Goal: Task Accomplishment & Management: Manage account settings

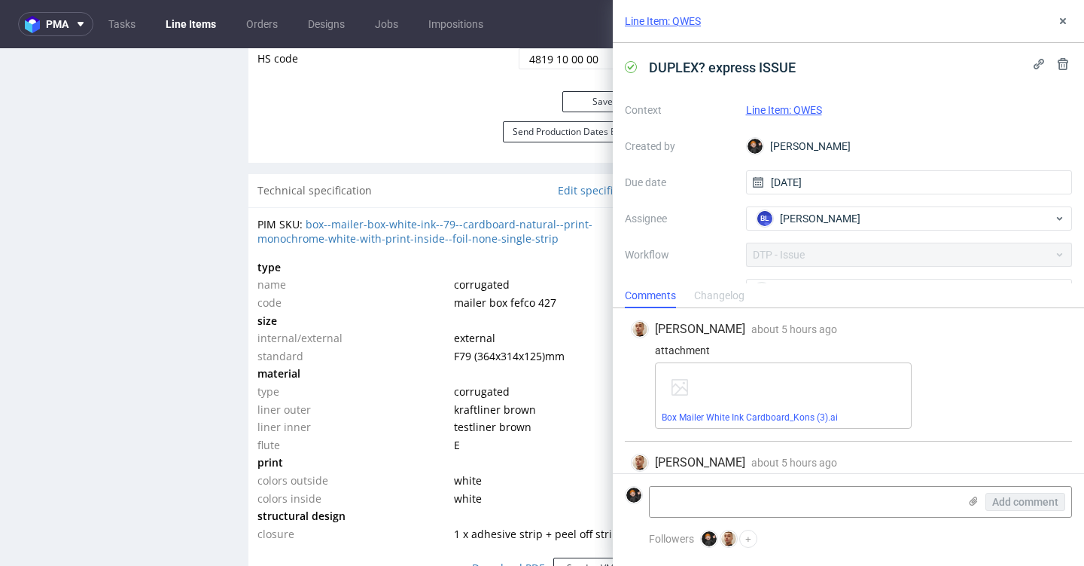
scroll to position [34, 0]
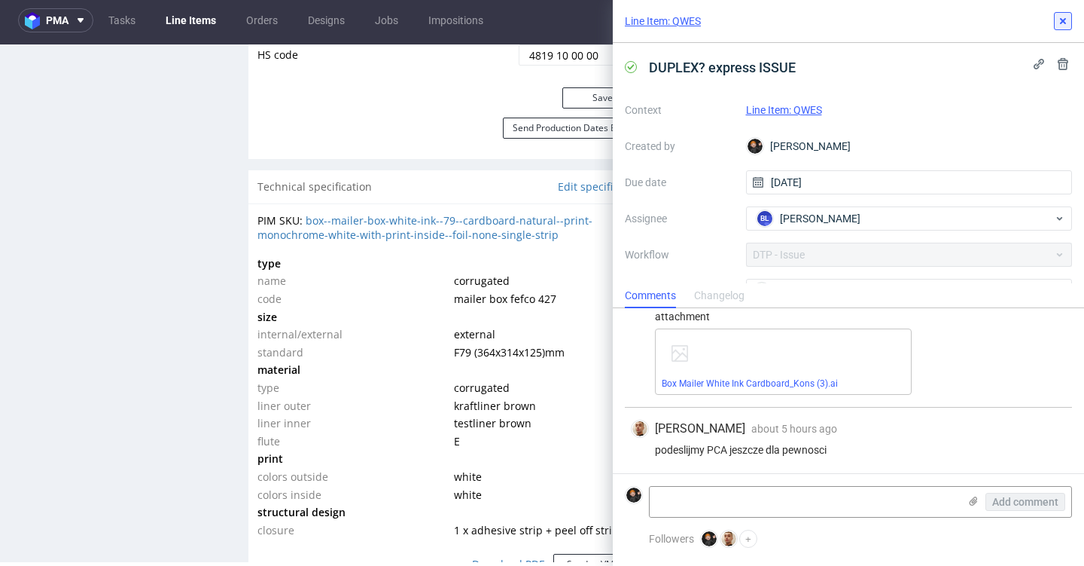
click at [1059, 21] on icon at bounding box center [1063, 21] width 12 height 12
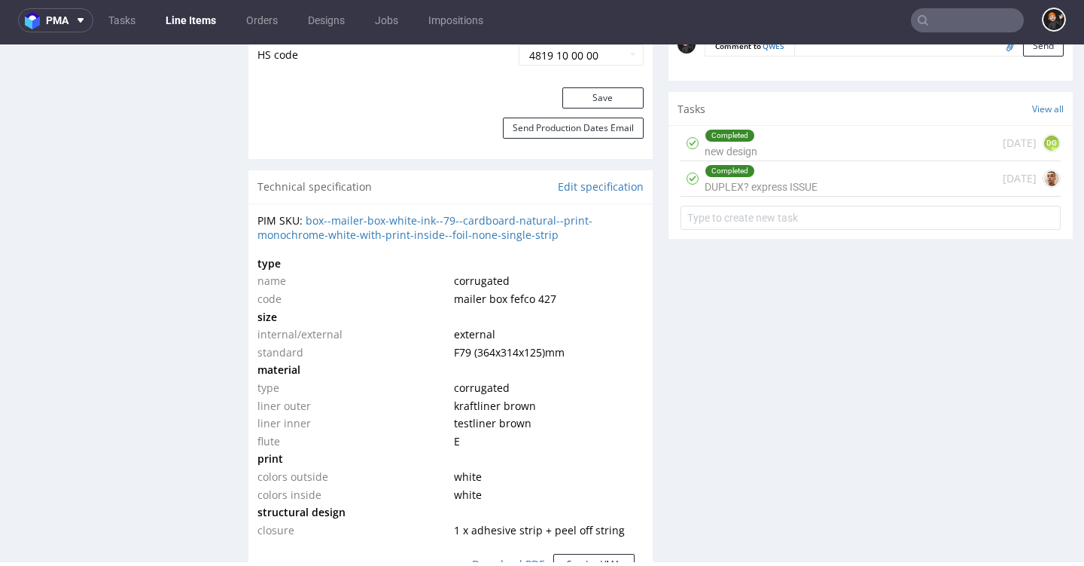
click at [200, 23] on link "Line Items" at bounding box center [191, 20] width 69 height 24
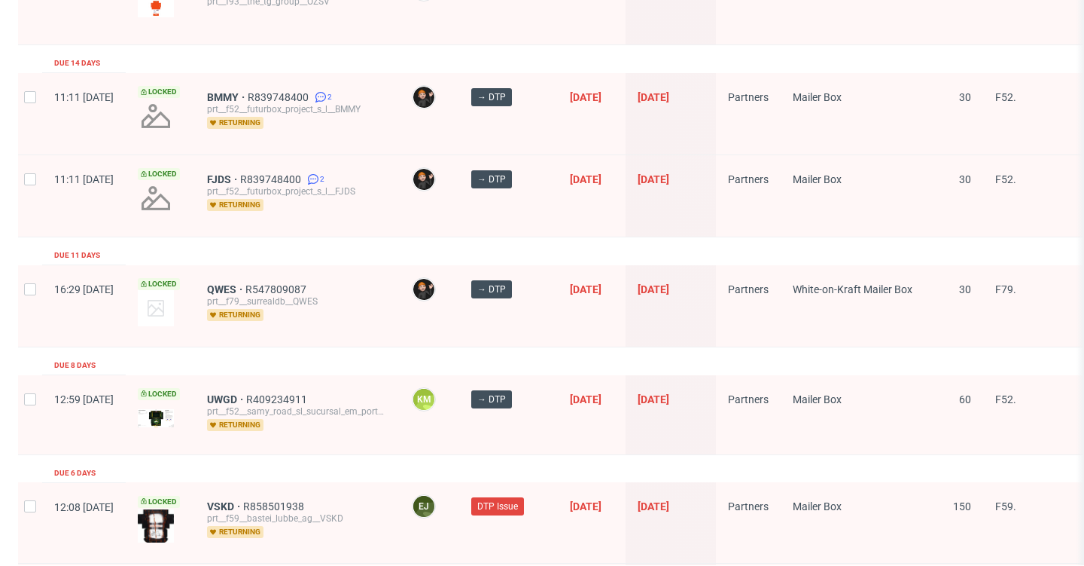
scroll to position [1660, 0]
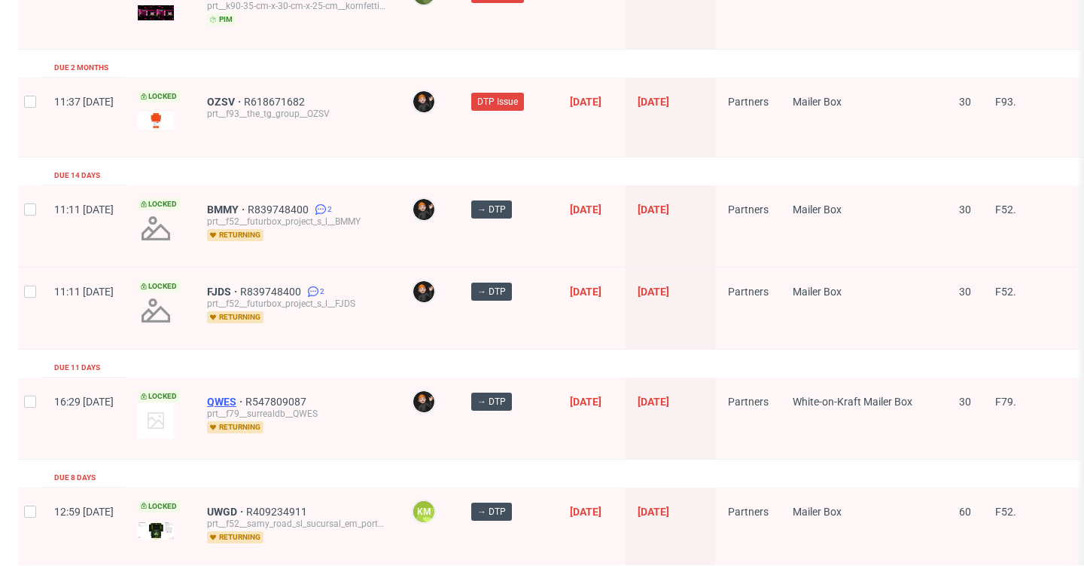
click at [246, 395] on span "QWES" at bounding box center [226, 401] width 38 height 12
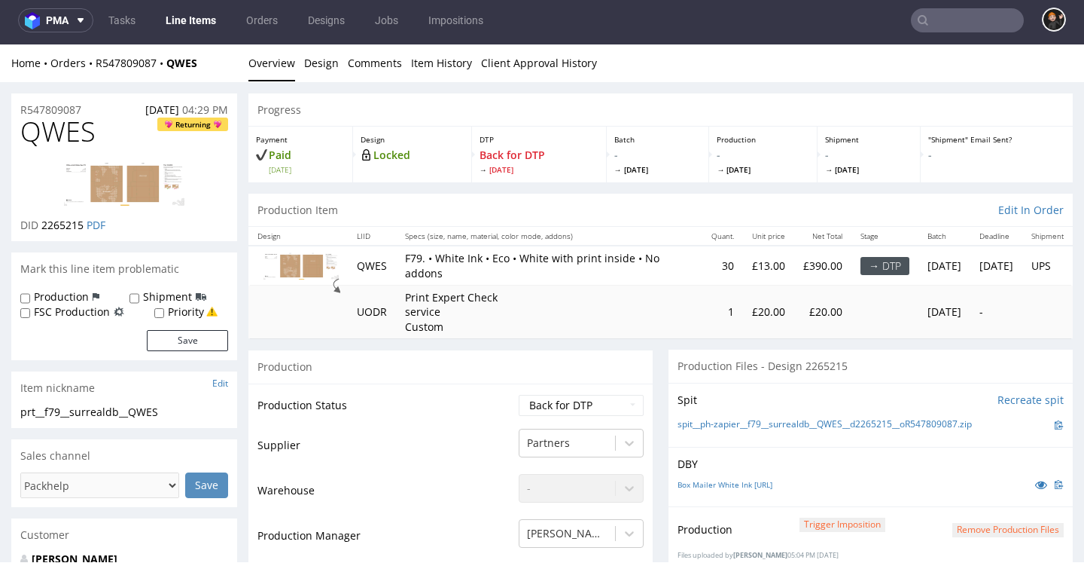
select select "dtp_in_process"
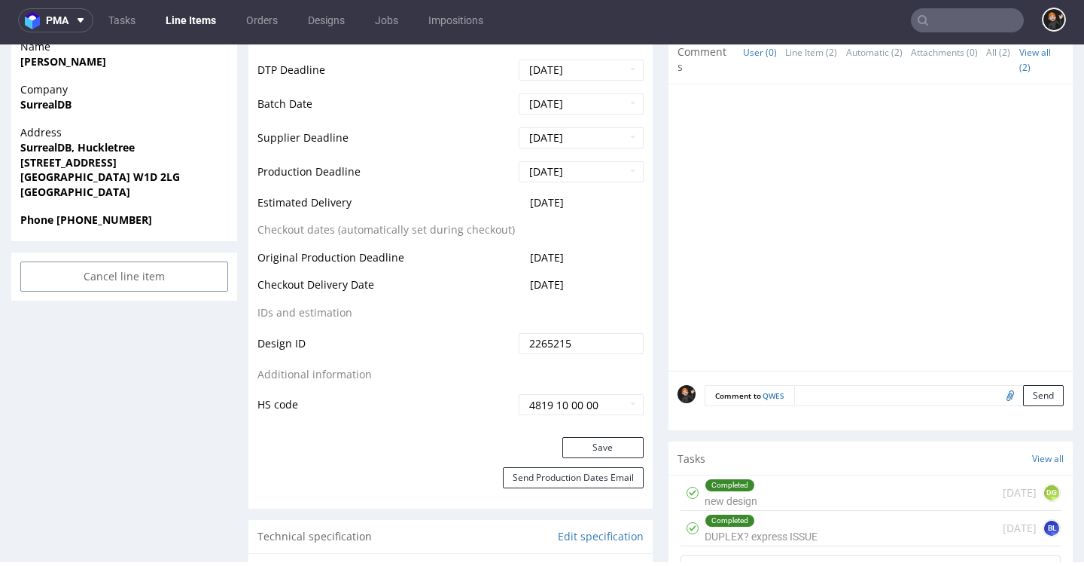
scroll to position [638, 0]
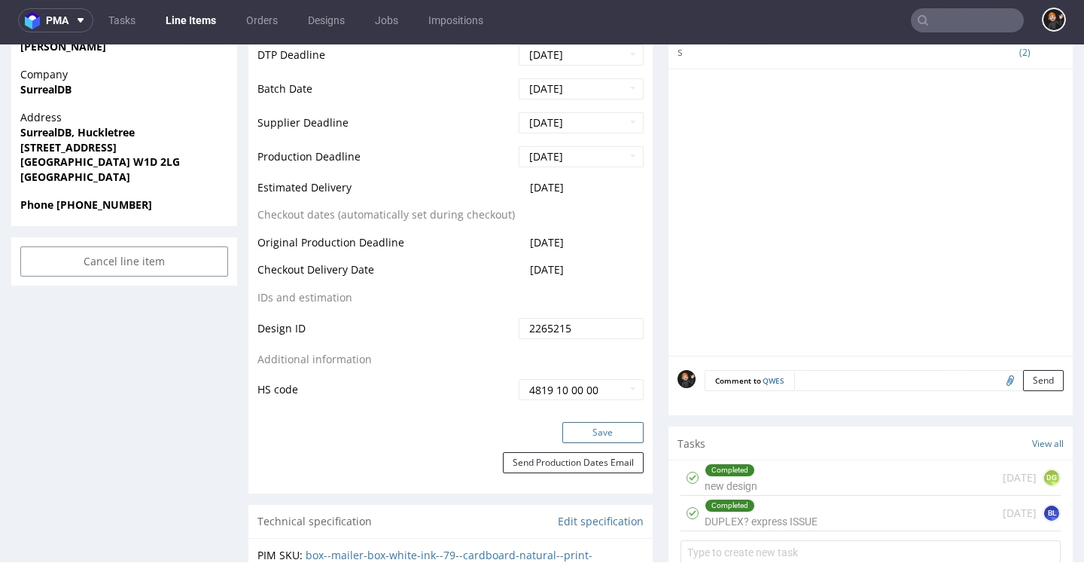
click at [602, 443] on button "Save" at bounding box center [603, 432] width 81 height 21
click at [769, 499] on div "Completed" at bounding box center [761, 505] width 111 height 12
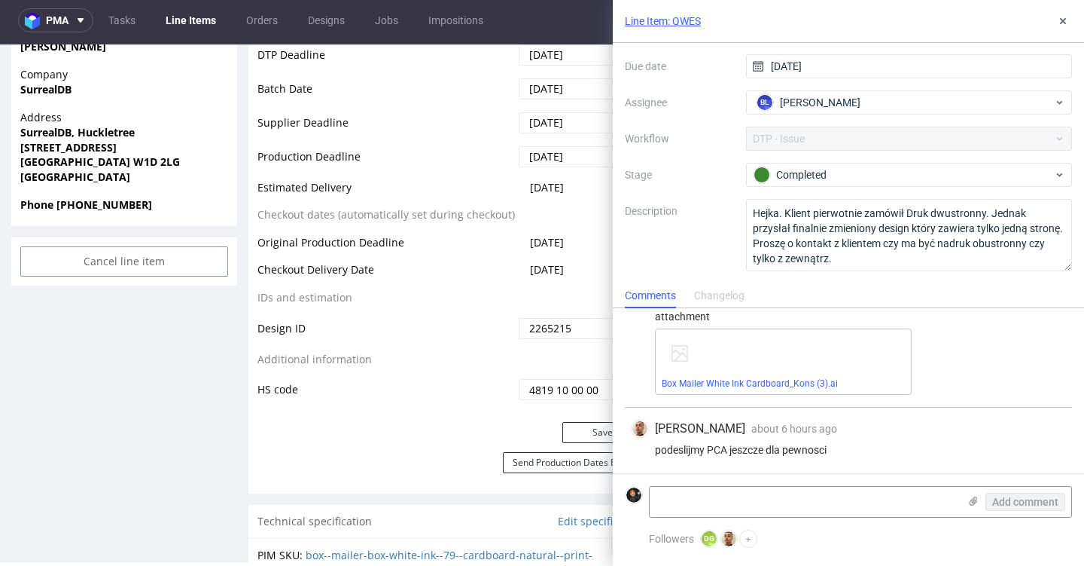
scroll to position [2, 0]
drag, startPoint x: 811, startPoint y: 192, endPoint x: 814, endPoint y: 172, distance: 19.8
click at [811, 192] on div "Context Line Item: QWES Created by Dominik Grosicki Due date 07/10/2025 Assigne…" at bounding box center [848, 126] width 447 height 289
click at [816, 168] on div "Completed" at bounding box center [904, 174] width 300 height 17
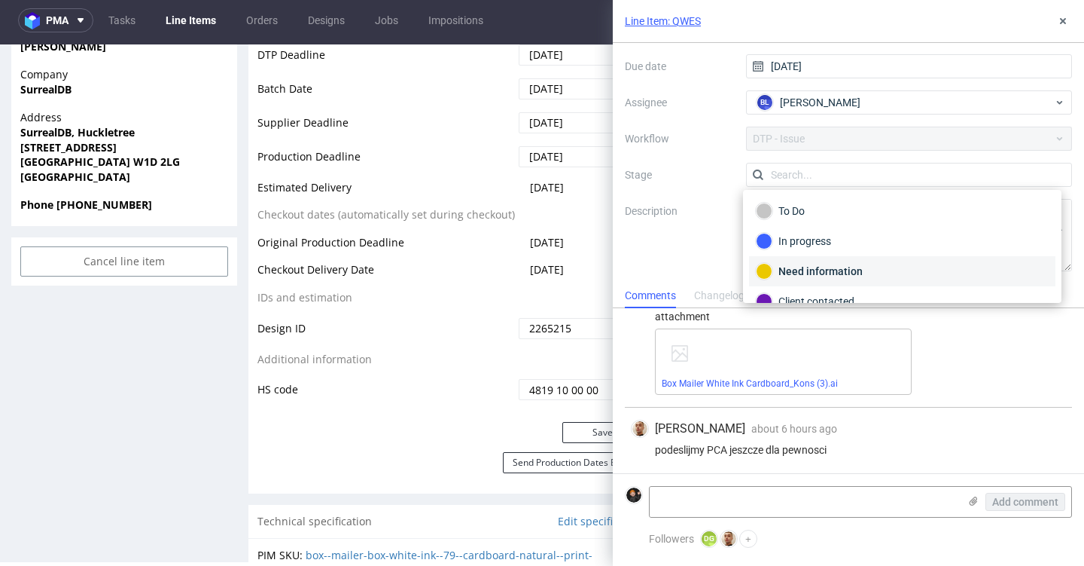
click at [823, 270] on div "Need information" at bounding box center [902, 271] width 293 height 17
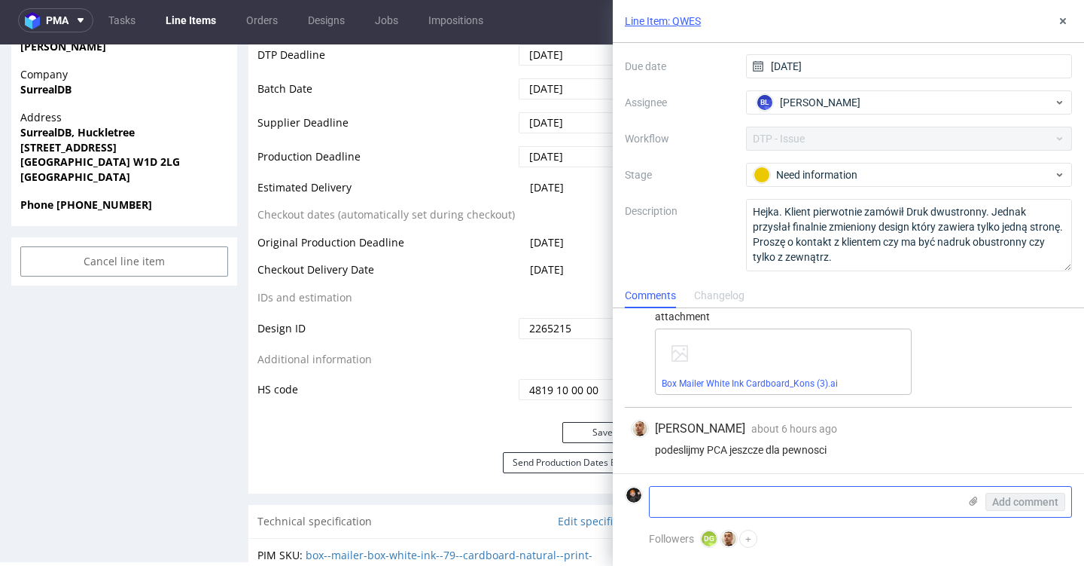
click at [741, 494] on textarea at bounding box center [804, 501] width 309 height 30
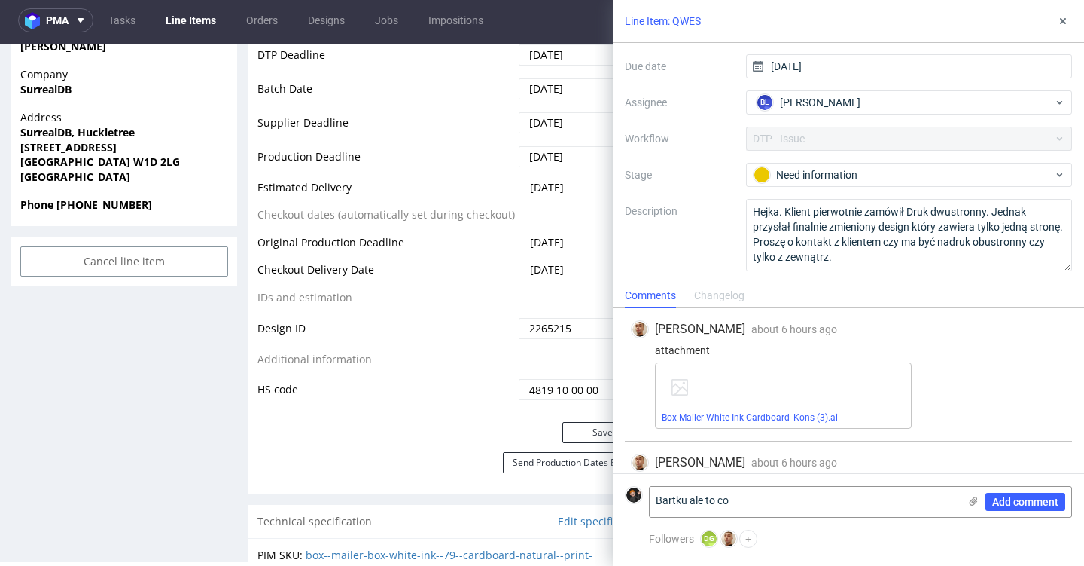
scroll to position [34, 0]
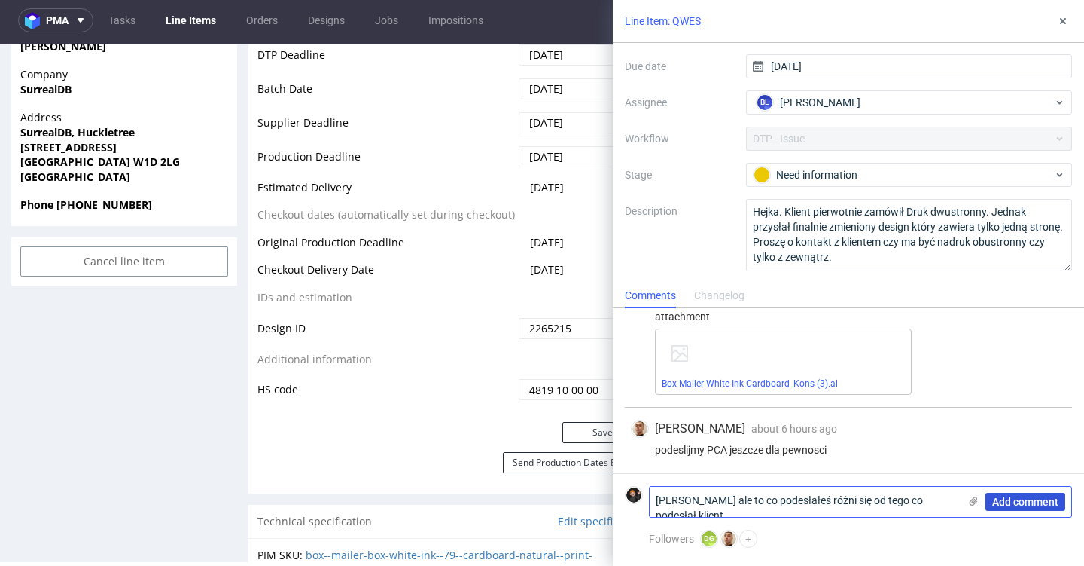
type textarea "Bartku ale to co podesłałeś różni się od tego co podesłał klient"
click at [1017, 502] on span "Add comment" at bounding box center [1026, 501] width 66 height 11
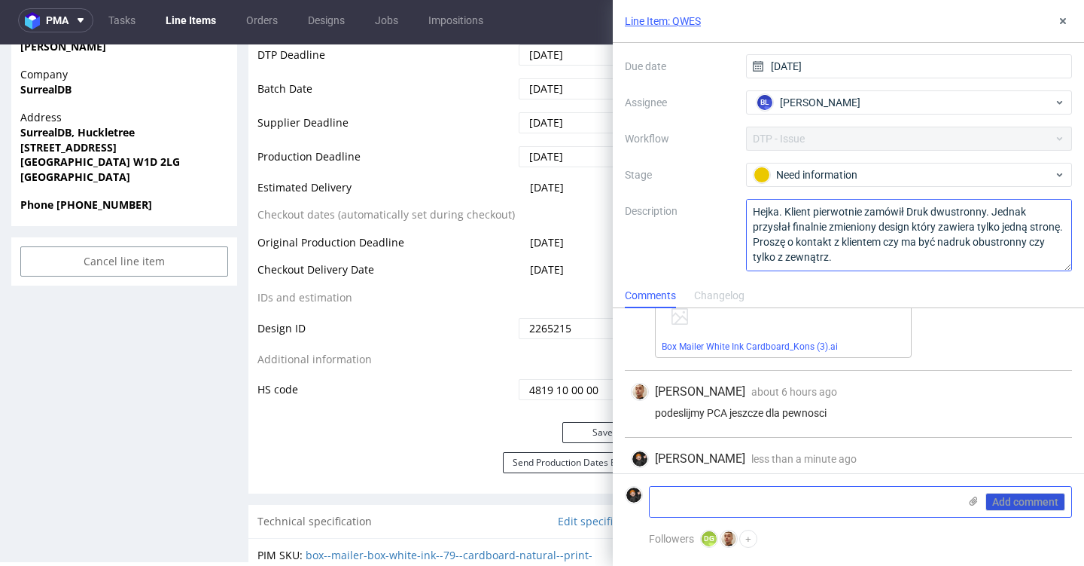
scroll to position [101, 0]
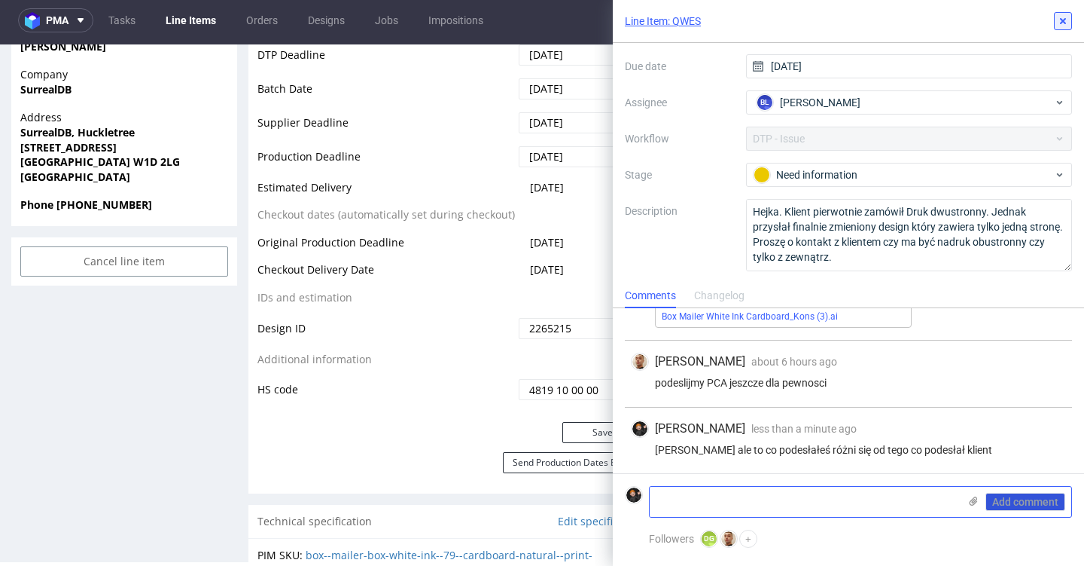
click at [1064, 17] on icon at bounding box center [1063, 21] width 12 height 12
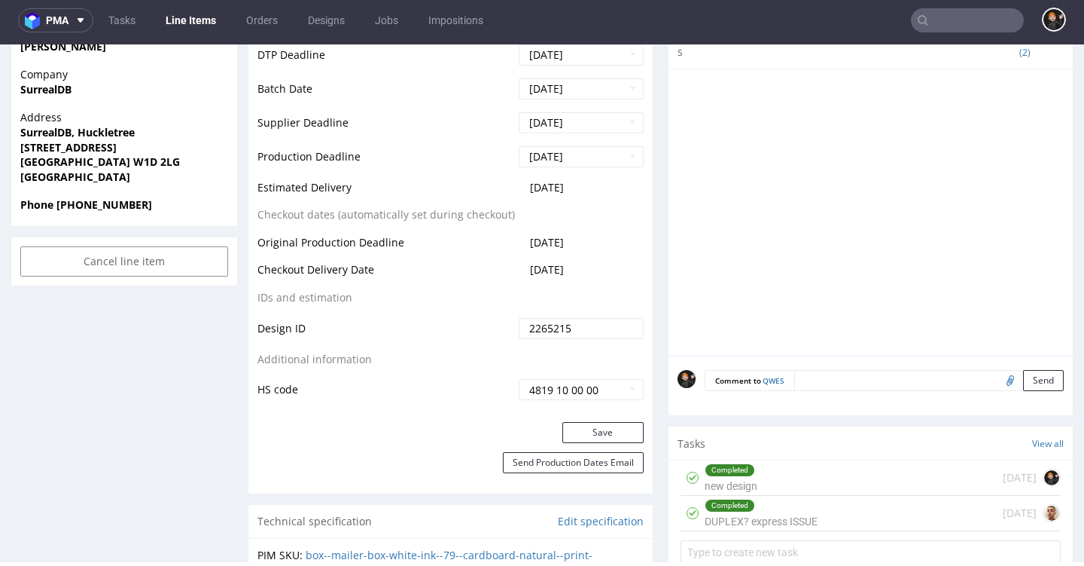
scroll to position [104, 0]
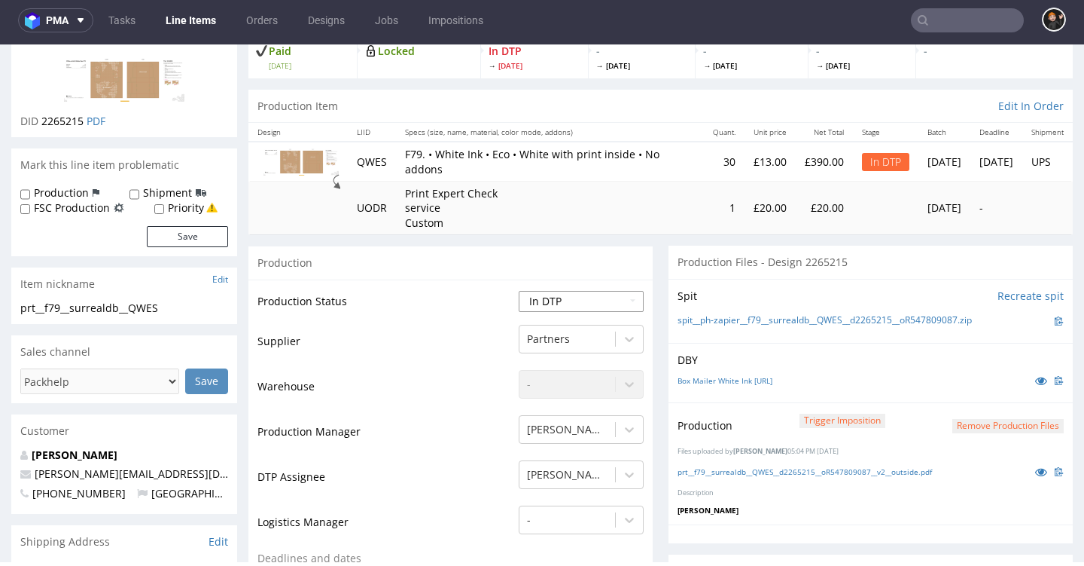
select select "dtp_ca_needed"
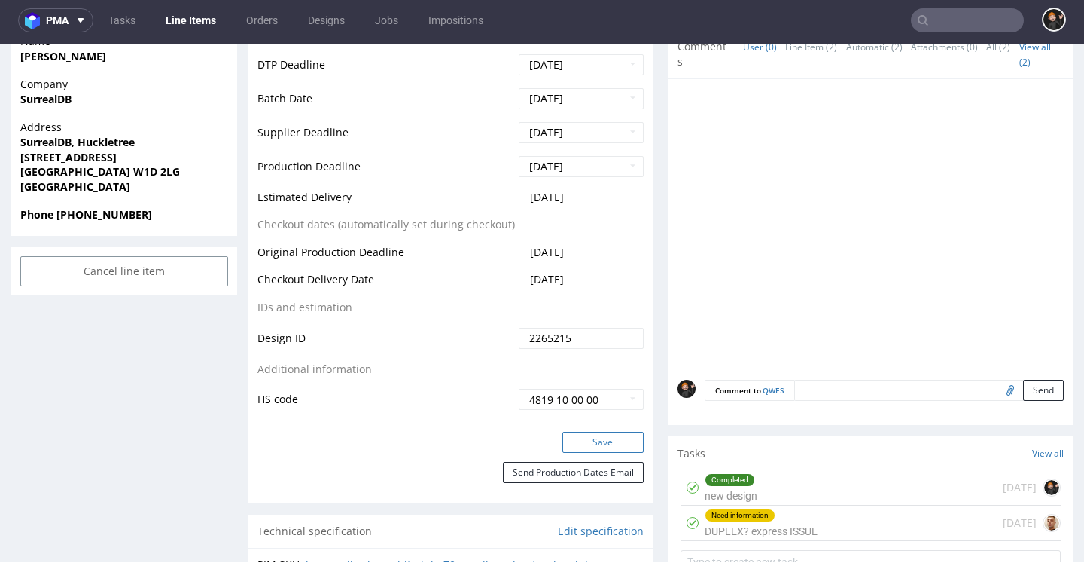
click at [563, 432] on button "Save" at bounding box center [603, 442] width 81 height 21
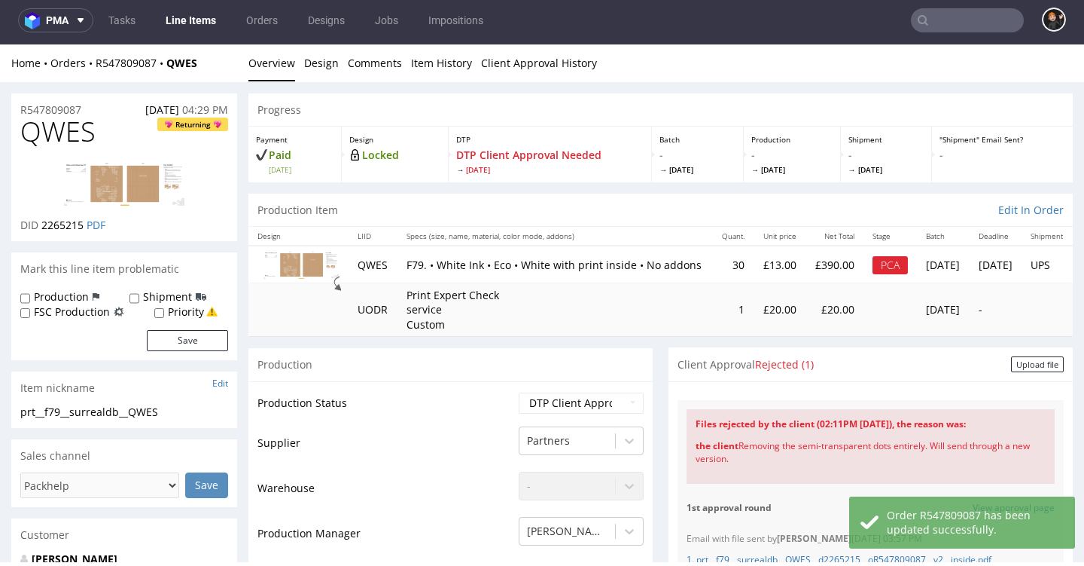
scroll to position [0, 0]
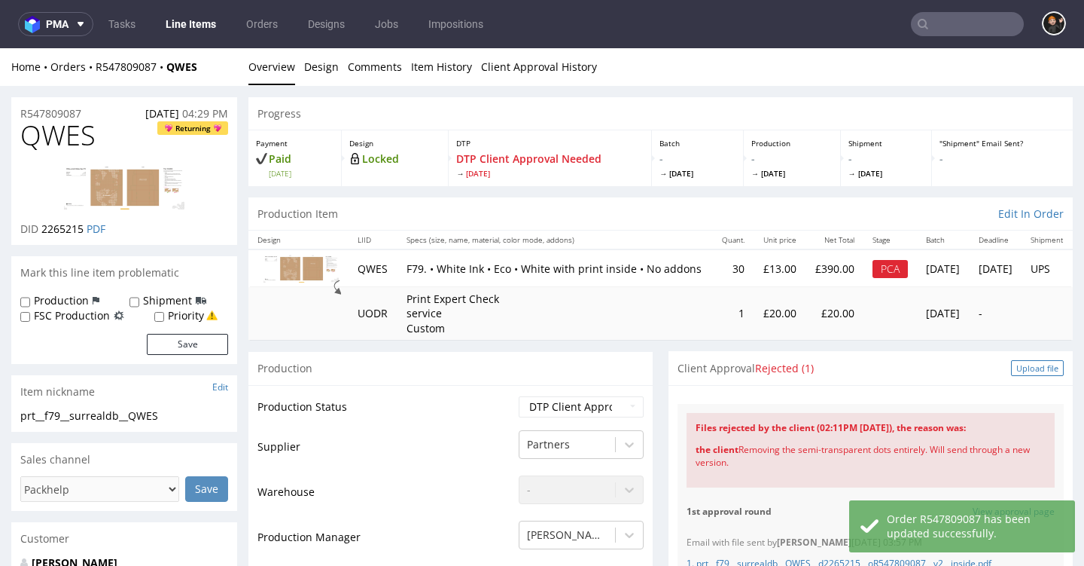
click at [1012, 368] on div "Upload file" at bounding box center [1037, 368] width 53 height 16
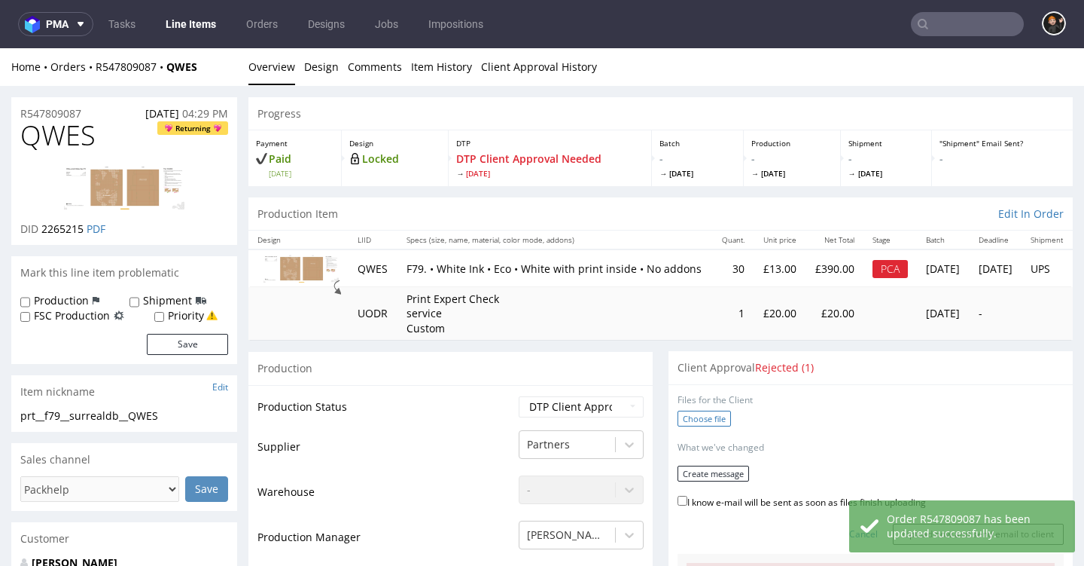
click at [695, 419] on label "Choose file" at bounding box center [704, 418] width 53 height 16
click at [0, 48] on input "Choose file" at bounding box center [0, 48] width 0 height 0
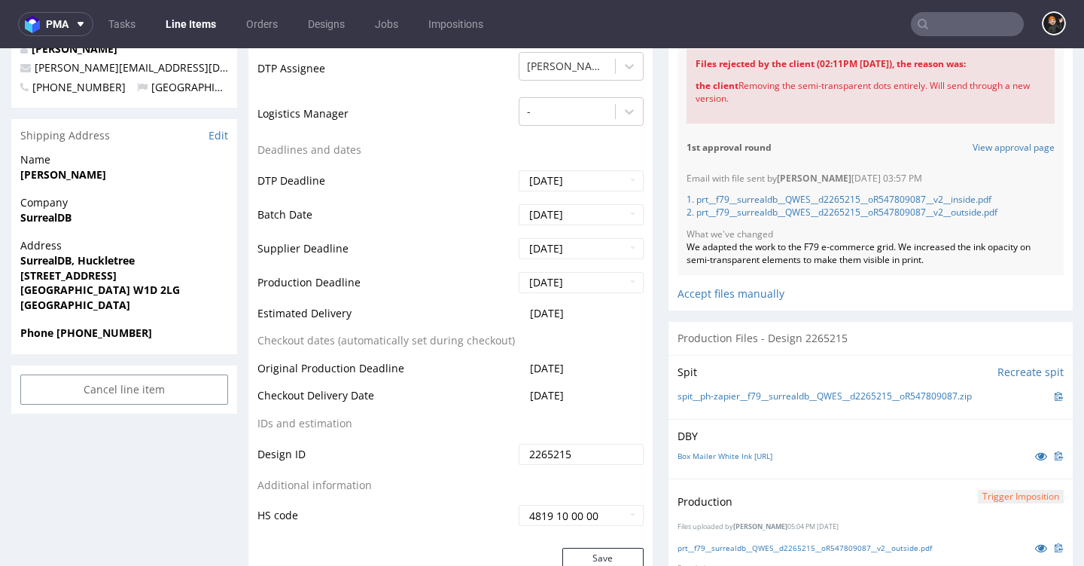
scroll to position [537, 0]
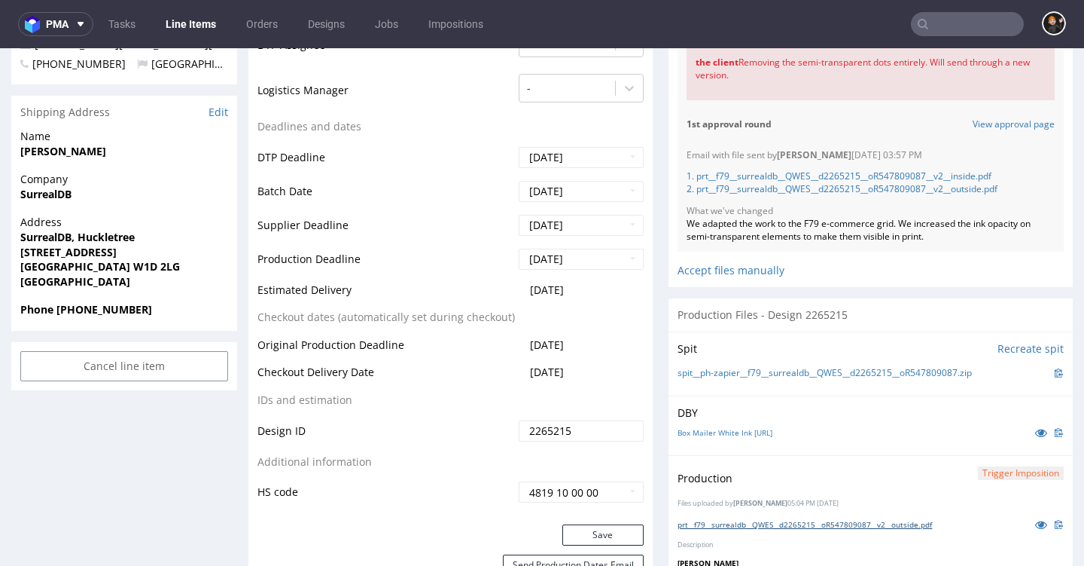
click at [778, 519] on link "prt__f79__surrealdb__QWES__d2265215__oR547809087__v2__outside.pdf" at bounding box center [805, 524] width 255 height 11
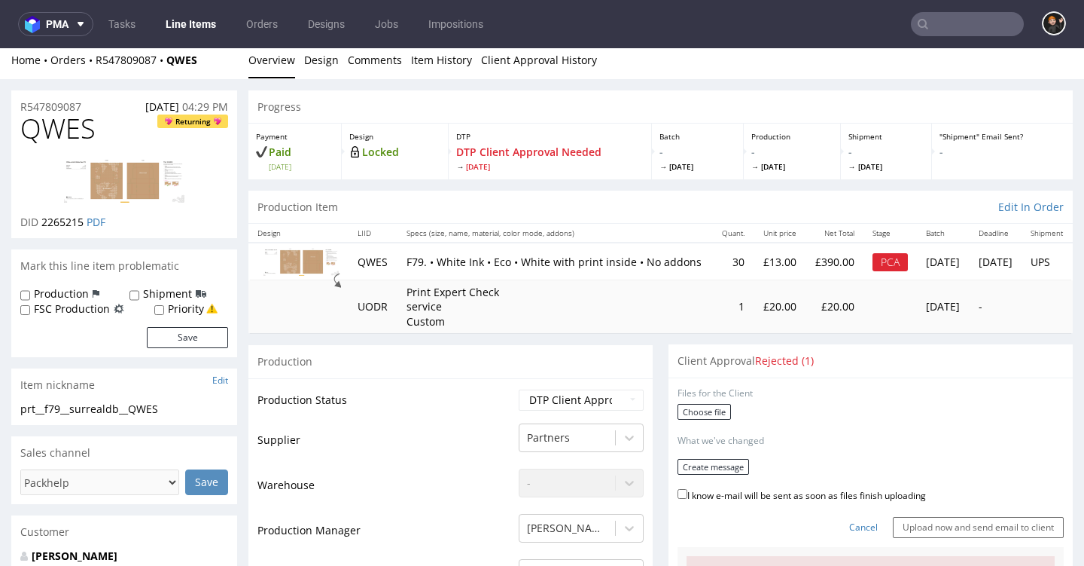
click at [702, 417] on div "Choose file" at bounding box center [871, 414] width 386 height 20
click at [703, 410] on label "Choose file" at bounding box center [704, 412] width 53 height 16
click at [0, 48] on input "Choose file" at bounding box center [0, 48] width 0 height 0
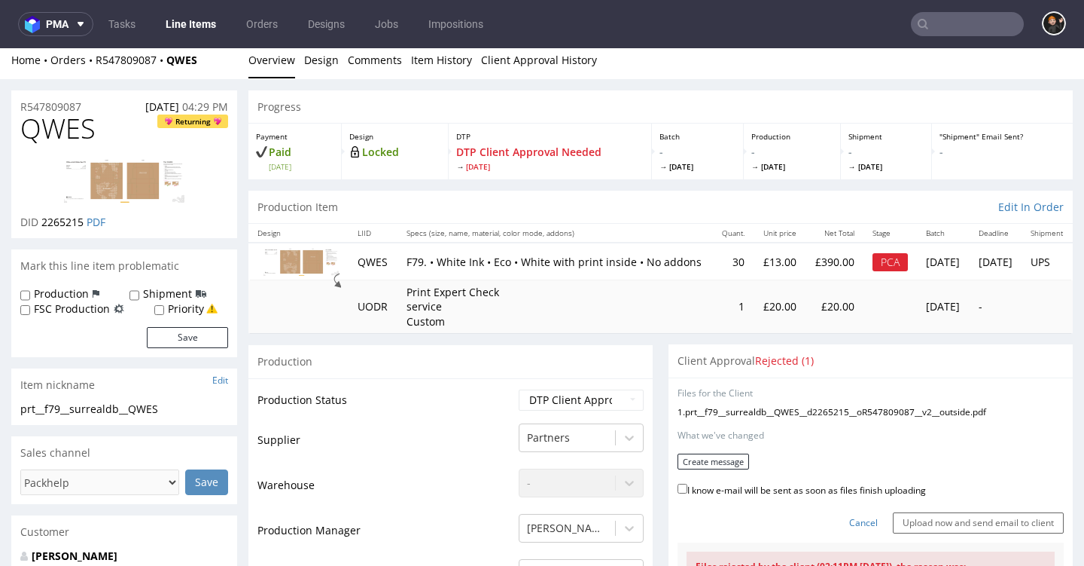
click at [814, 486] on label "I know e-mail will be sent as soon as files finish uploading" at bounding box center [802, 488] width 249 height 17
click at [688, 486] on input "I know e-mail will be sent as soon as files finish uploading" at bounding box center [683, 488] width 10 height 10
checkbox input "true"
click at [752, 465] on form "Files for the Client 1 . prt__f79__surrealdb__QWES__d2265215__oR547809087__v2__…" at bounding box center [871, 460] width 386 height 146
click at [726, 459] on button "Create message" at bounding box center [714, 461] width 72 height 16
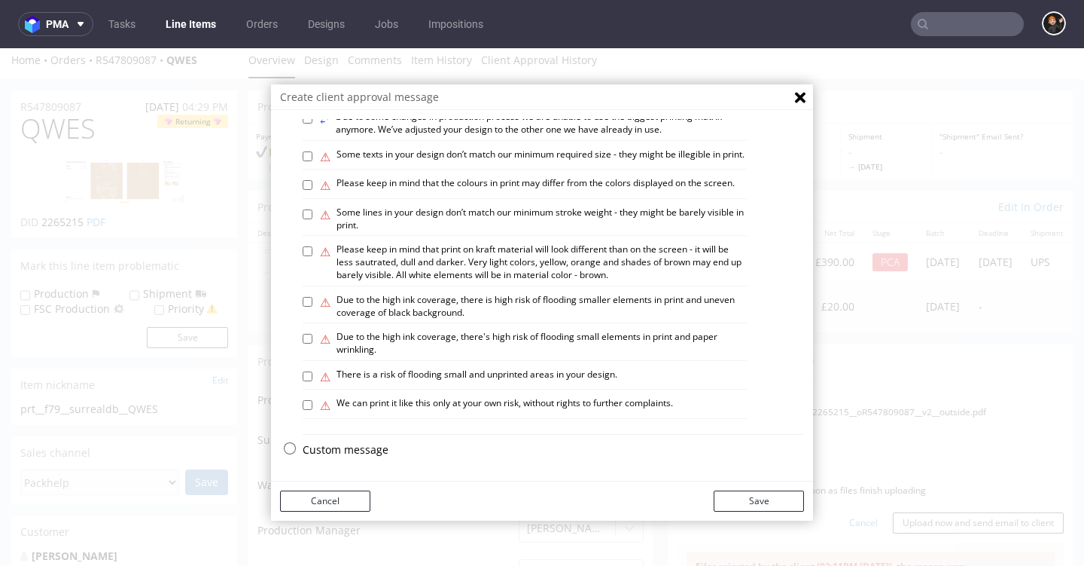
scroll to position [4, 0]
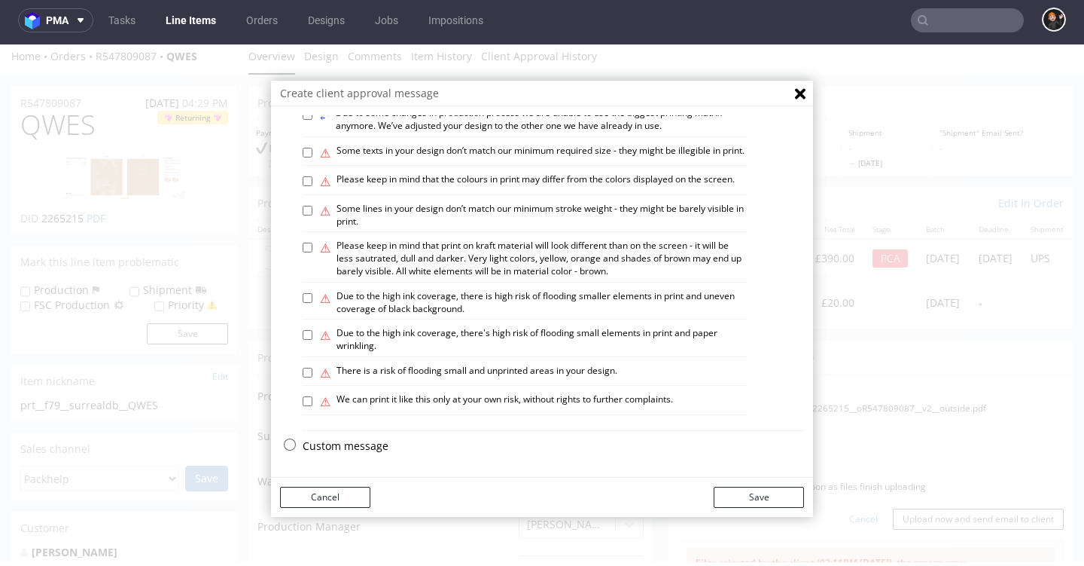
click at [369, 447] on p "Custom message" at bounding box center [554, 445] width 502 height 15
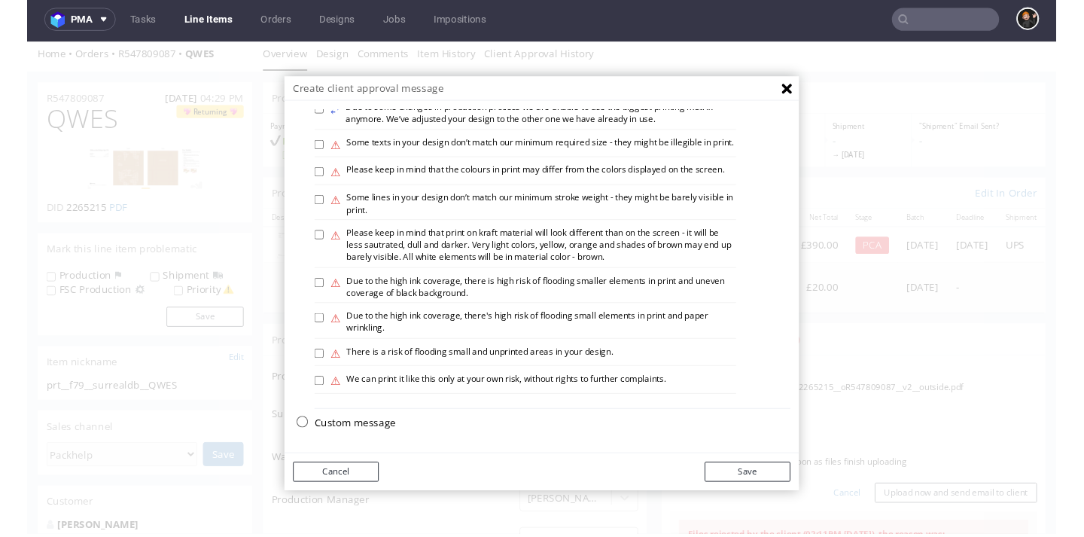
scroll to position [0, 0]
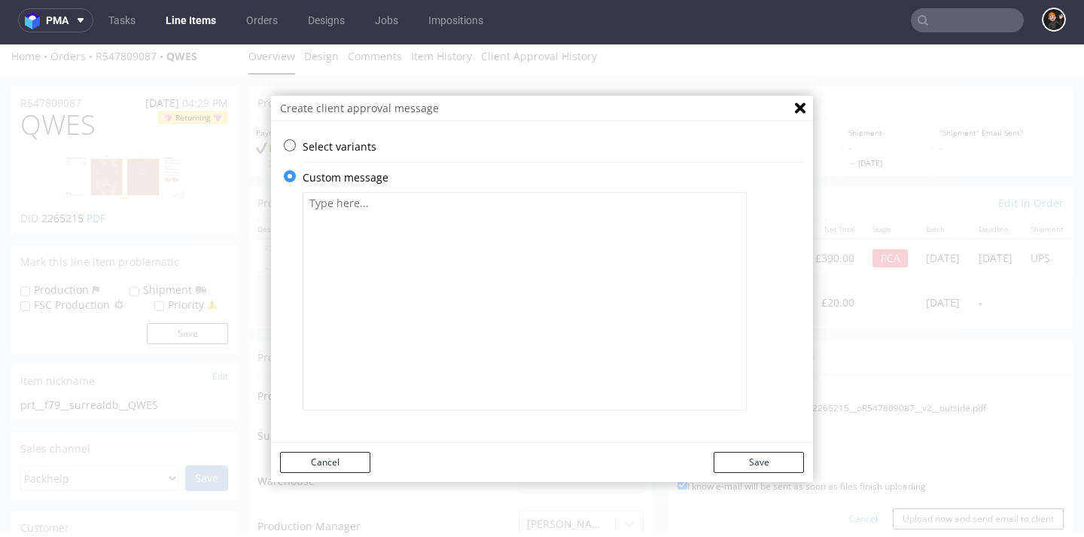
click at [468, 261] on textarea at bounding box center [525, 301] width 444 height 218
paste textarea "Should the print be on one side only? Or should it be on the inside of the pack…"
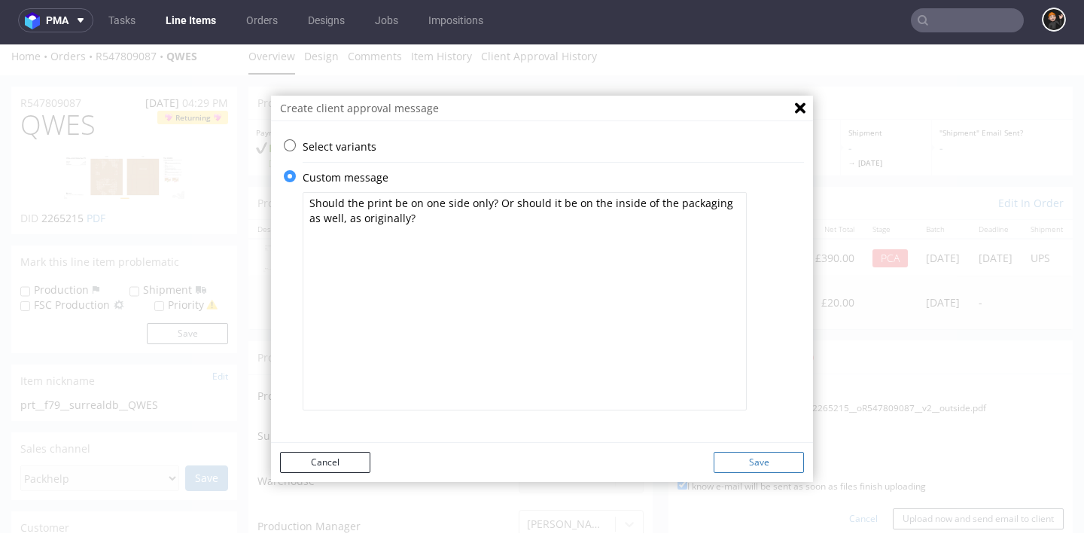
type textarea "Should the print be on one side only? Or should it be on the inside of the pack…"
click at [765, 461] on button "Save" at bounding box center [759, 462] width 90 height 21
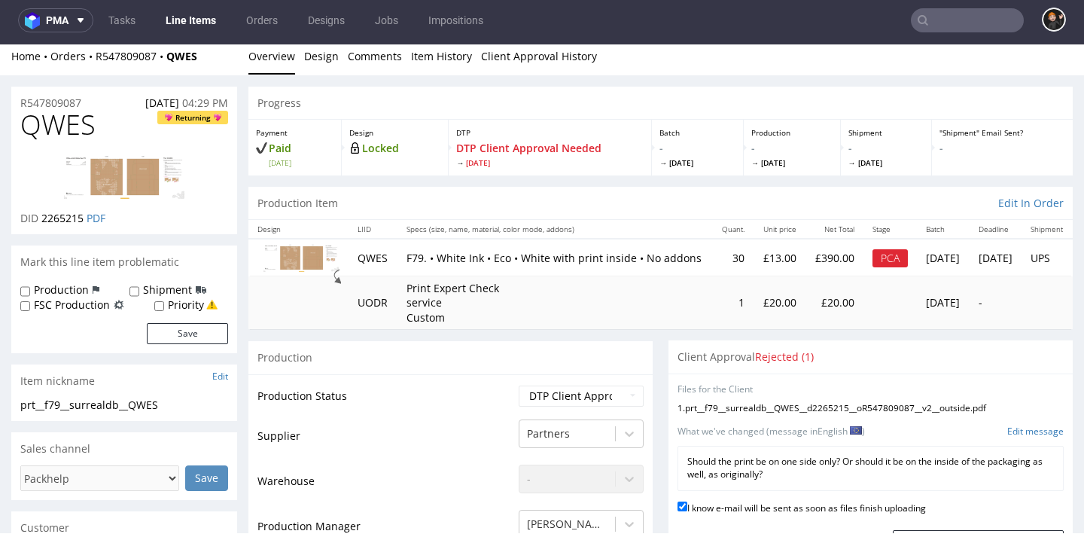
scroll to position [142, 0]
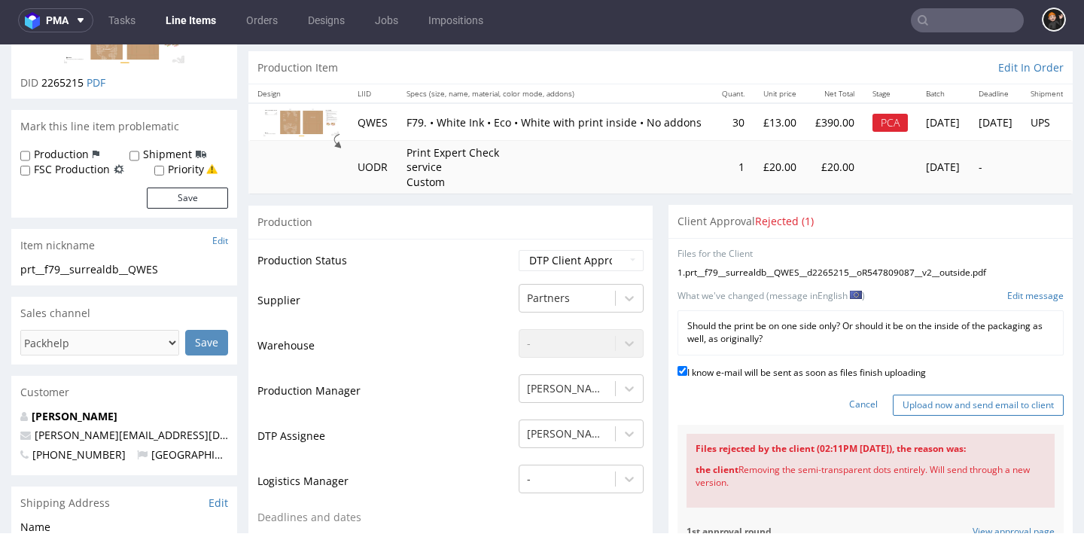
click at [893, 403] on input "Upload now and send email to client" at bounding box center [978, 405] width 171 height 21
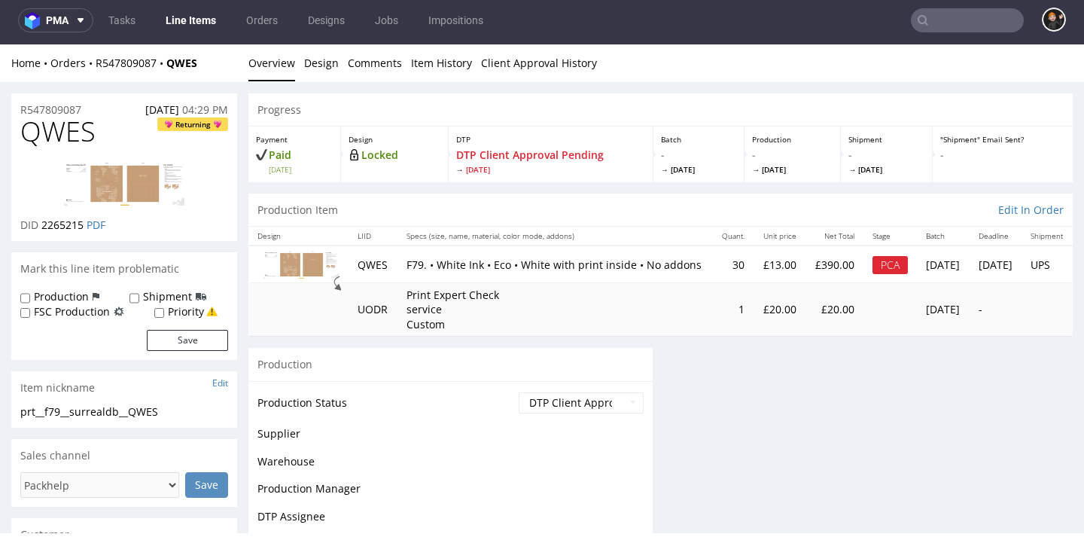
scroll to position [0, 0]
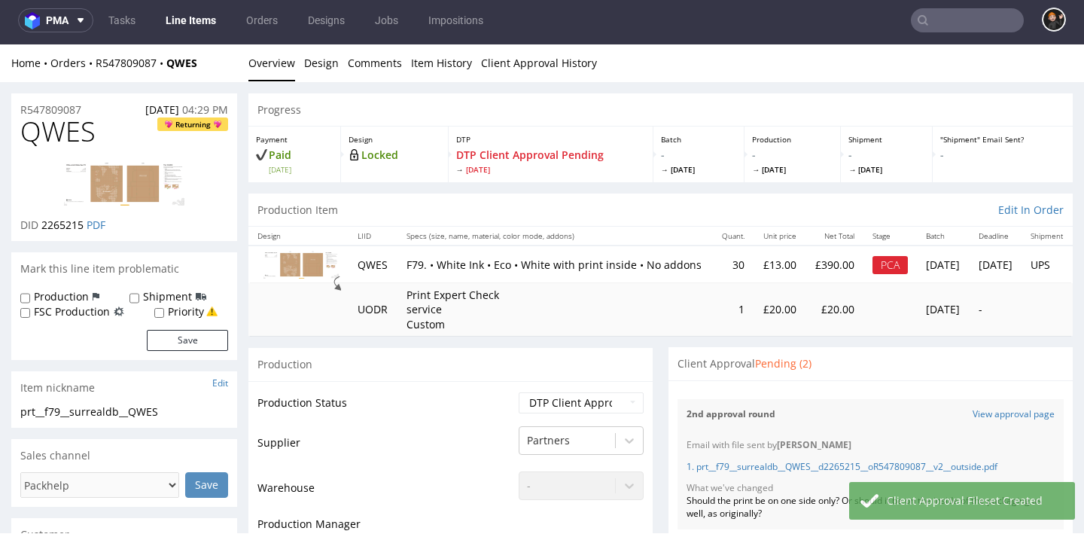
click at [173, 21] on link "Line Items" at bounding box center [191, 20] width 69 height 24
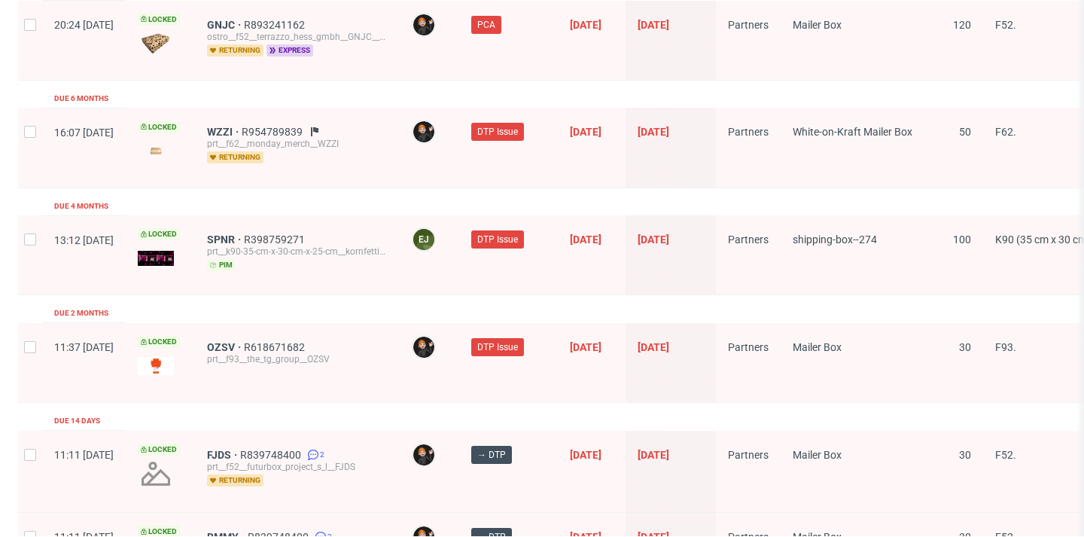
scroll to position [1548, 0]
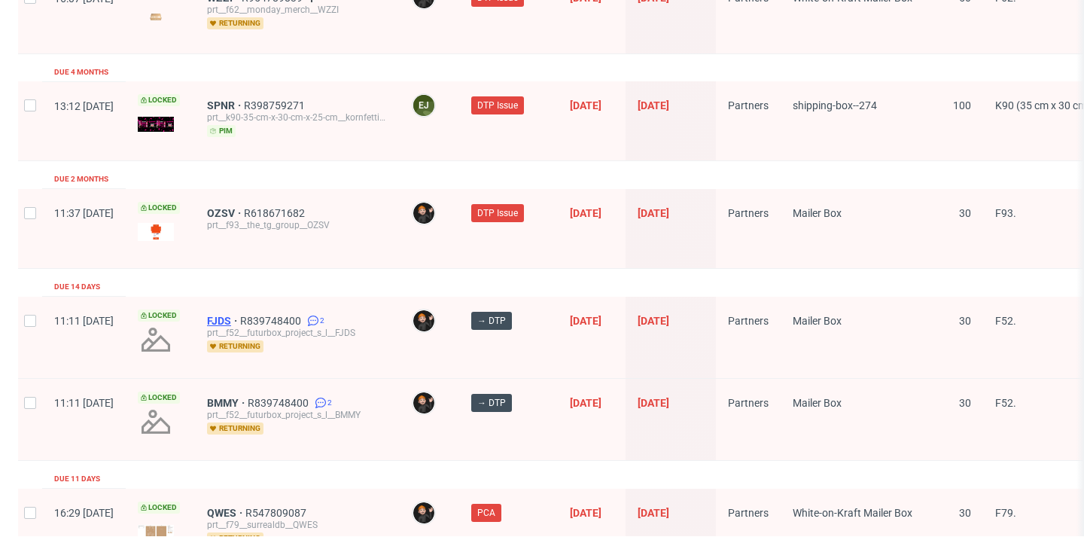
click at [240, 315] on span "FJDS" at bounding box center [223, 321] width 33 height 12
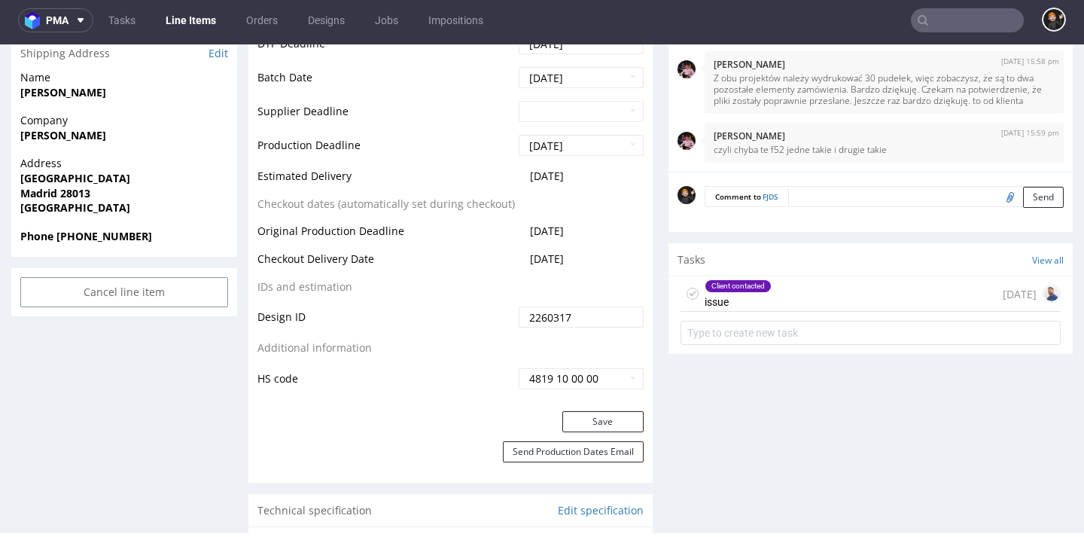
scroll to position [807, 0]
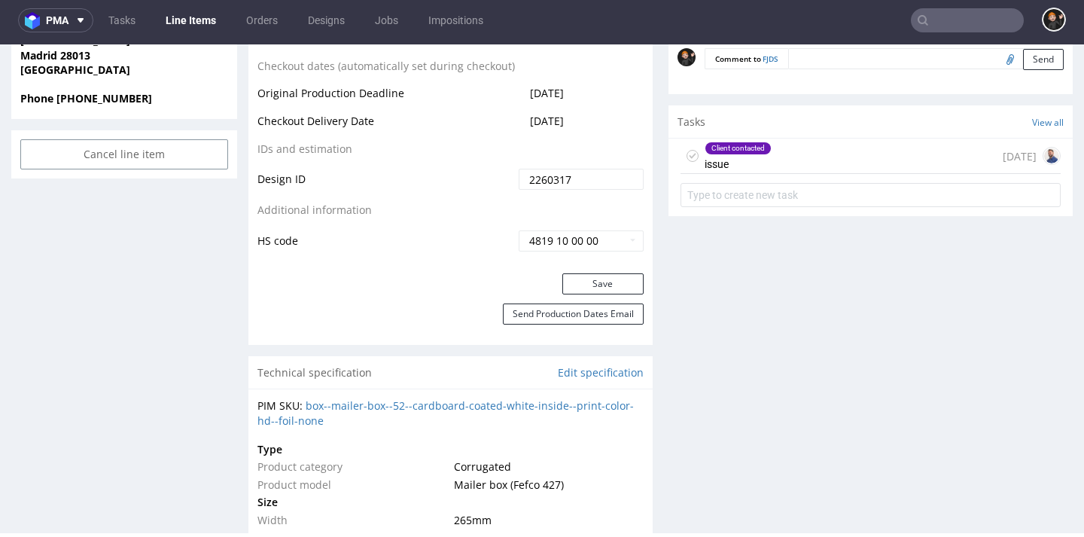
click at [781, 157] on div "Client contacted issue 14 days ago" at bounding box center [871, 156] width 380 height 35
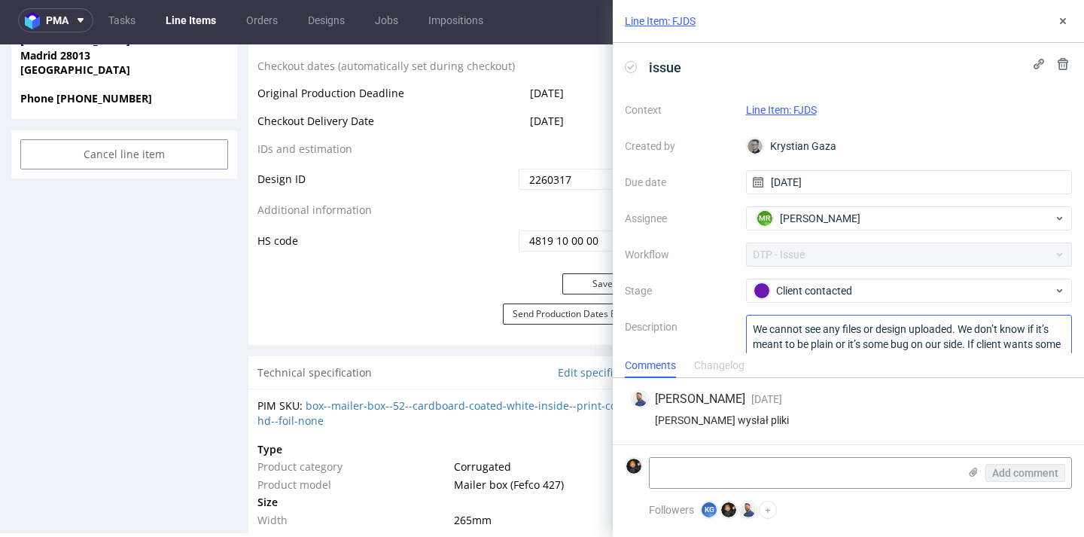
scroll to position [46, 0]
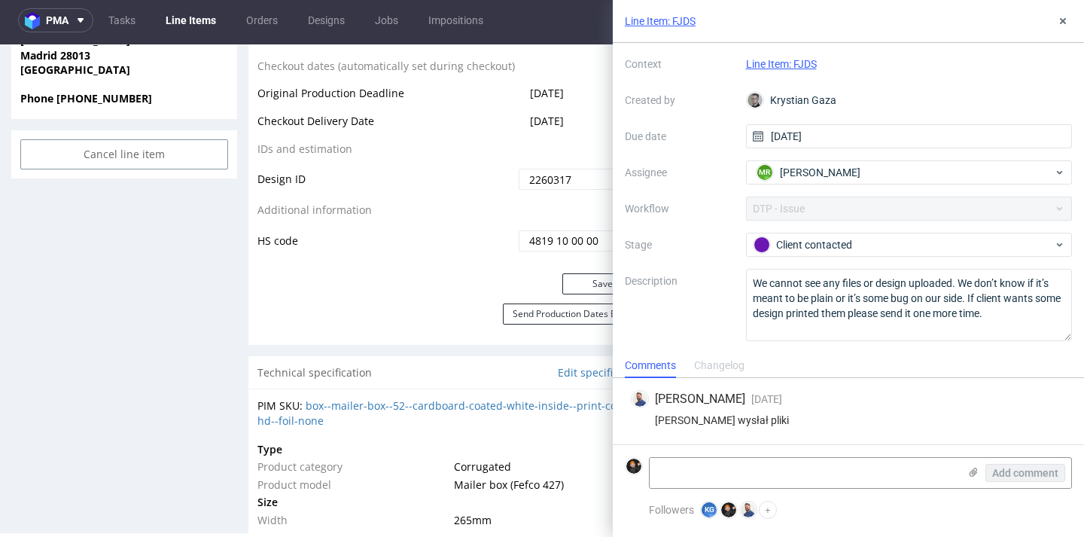
click at [484, 287] on div "Save" at bounding box center [451, 288] width 404 height 30
click at [1069, 22] on icon at bounding box center [1063, 21] width 12 height 12
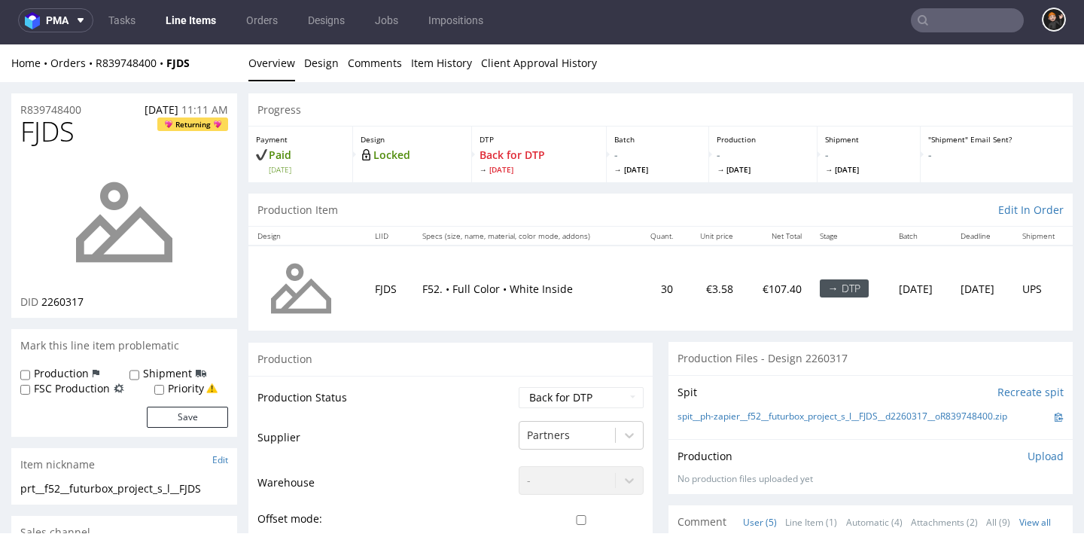
click at [172, 26] on link "Line Items" at bounding box center [191, 20] width 69 height 24
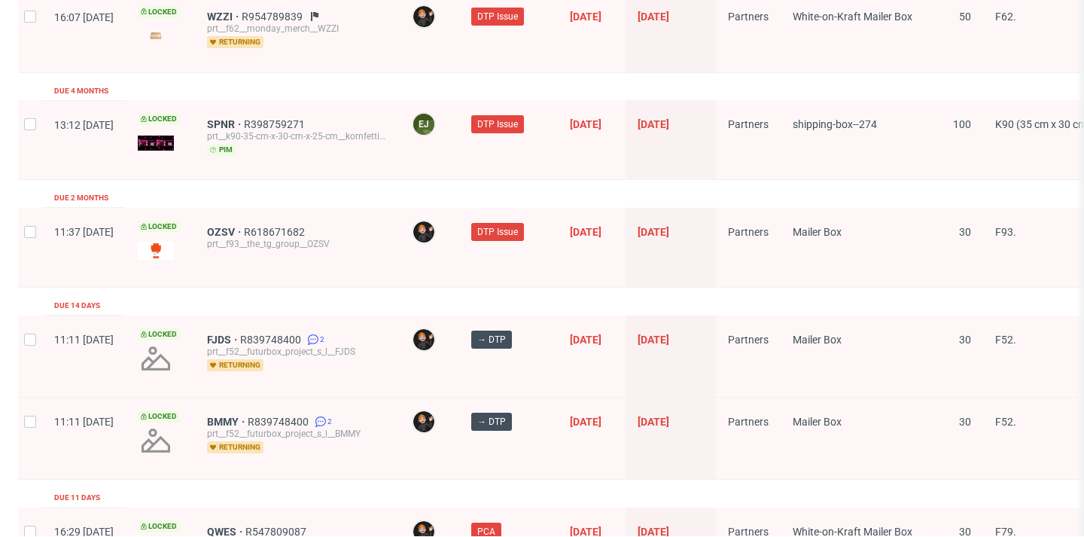
scroll to position [1532, 0]
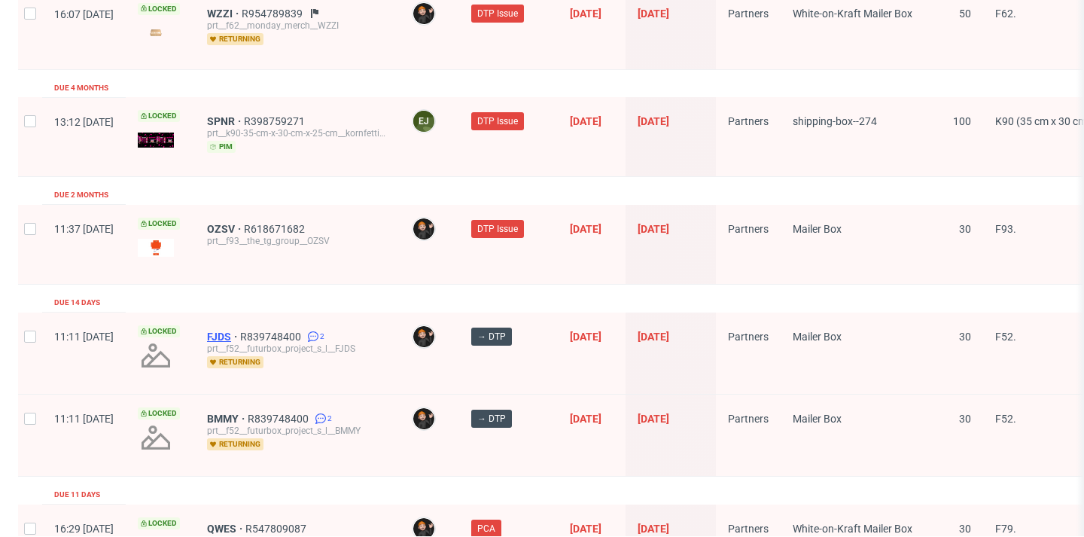
click at [240, 331] on span "FJDS" at bounding box center [223, 337] width 33 height 12
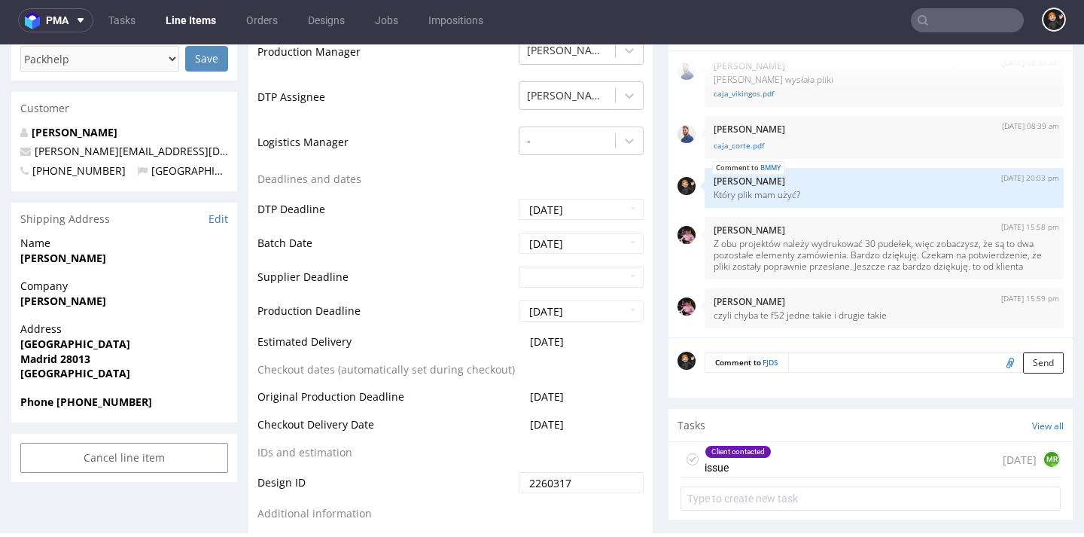
scroll to position [644, 0]
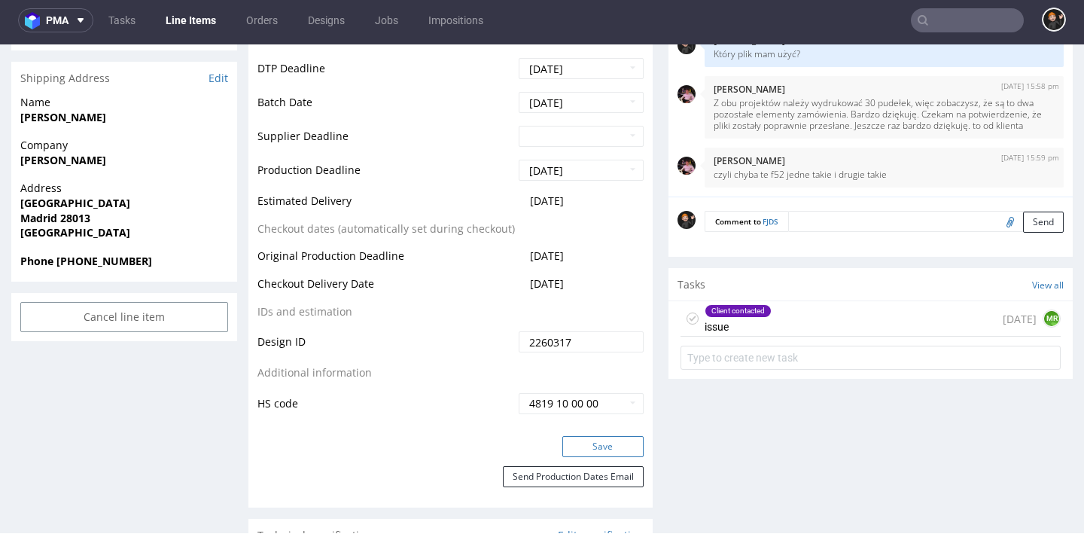
click at [623, 436] on button "Save" at bounding box center [603, 446] width 81 height 21
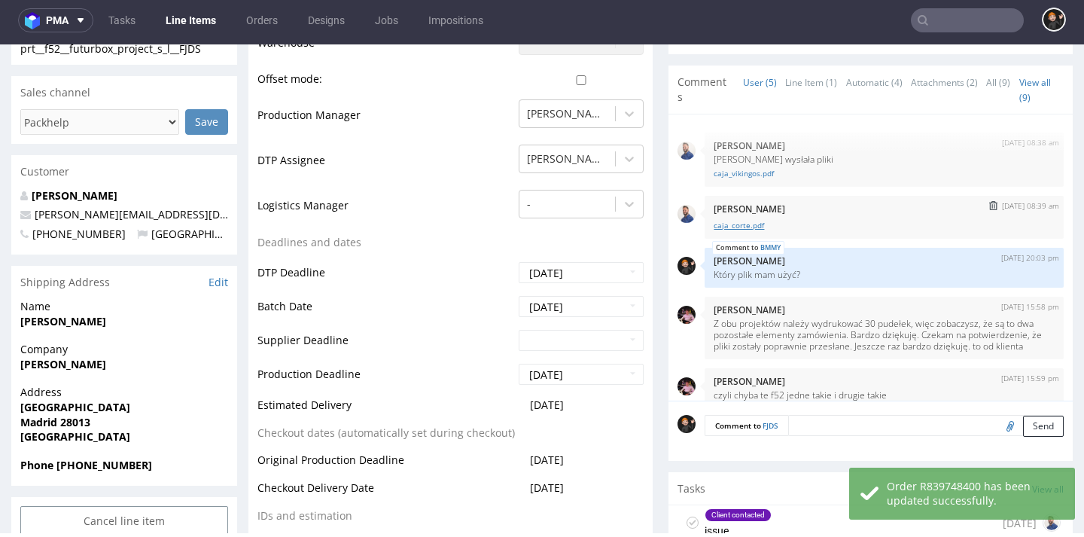
scroll to position [353, 0]
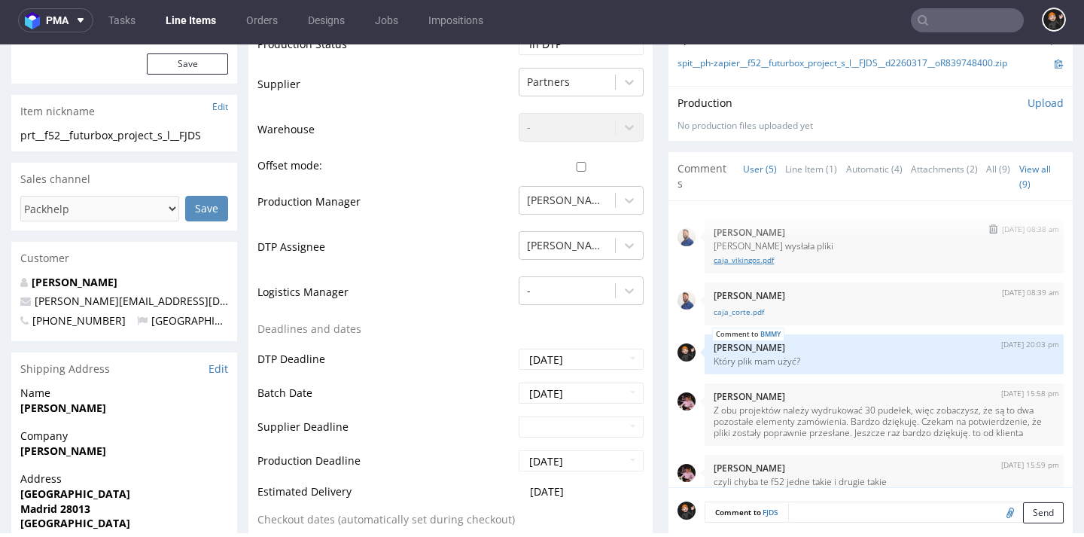
click at [744, 255] on link "caja_vikingos.pdf" at bounding box center [884, 260] width 341 height 11
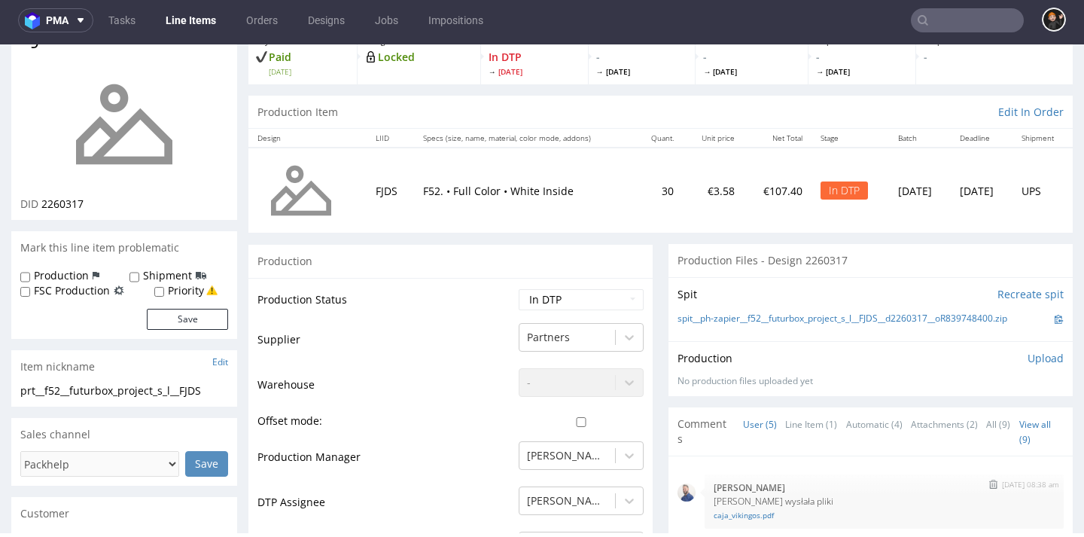
scroll to position [180, 0]
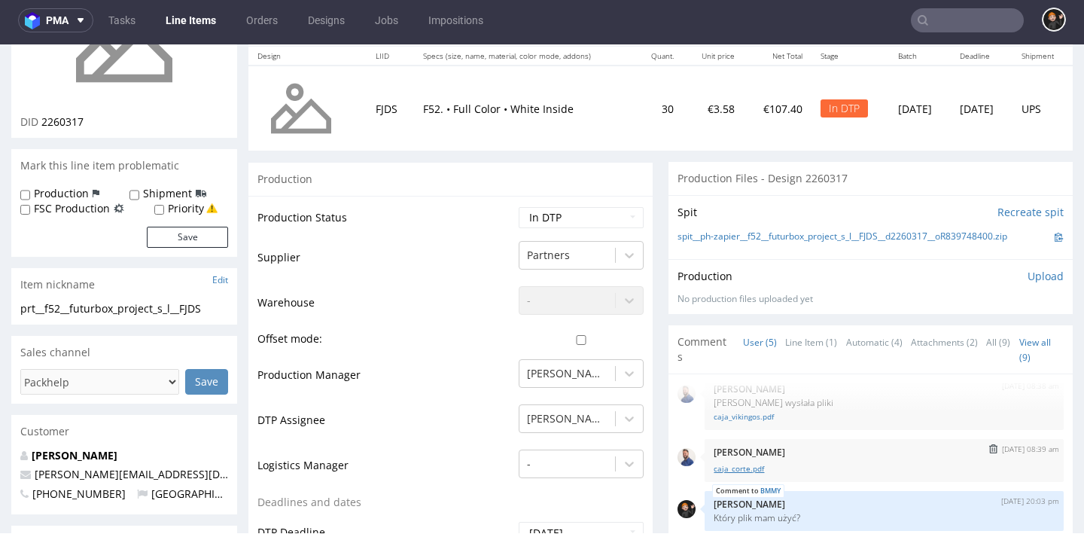
click at [746, 465] on link "caja_corte.pdf" at bounding box center [884, 468] width 341 height 11
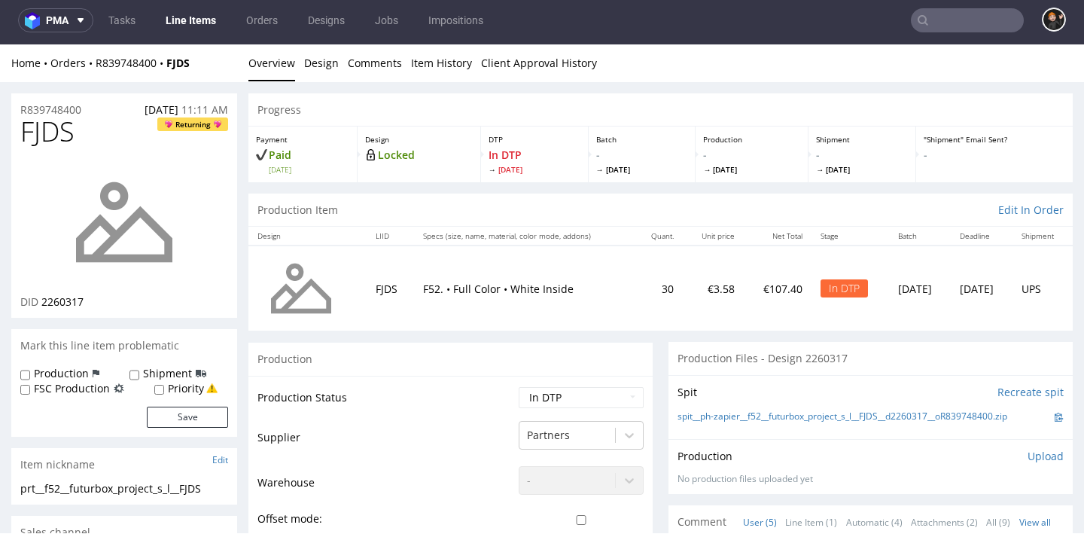
scroll to position [0, 0]
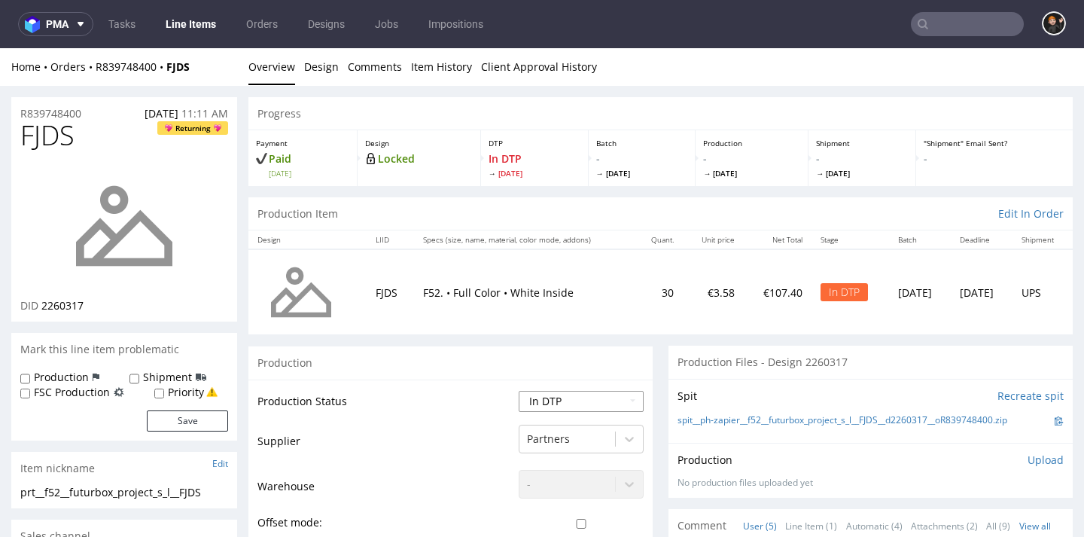
select select "dtp_ca_needed"
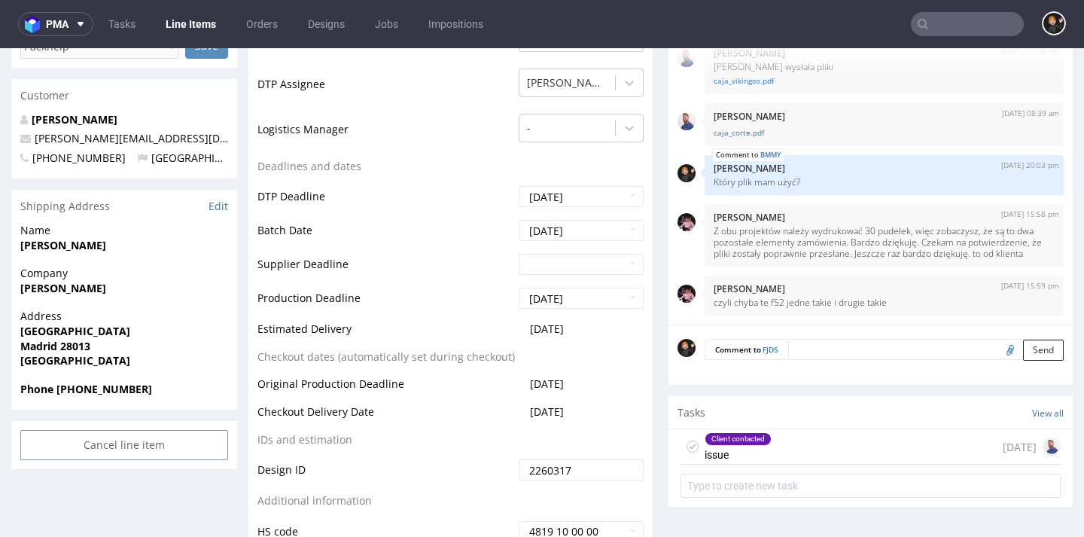
scroll to position [834, 0]
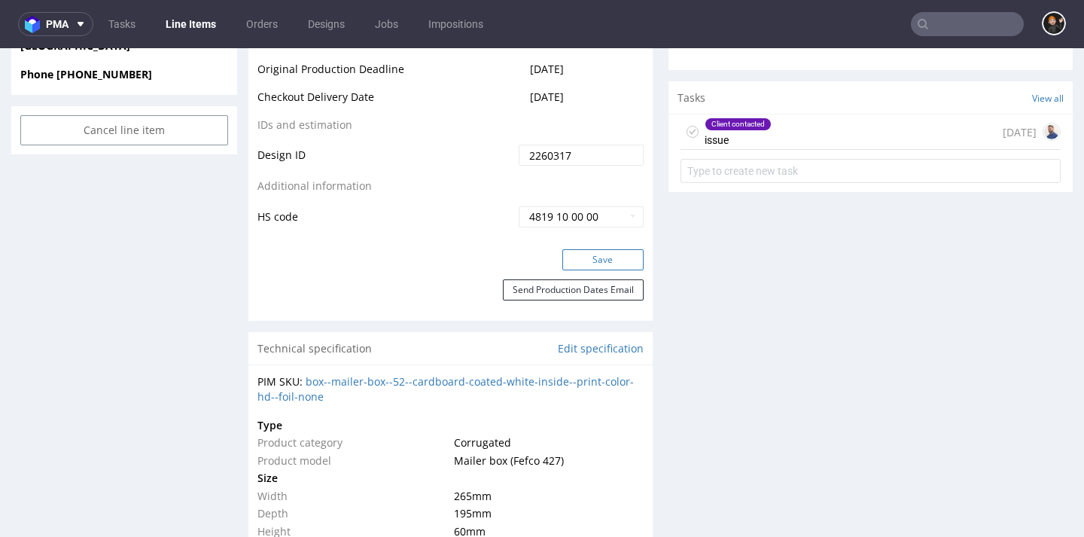
click at [576, 263] on button "Save" at bounding box center [603, 259] width 81 height 21
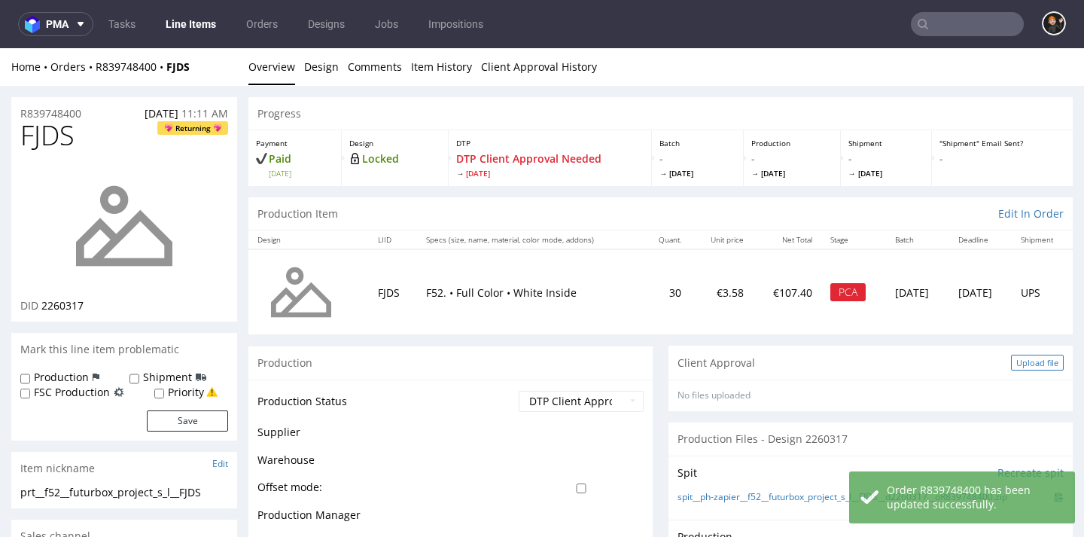
scroll to position [17, 0]
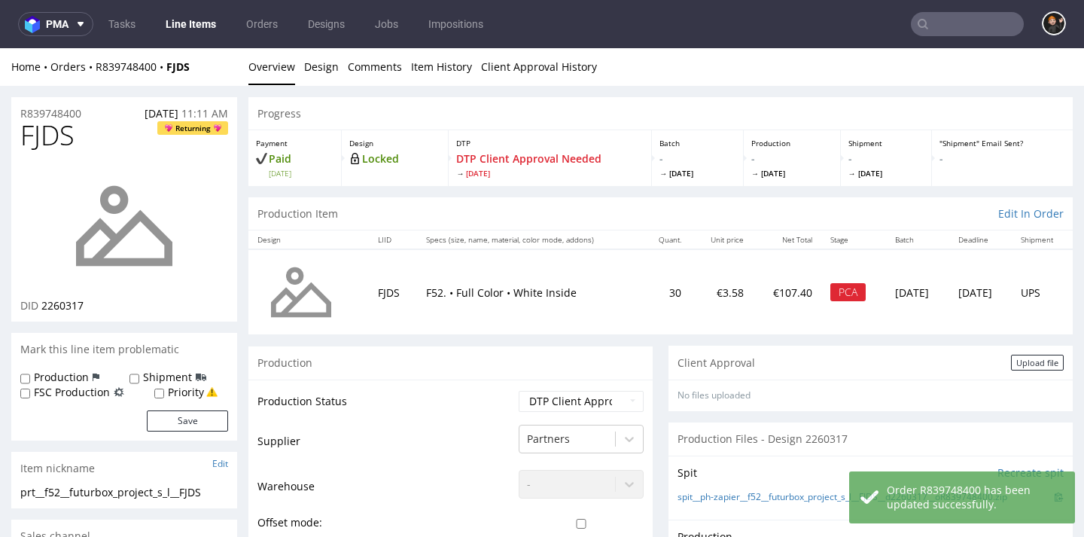
drag, startPoint x: 1009, startPoint y: 362, endPoint x: 982, endPoint y: 361, distance: 27.1
click at [1011, 363] on div "Upload file" at bounding box center [1037, 363] width 53 height 16
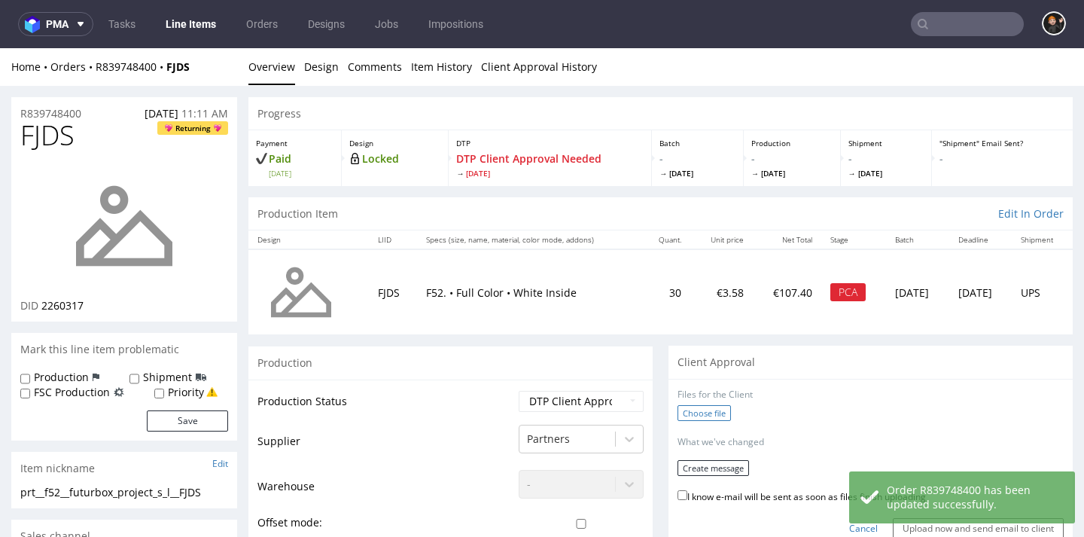
click at [678, 408] on label "Choose file" at bounding box center [704, 413] width 53 height 16
click at [0, 48] on input "Choose file" at bounding box center [0, 48] width 0 height 0
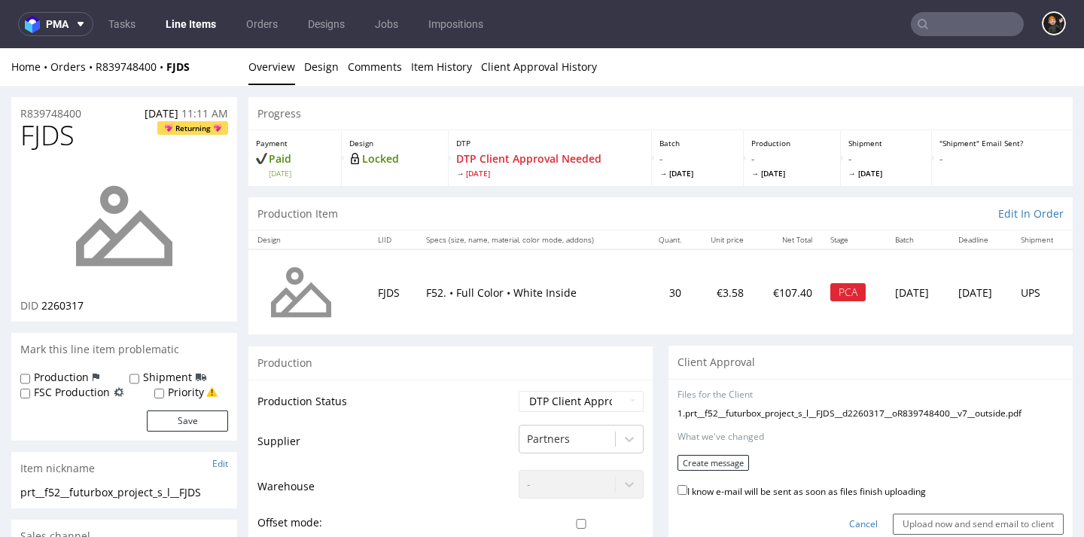
scroll to position [29, 0]
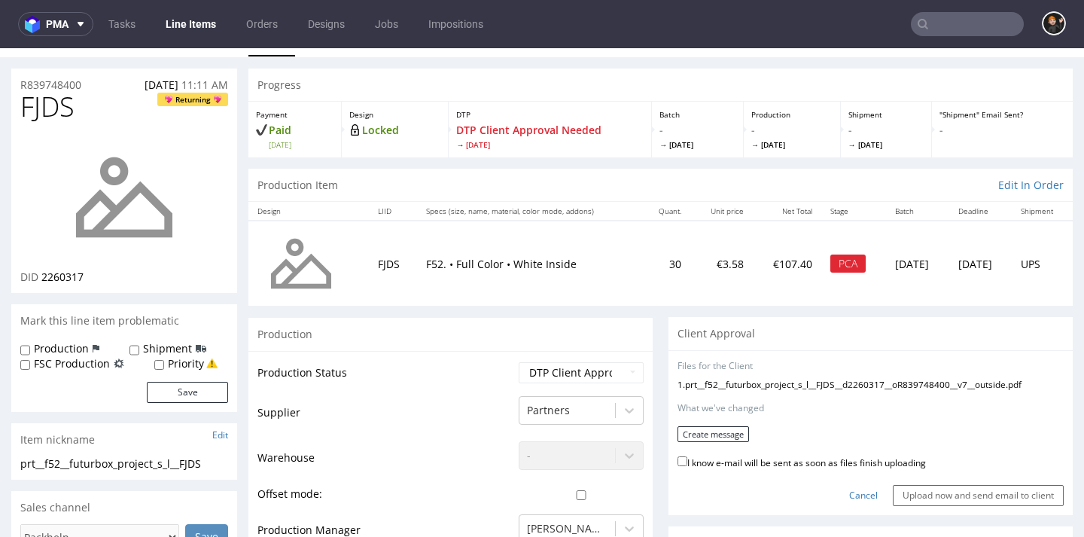
drag, startPoint x: 755, startPoint y: 459, endPoint x: 743, endPoint y: 451, distance: 15.2
click at [755, 459] on label "I know e-mail will be sent as soon as files finish uploading" at bounding box center [802, 461] width 249 height 17
click at [688, 459] on input "I know e-mail will be sent as soon as files finish uploading" at bounding box center [683, 461] width 10 height 10
checkbox input "true"
click at [713, 432] on button "Create message" at bounding box center [714, 434] width 72 height 16
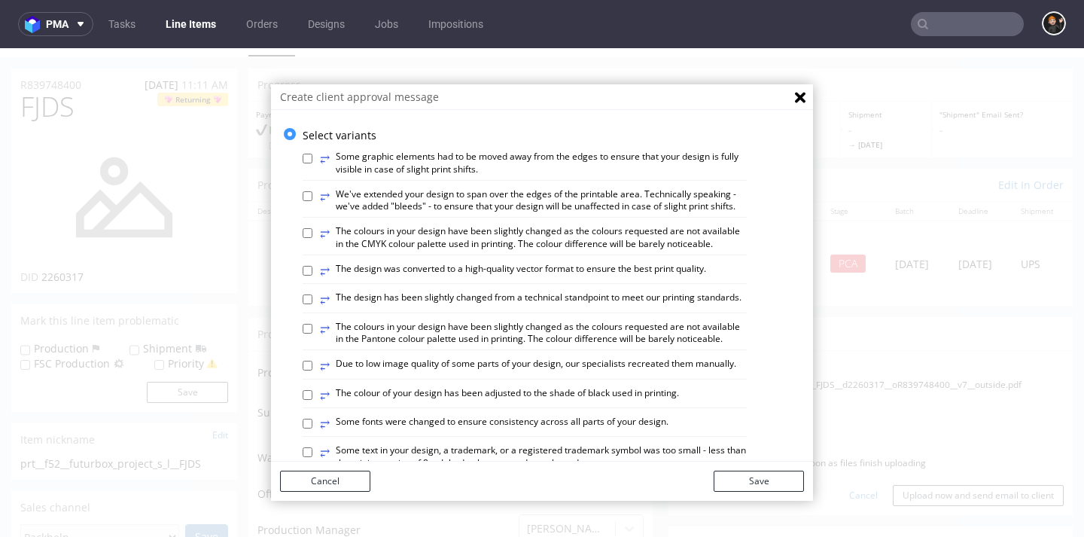
click at [650, 304] on label "⥂ The design has been slightly changed from a technical standpoint to meet our …" at bounding box center [531, 299] width 422 height 17
click at [313, 304] on input "⥂ The design has been slightly changed from a technical standpoint to meet our …" at bounding box center [308, 299] width 10 height 10
checkbox input "true"
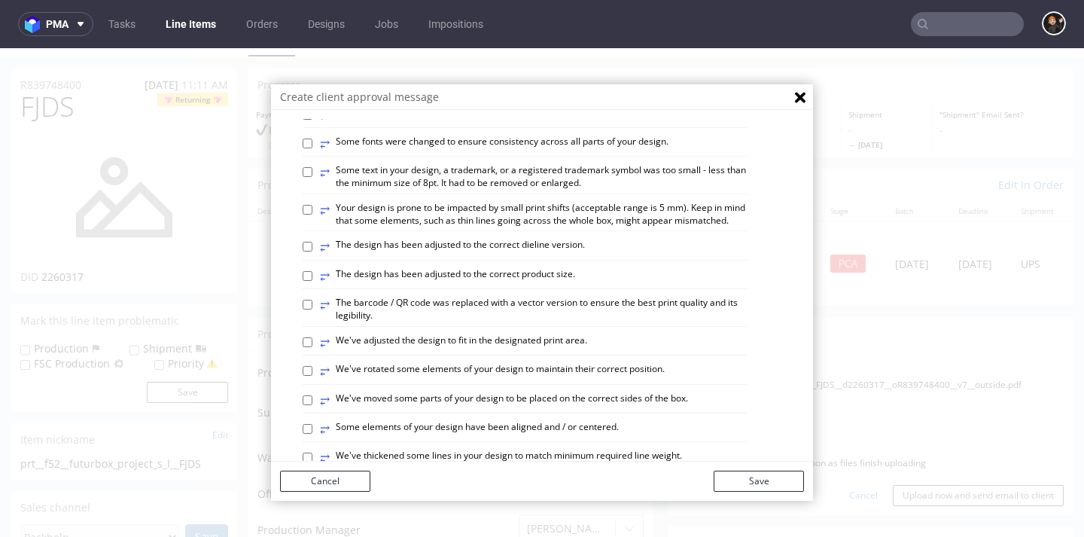
scroll to position [400, 0]
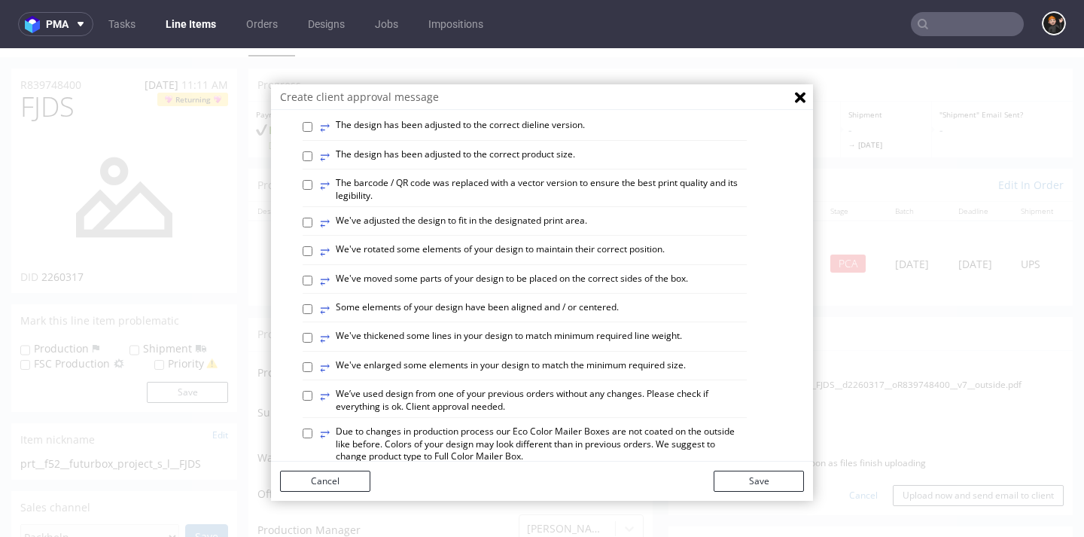
click at [565, 318] on label "⥂ Some elements of your design have been aligned and / or centered." at bounding box center [469, 309] width 299 height 17
click at [313, 314] on input "⥂ Some elements of your design have been aligned and / or centered." at bounding box center [308, 309] width 10 height 10
checkbox input "true"
click at [503, 231] on label "⥂ We've adjusted the design to fit in the designated print area." at bounding box center [453, 223] width 267 height 17
click at [313, 227] on input "⥂ We've adjusted the design to fit in the designated print area." at bounding box center [308, 223] width 10 height 10
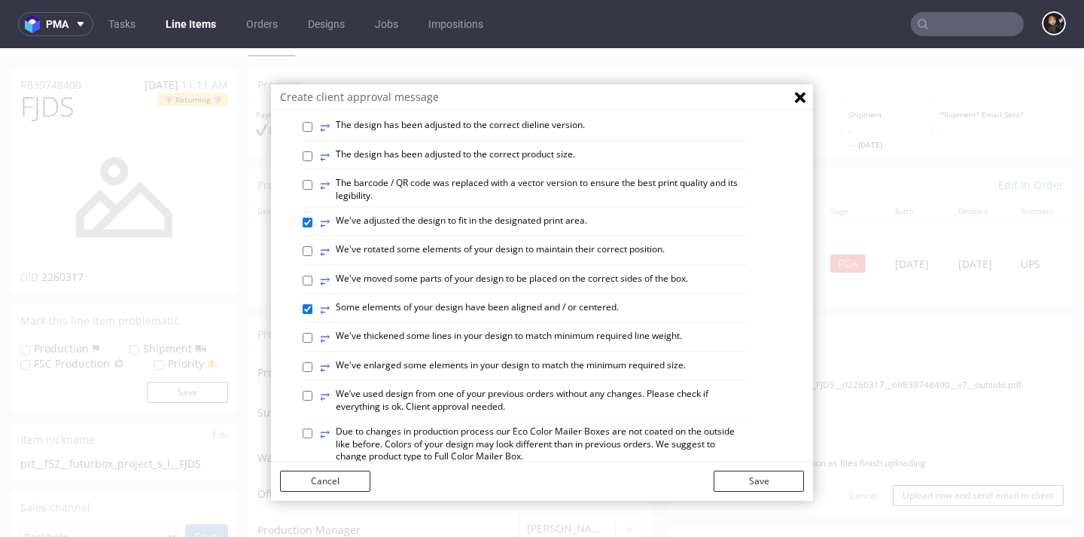
checkbox input "true"
click at [516, 136] on label "⥂ The design has been adjusted to the correct dieline version." at bounding box center [452, 127] width 265 height 17
click at [313, 132] on input "⥂ The design has been adjusted to the correct dieline version." at bounding box center [308, 127] width 10 height 10
checkbox input "true"
click at [764, 473] on button "Save" at bounding box center [759, 481] width 90 height 21
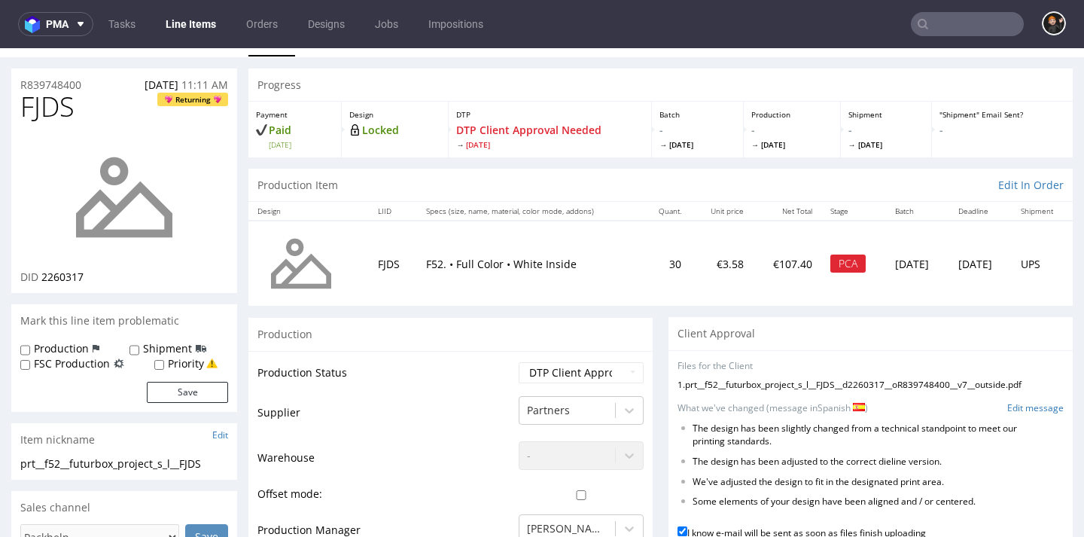
scroll to position [334, 0]
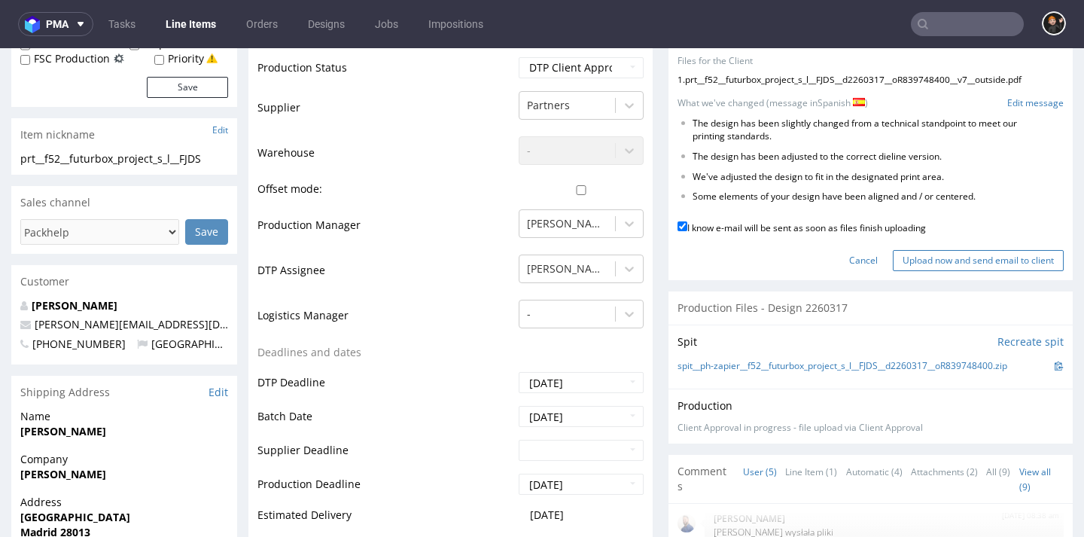
click at [953, 253] on input "Upload now and send email to client" at bounding box center [978, 260] width 171 height 21
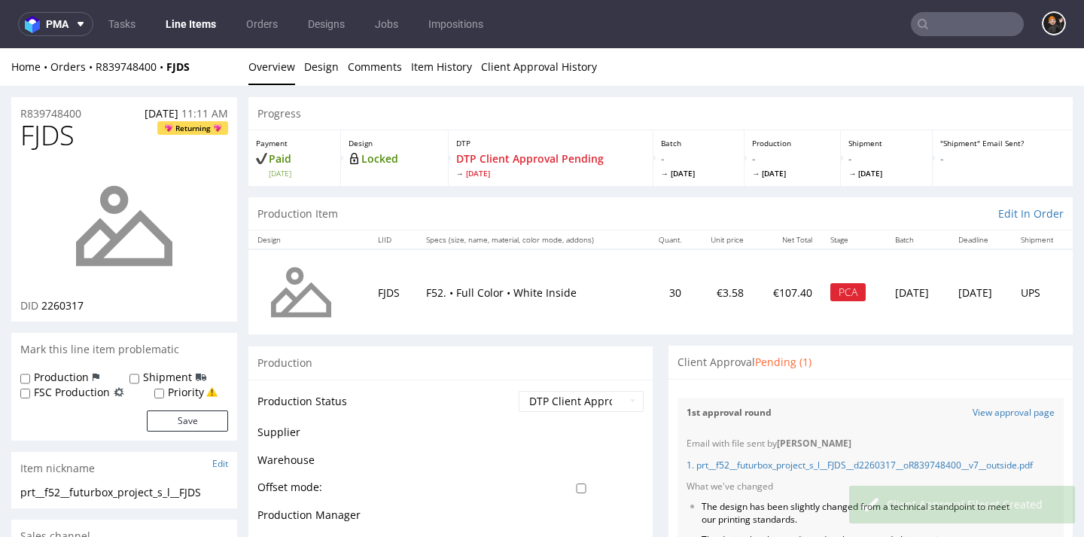
scroll to position [17, 0]
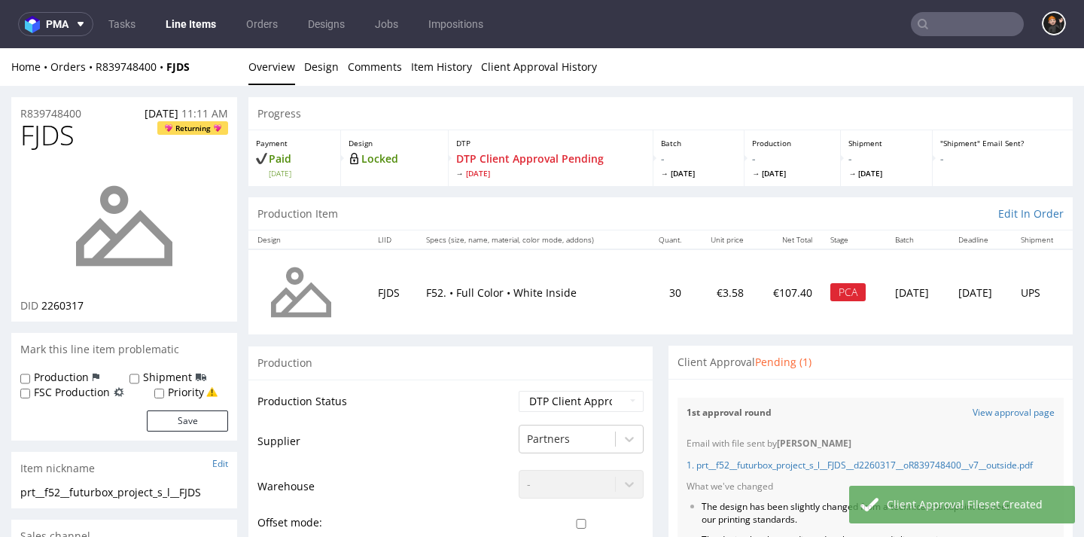
click at [178, 24] on link "Line Items" at bounding box center [191, 24] width 69 height 24
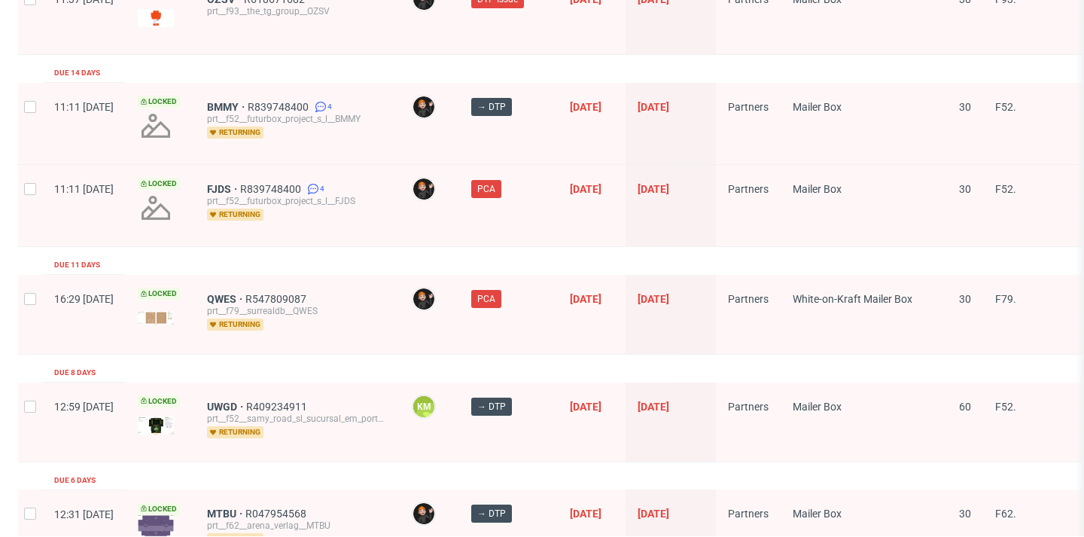
scroll to position [1625, 0]
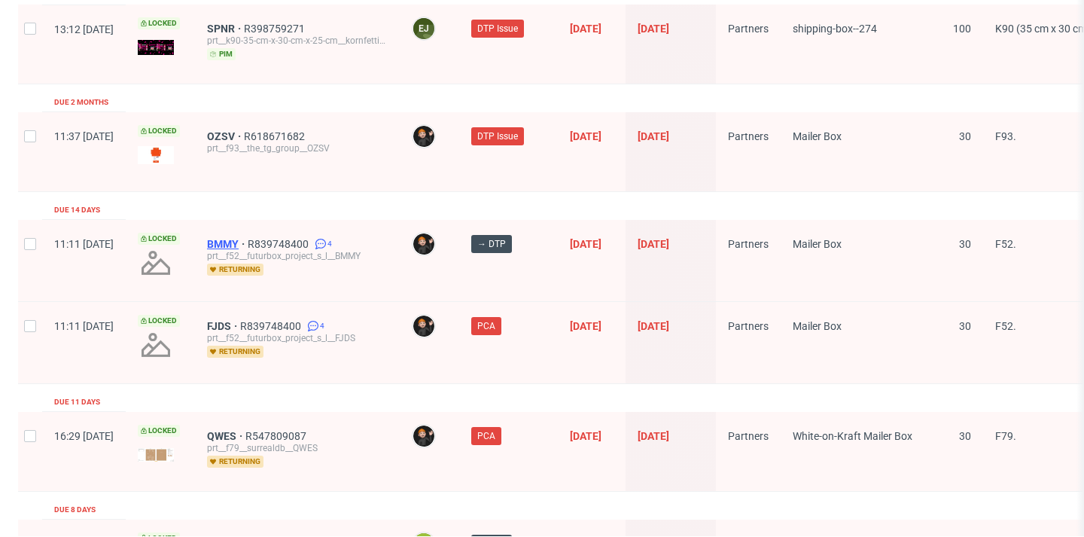
click at [248, 238] on span "BMMY" at bounding box center [227, 244] width 41 height 12
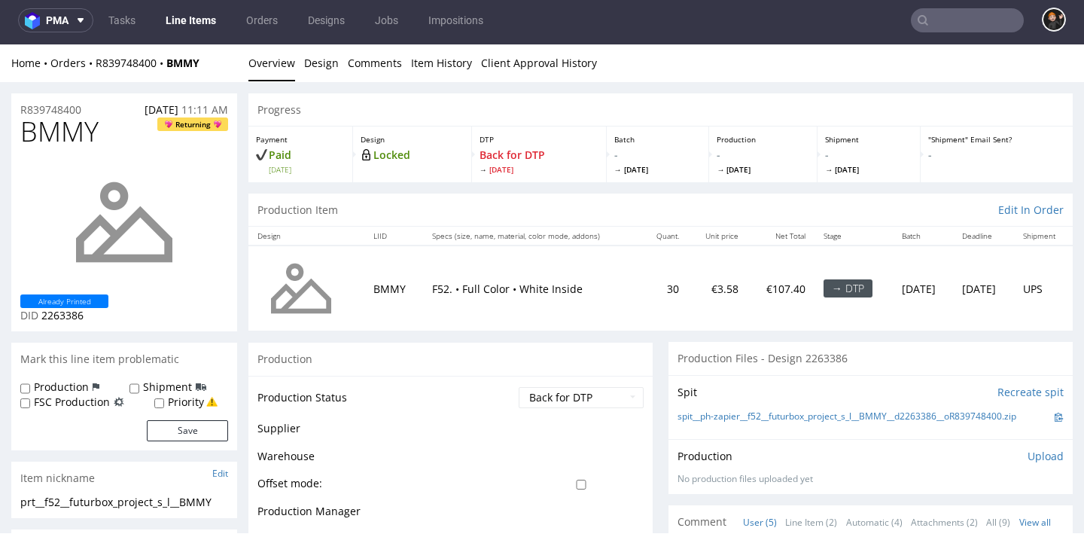
scroll to position [17, 0]
select select "dtp_in_process"
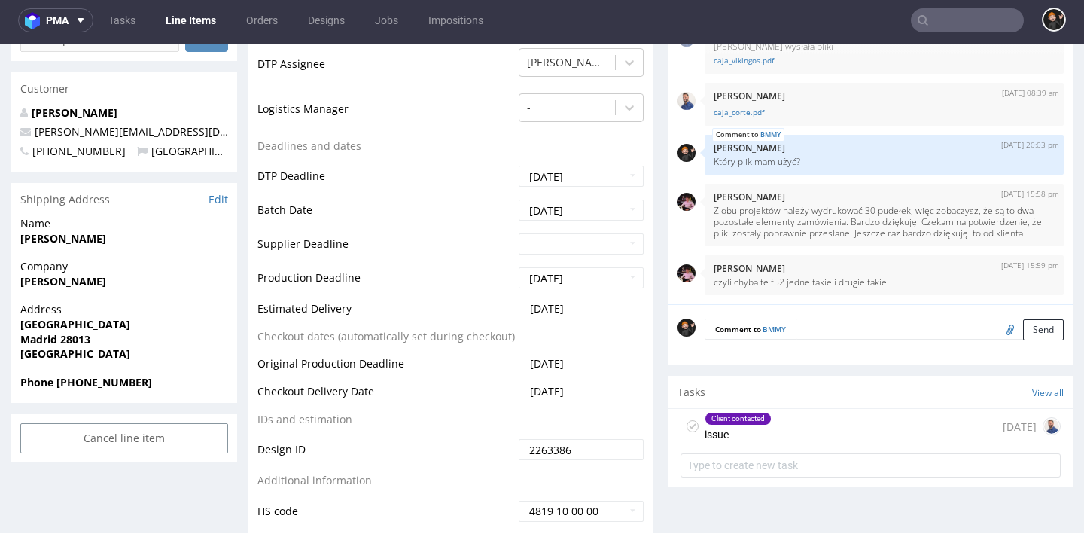
scroll to position [660, 0]
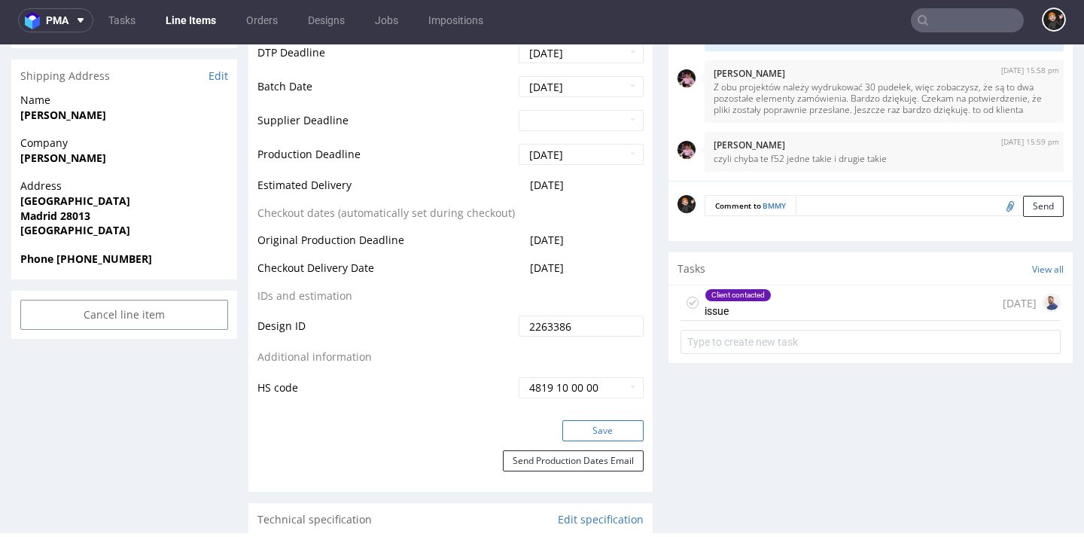
click at [578, 428] on button "Save" at bounding box center [603, 430] width 81 height 21
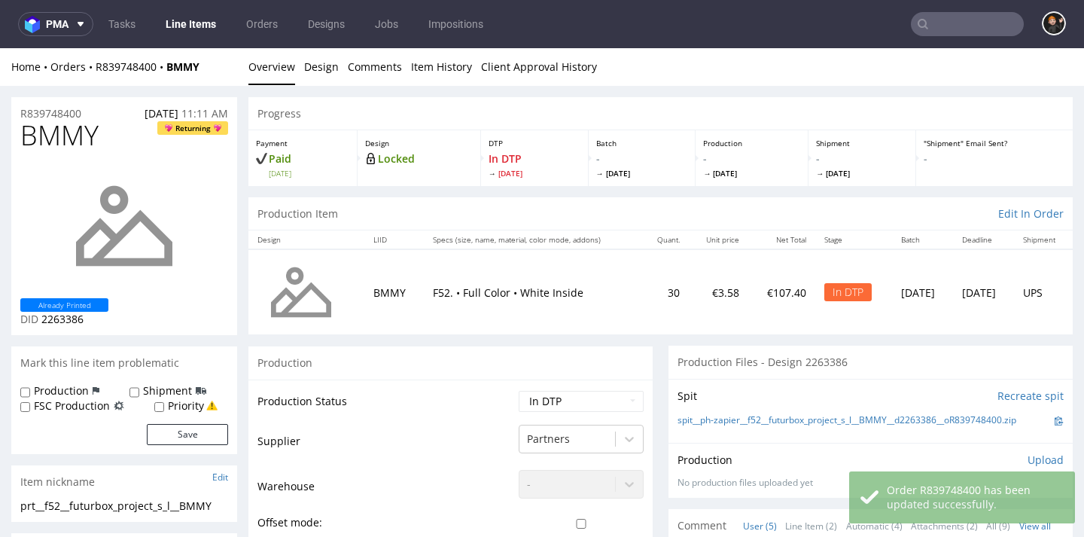
scroll to position [17, 0]
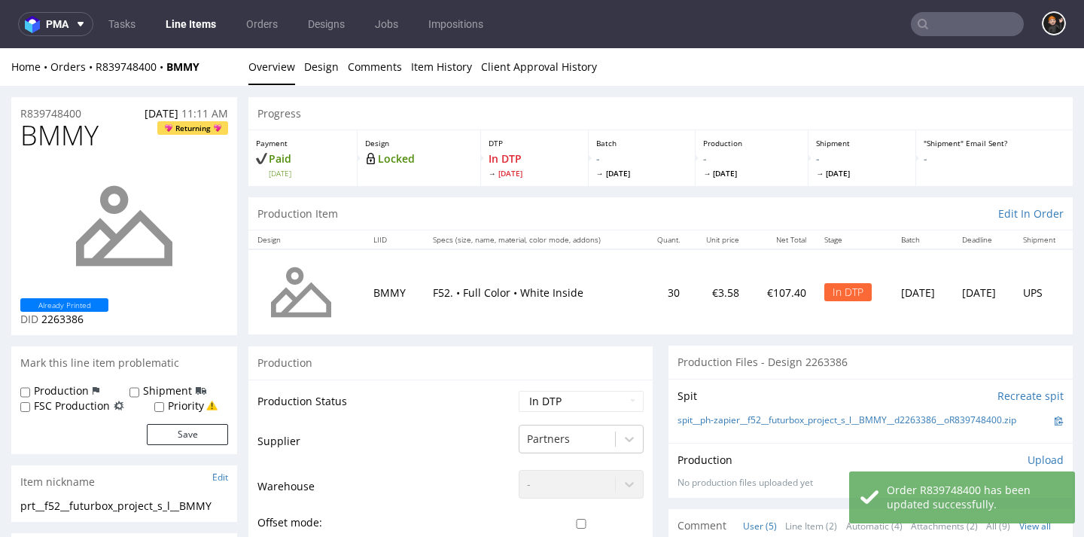
click at [55, 136] on span "BMMY" at bounding box center [59, 135] width 78 height 30
copy span "BMMY"
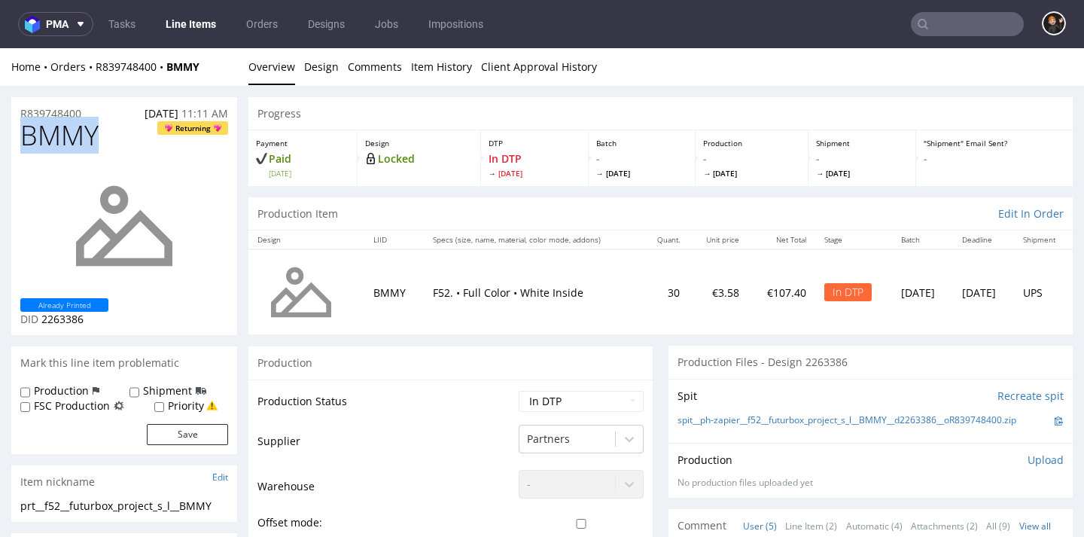
scroll to position [150, 0]
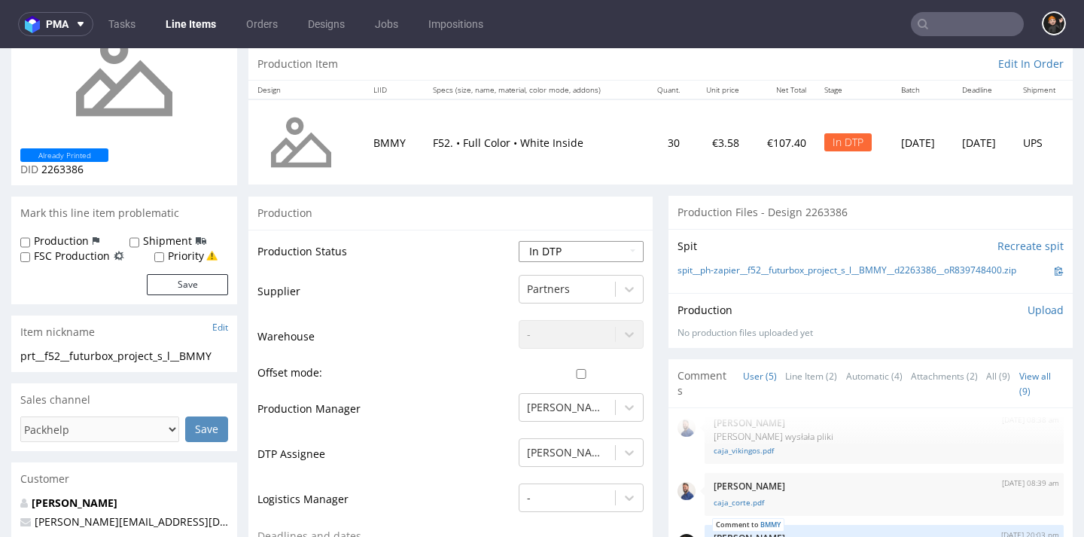
select select "dtp_ca_needed"
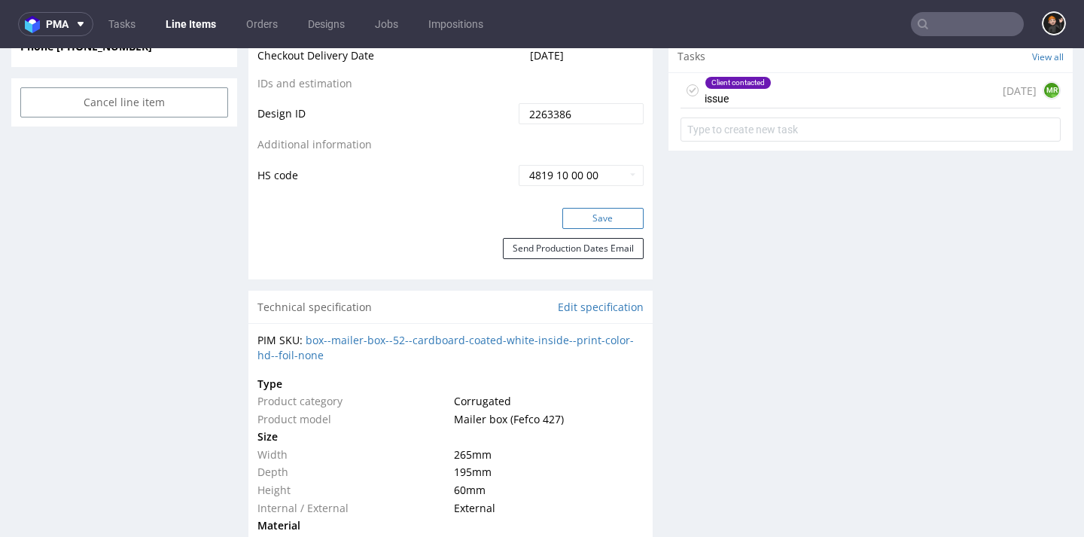
click at [599, 208] on button "Save" at bounding box center [603, 218] width 81 height 21
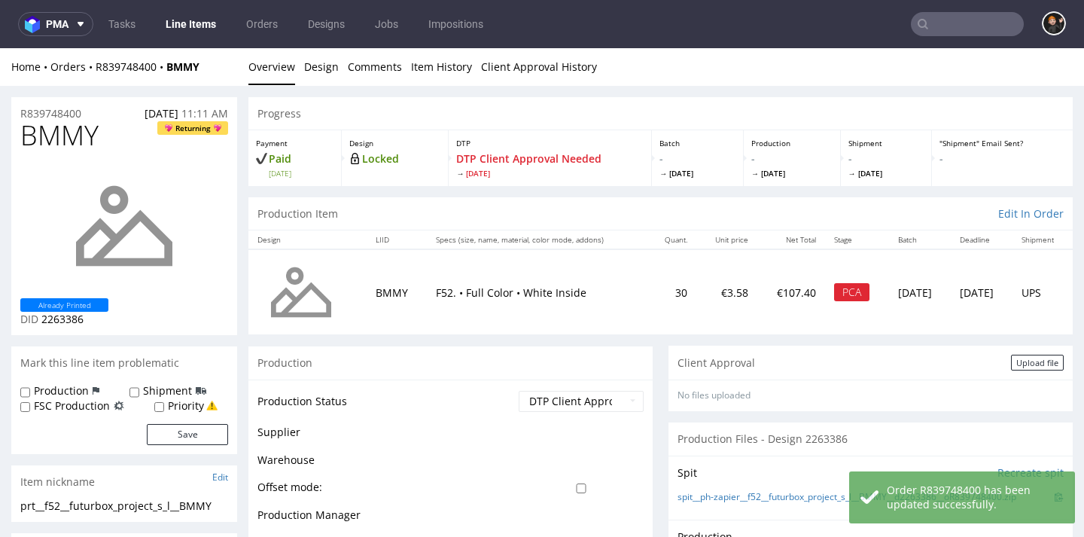
scroll to position [17, 0]
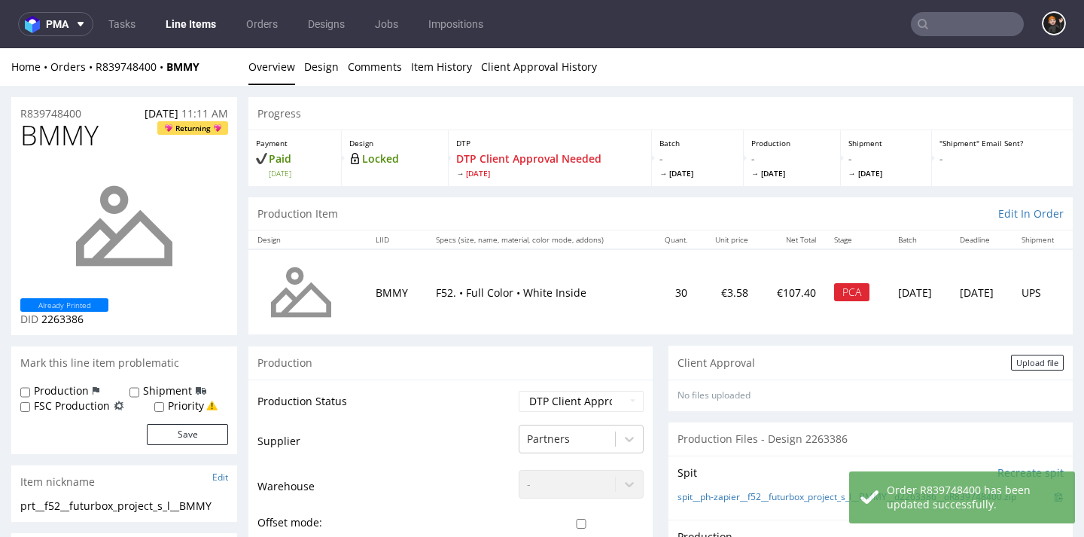
click at [1011, 364] on div "Upload file" at bounding box center [1037, 363] width 53 height 16
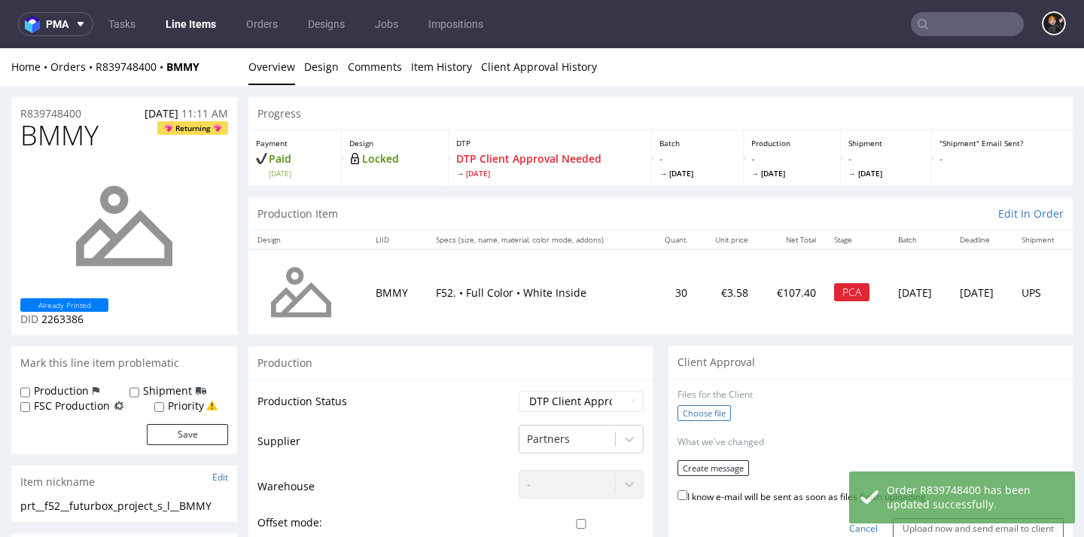
click at [681, 407] on label "Choose file" at bounding box center [704, 413] width 53 height 16
click at [0, 48] on input "Choose file" at bounding box center [0, 48] width 0 height 0
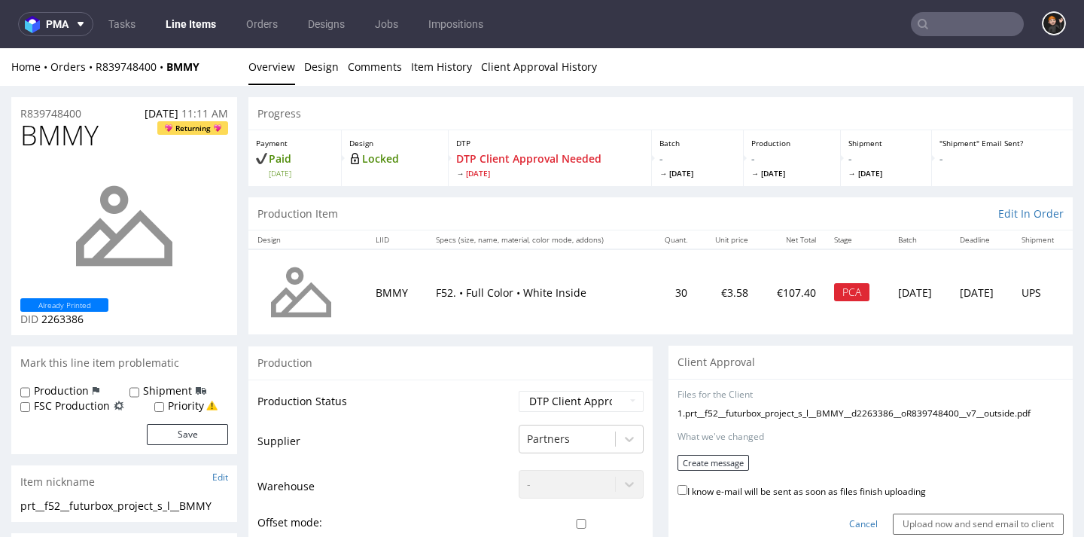
click at [758, 488] on label "I know e-mail will be sent as soon as files finish uploading" at bounding box center [802, 490] width 249 height 17
click at [688, 488] on input "I know e-mail will be sent as soon as files finish uploading" at bounding box center [683, 490] width 10 height 10
checkbox input "true"
click at [715, 455] on button "Create message" at bounding box center [714, 463] width 72 height 16
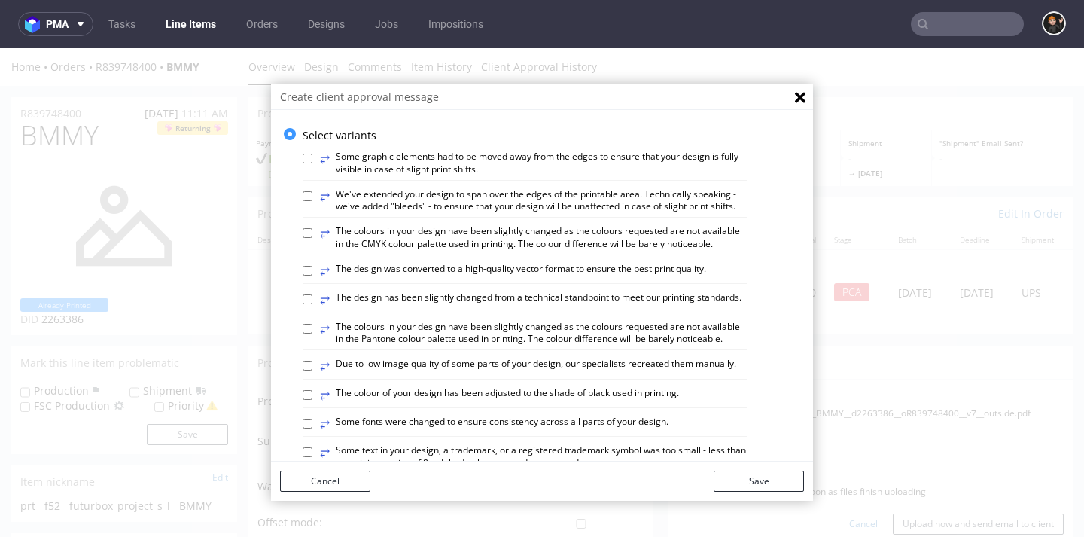
click at [535, 308] on label "⥂ The design has been slightly changed from a technical standpoint to meet our …" at bounding box center [531, 299] width 422 height 17
click at [313, 304] on input "⥂ The design has been slightly changed from a technical standpoint to meet our …" at bounding box center [308, 299] width 10 height 10
checkbox input "true"
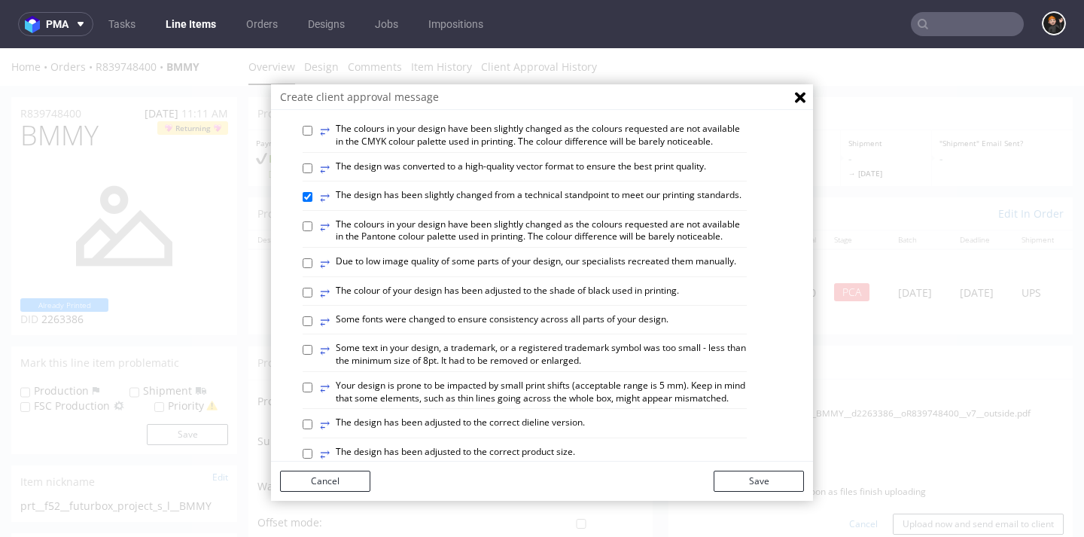
scroll to position [0, 0]
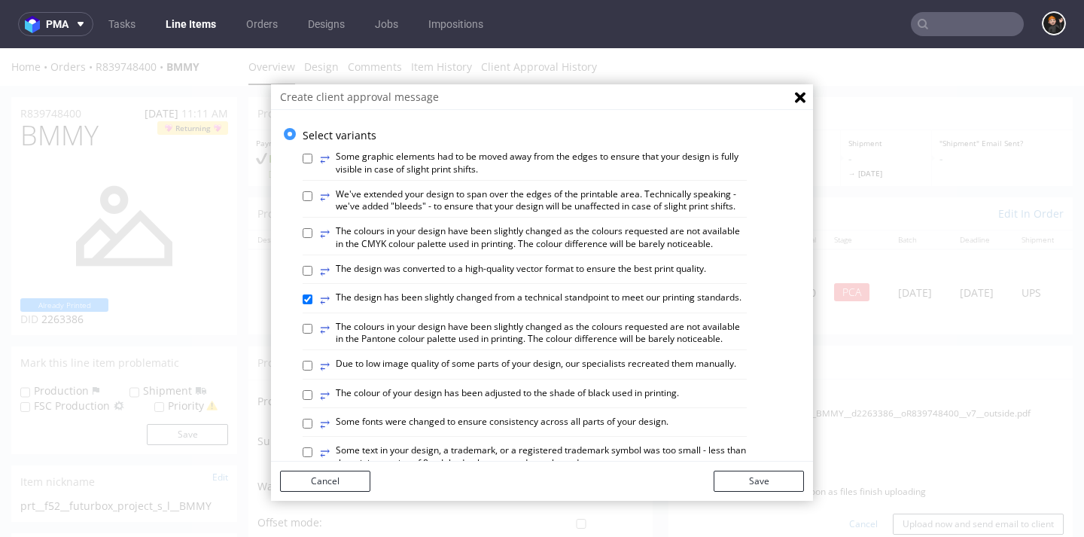
click at [431, 159] on label "⥂ Some graphic elements had to be moved away from the edges to ensure that your…" at bounding box center [533, 164] width 427 height 26
click at [313, 159] on input "⥂ Some graphic elements had to be moved away from the edges to ensure that your…" at bounding box center [308, 159] width 10 height 10
checkbox input "true"
click at [411, 191] on label "⥂ We've extended your design to span over the edges of the printable area. Tech…" at bounding box center [533, 201] width 427 height 26
click at [313, 191] on input "⥂ We've extended your design to span over the edges of the printable area. Tech…" at bounding box center [308, 196] width 10 height 10
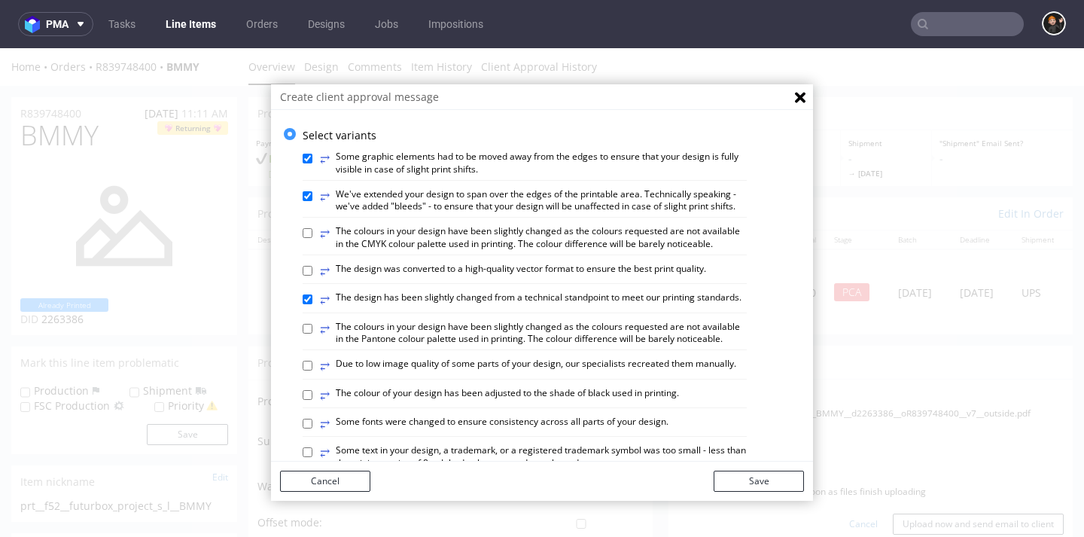
checkbox input "true"
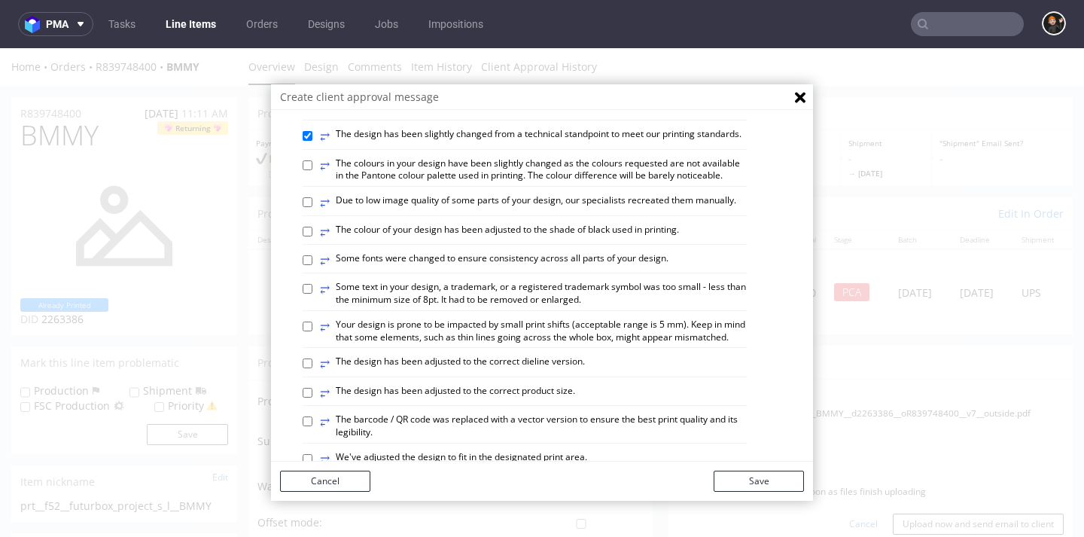
click at [516, 372] on label "⥂ The design has been adjusted to the correct dieline version." at bounding box center [452, 363] width 265 height 17
click at [313, 368] on input "⥂ The design has been adjusted to the correct dieline version." at bounding box center [308, 363] width 10 height 10
checkbox input "true"
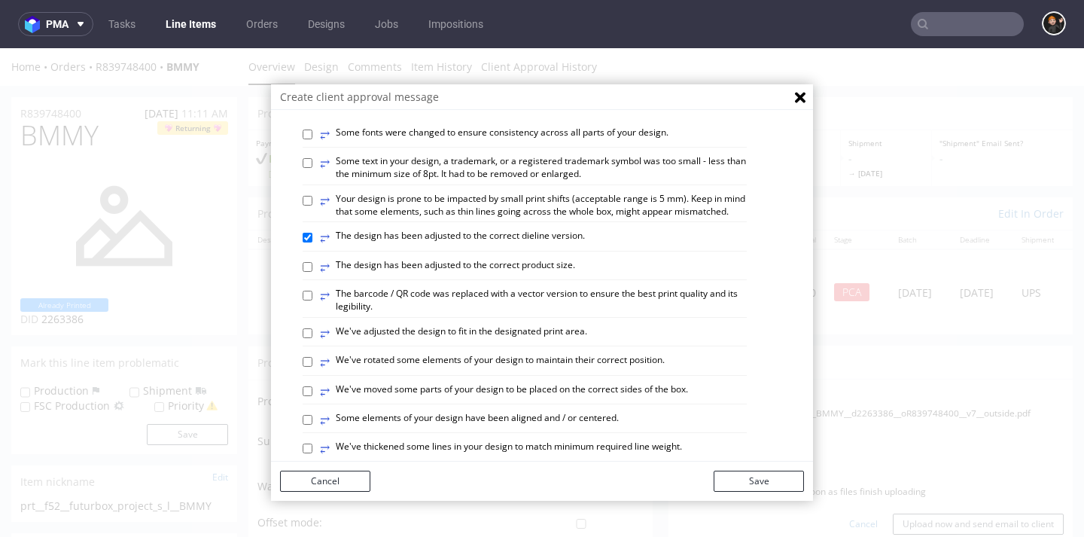
click at [527, 342] on label "⥂ We've adjusted the design to fit in the designated print area." at bounding box center [453, 333] width 267 height 17
click at [313, 338] on input "⥂ We've adjusted the design to fit in the designated print area." at bounding box center [308, 333] width 10 height 10
checkbox input "true"
click at [554, 428] on label "⥂ Some elements of your design have been aligned and / or centered." at bounding box center [469, 420] width 299 height 17
click at [313, 425] on input "⥂ Some elements of your design have been aligned and / or centered." at bounding box center [308, 420] width 10 height 10
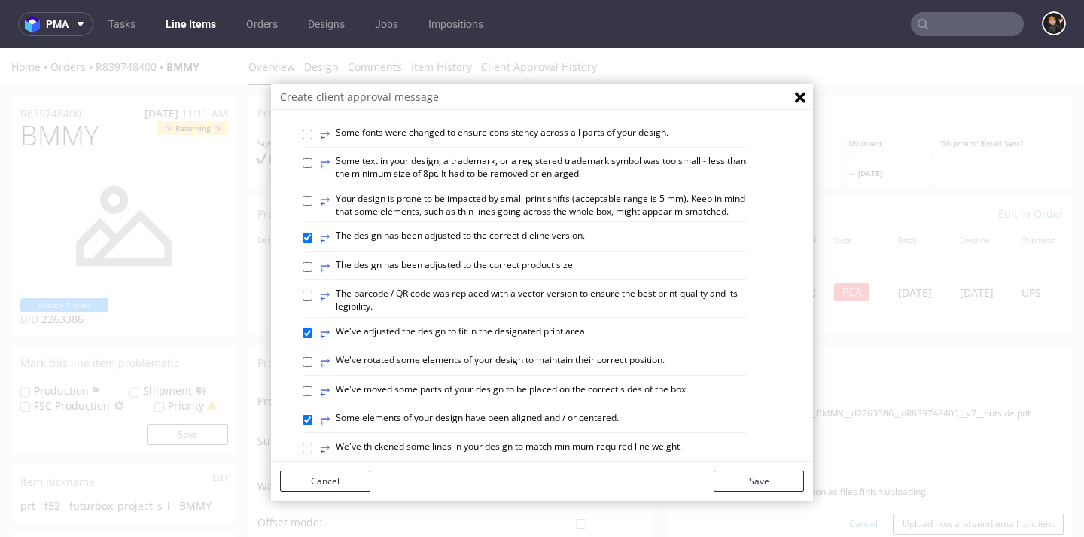
click at [588, 428] on label "⥂ Some elements of your design have been aligned and / or centered." at bounding box center [469, 420] width 299 height 17
click at [313, 425] on input "⥂ Some elements of your design have been aligned and / or centered." at bounding box center [308, 420] width 10 height 10
click at [590, 428] on label "⥂ Some elements of your design have been aligned and / or centered." at bounding box center [469, 420] width 299 height 17
click at [313, 425] on input "⥂ Some elements of your design have been aligned and / or centered." at bounding box center [308, 420] width 10 height 10
checkbox input "true"
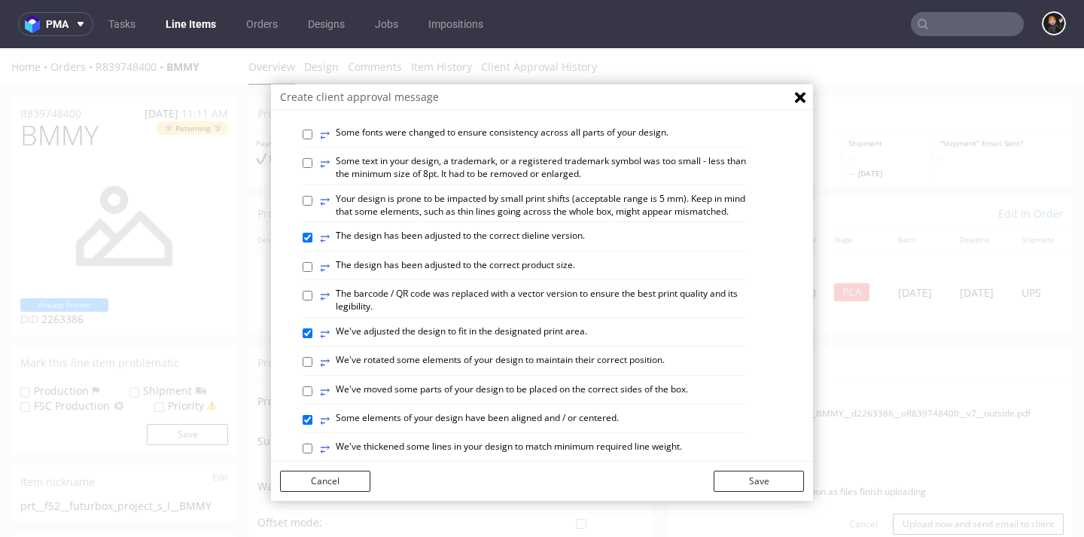
scroll to position [572, 0]
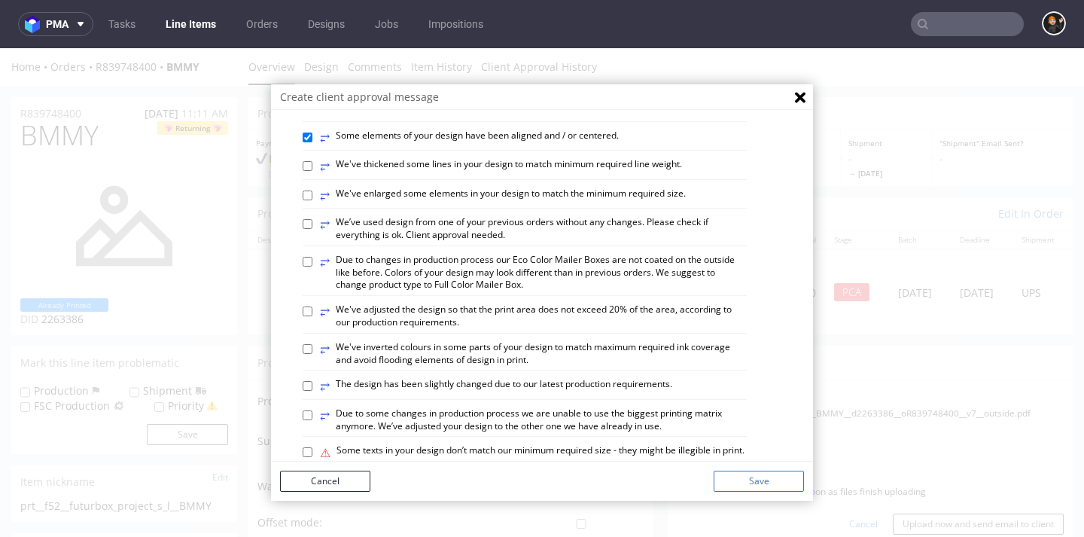
click at [767, 482] on button "Save" at bounding box center [759, 481] width 90 height 21
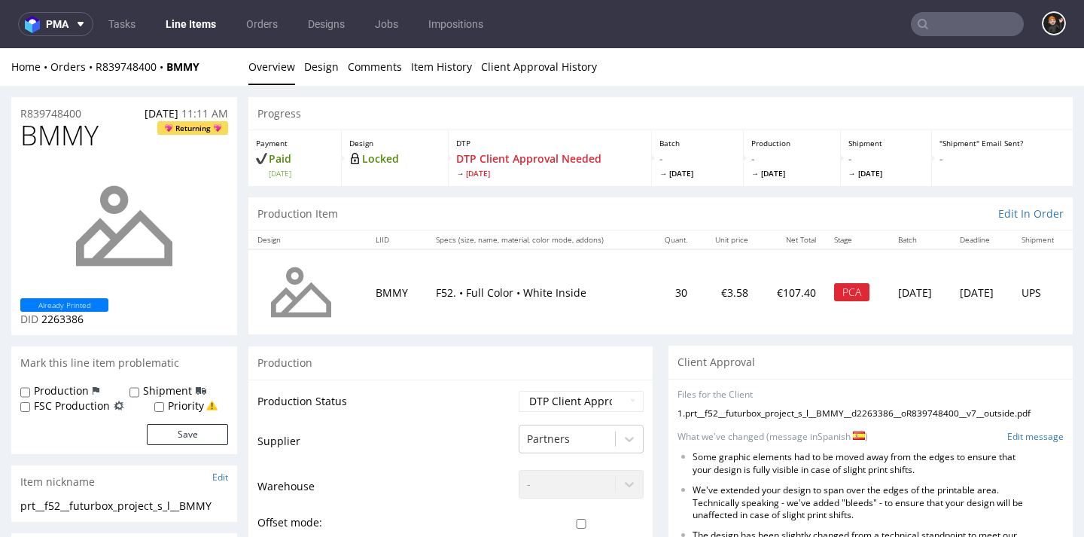
scroll to position [290, 0]
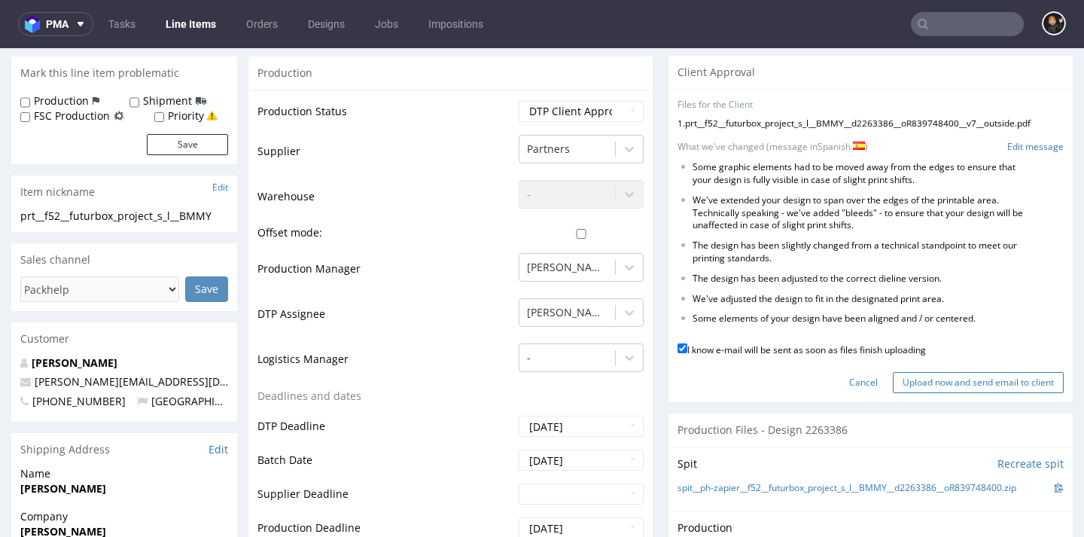
click at [913, 374] on input "Upload now and send email to client" at bounding box center [978, 382] width 171 height 21
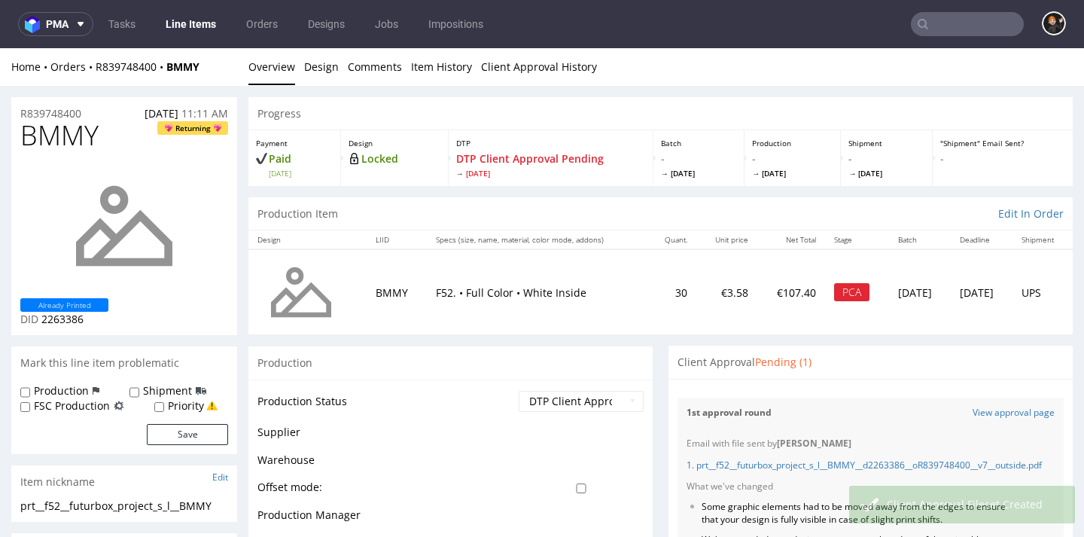
scroll to position [17, 0]
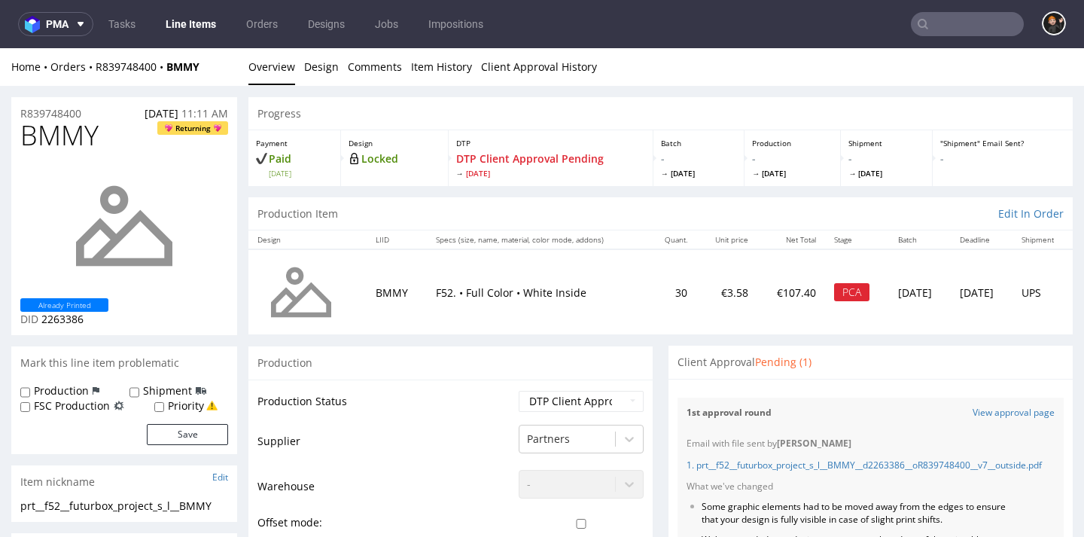
click at [200, 28] on link "Line Items" at bounding box center [191, 24] width 69 height 24
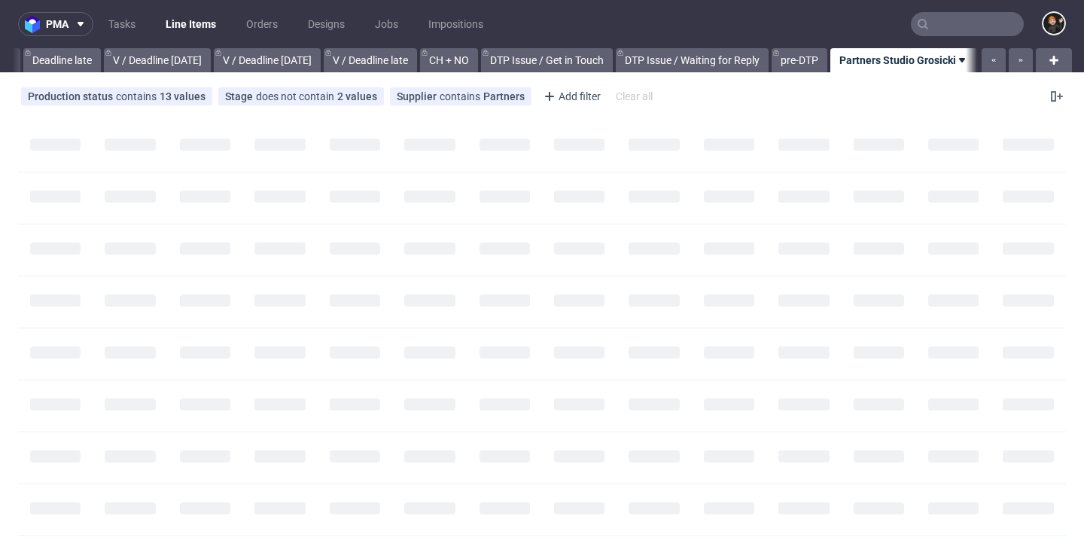
scroll to position [0, 1813]
drag, startPoint x: 754, startPoint y: 405, endPoint x: 603, endPoint y: 386, distance: 151.9
click at [639, 391] on div at bounding box center [542, 406] width 1048 height 52
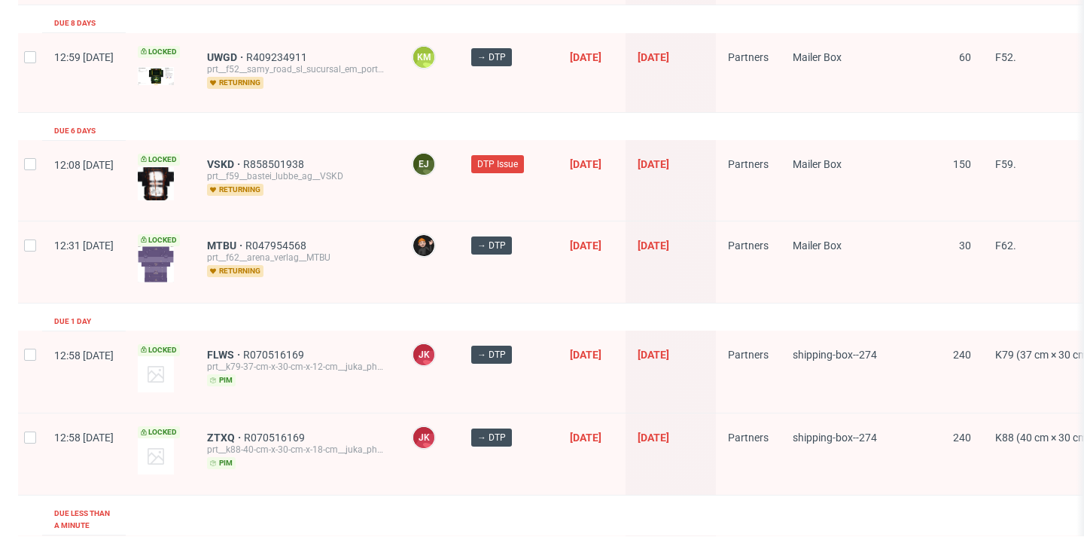
scroll to position [1979, 0]
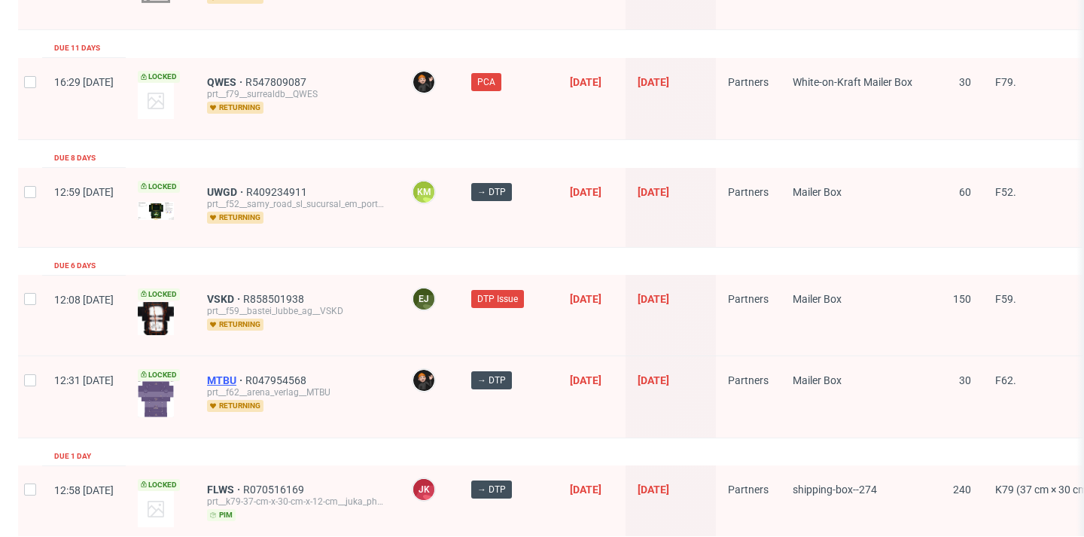
click at [246, 374] on span "MTBU" at bounding box center [226, 380] width 38 height 12
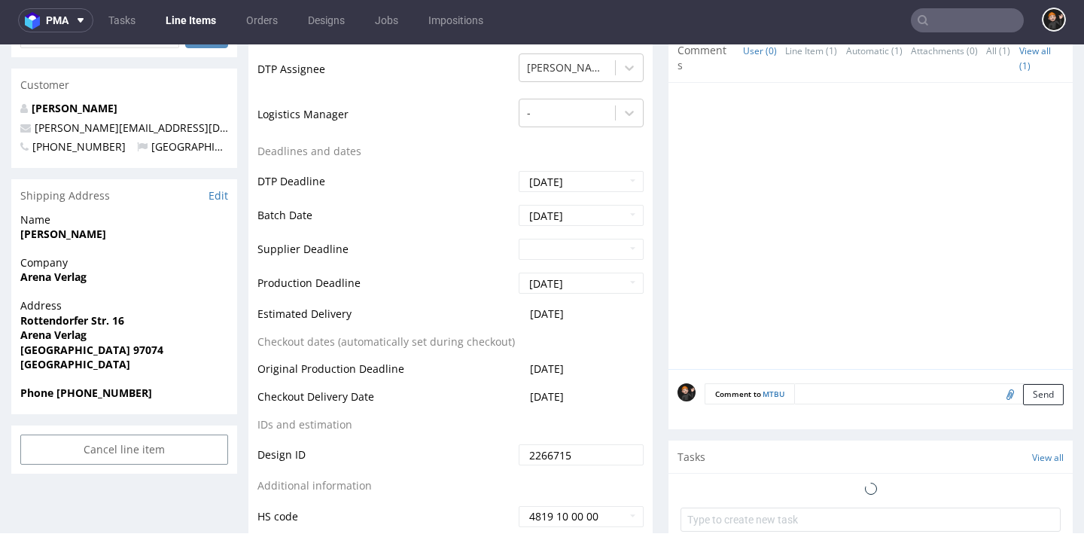
scroll to position [844, 0]
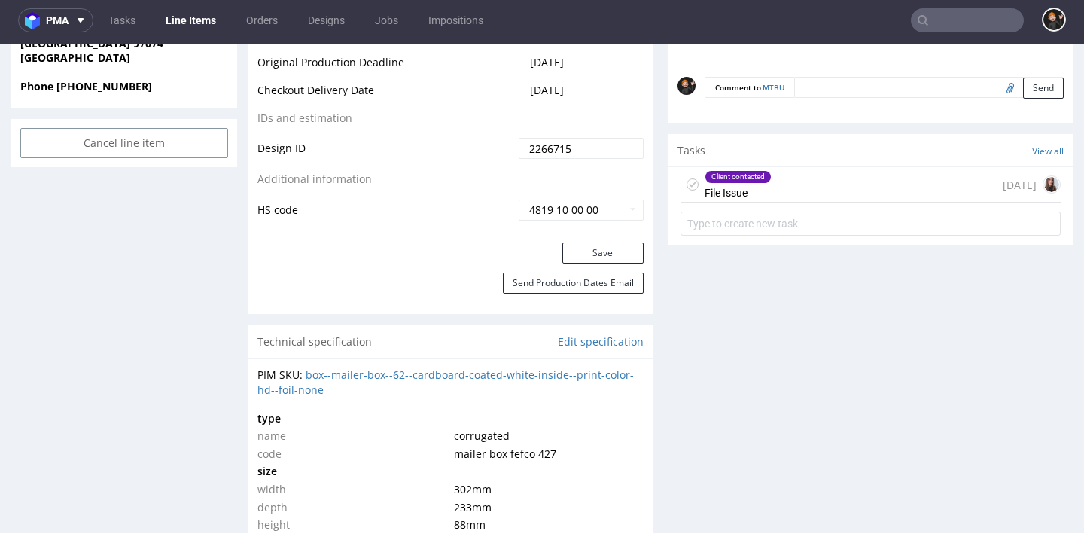
click at [725, 171] on div "Client contacted" at bounding box center [739, 177] width 66 height 12
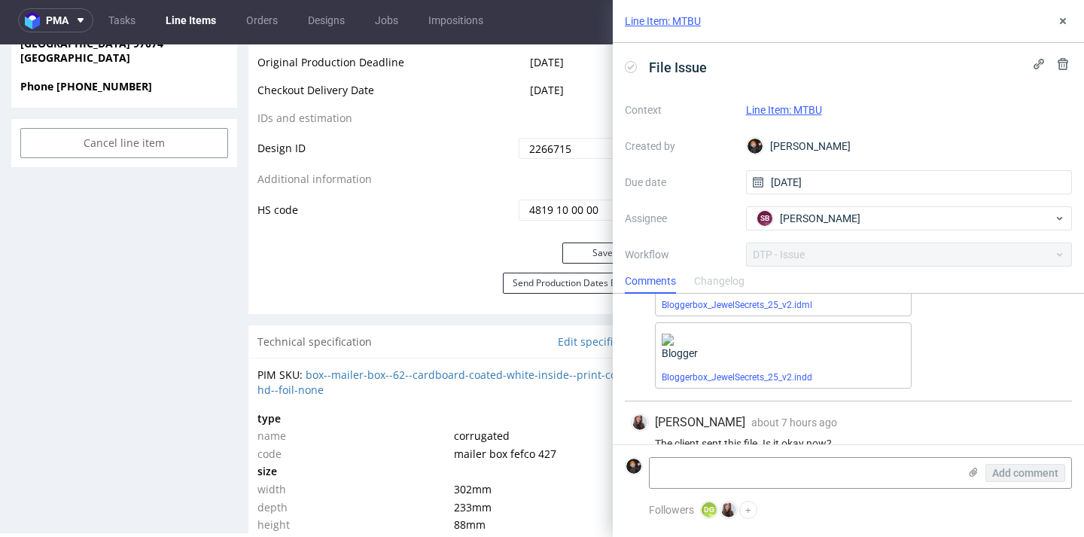
scroll to position [867, 0]
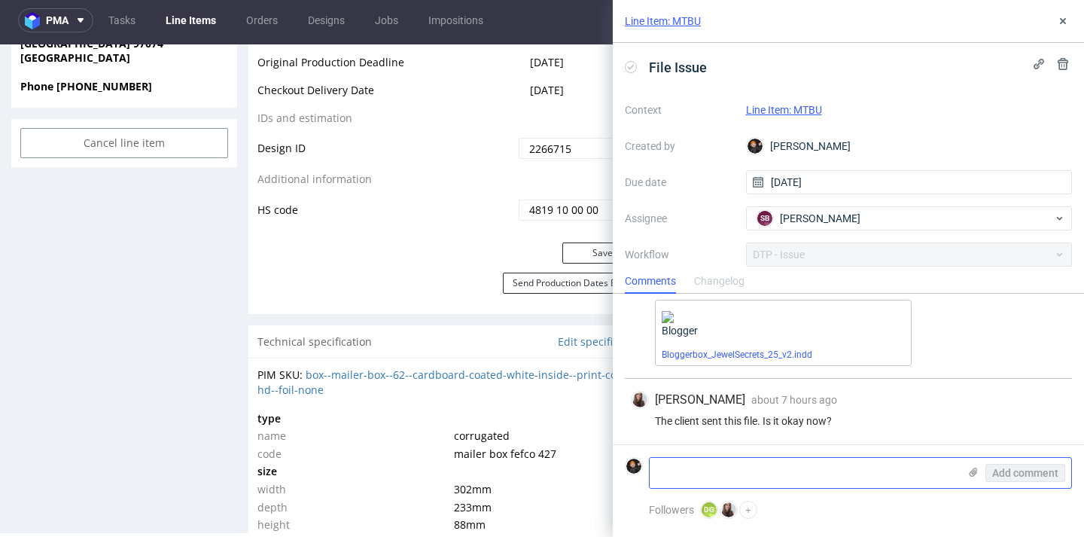
click at [728, 477] on textarea at bounding box center [804, 473] width 309 height 30
type textarea "N"
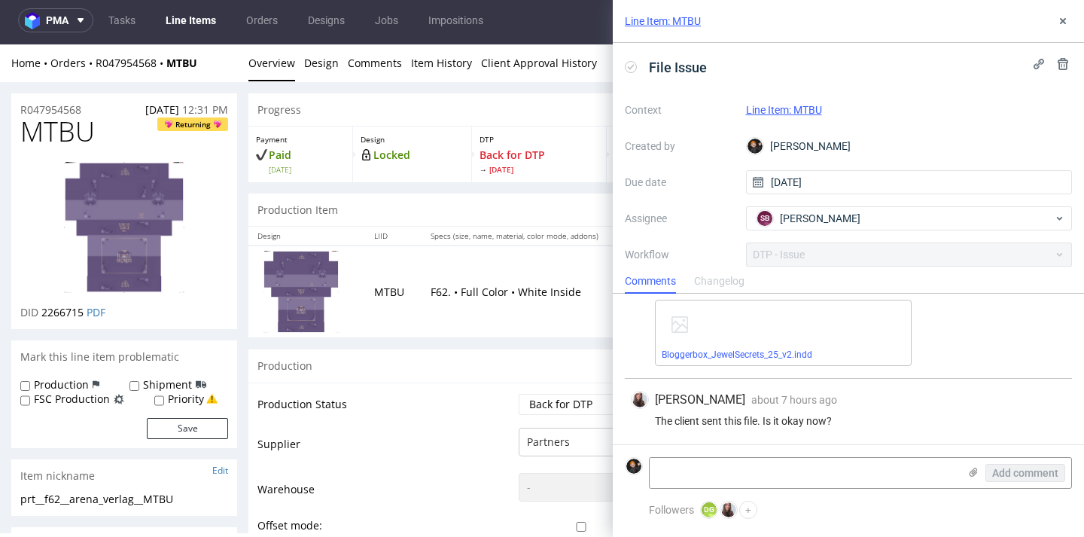
scroll to position [0, 0]
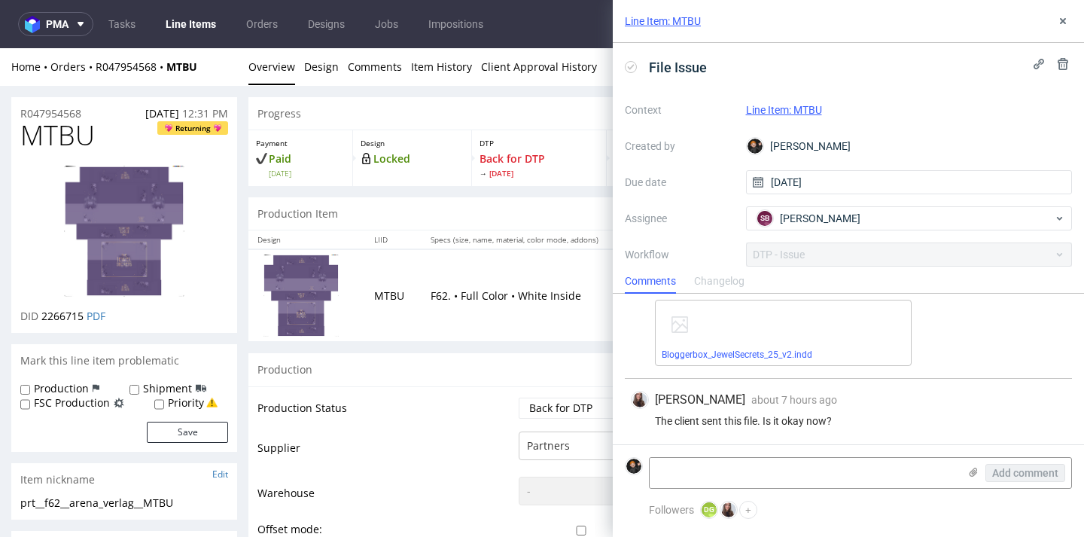
click at [193, 25] on link "Line Items" at bounding box center [191, 24] width 69 height 24
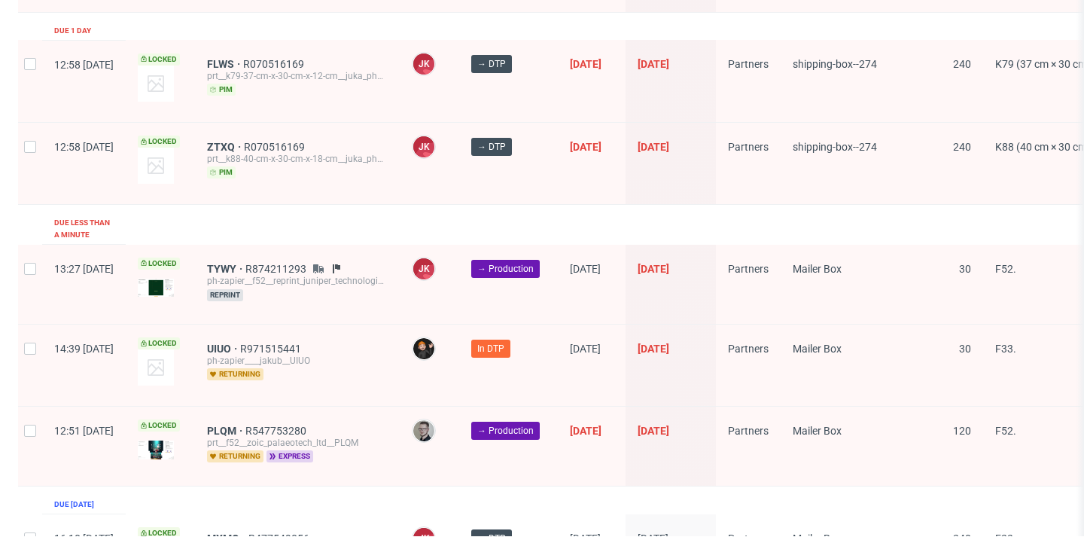
scroll to position [2437, 0]
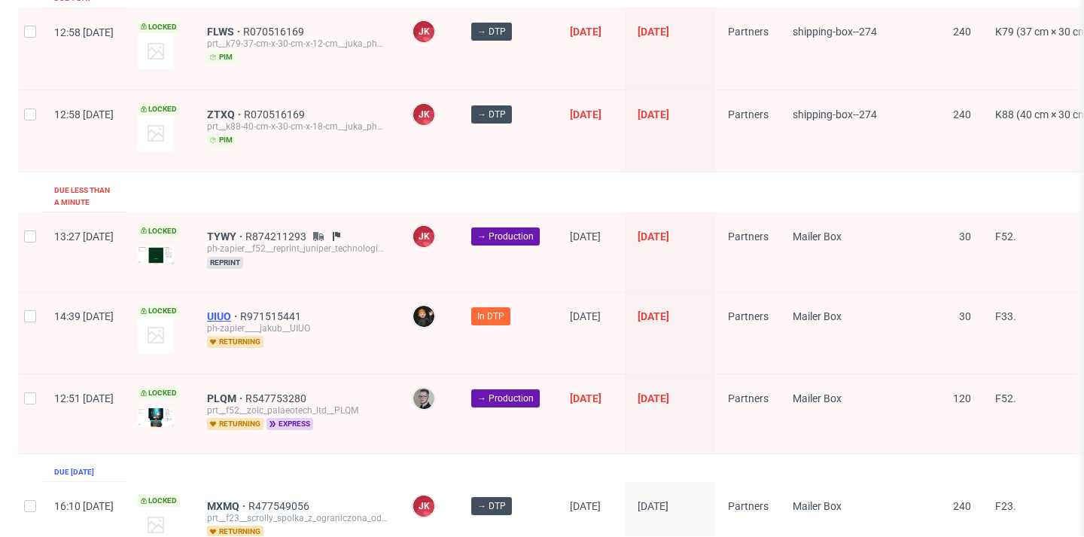
click at [240, 310] on span "UIUO" at bounding box center [223, 316] width 33 height 12
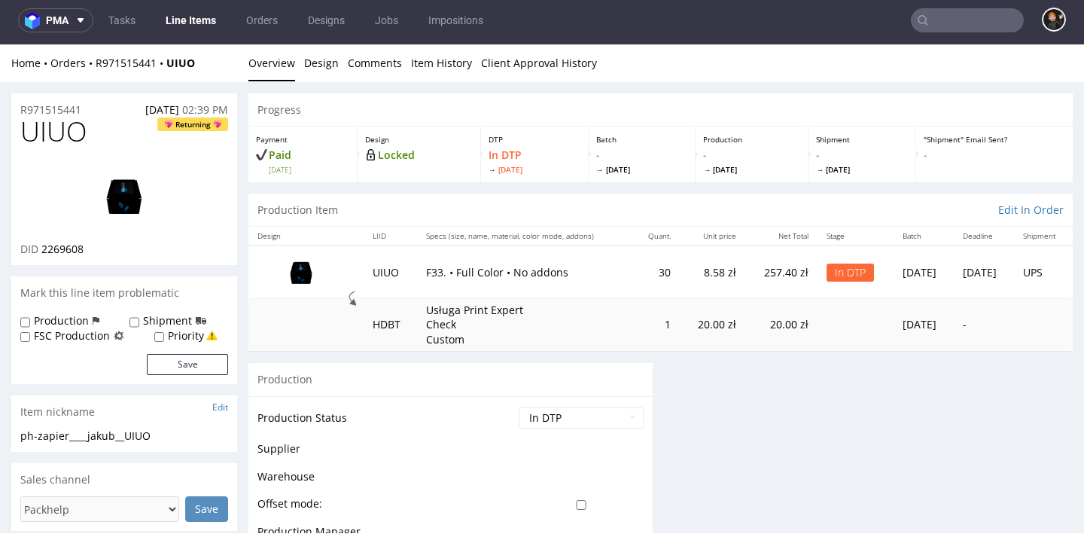
scroll to position [583, 0]
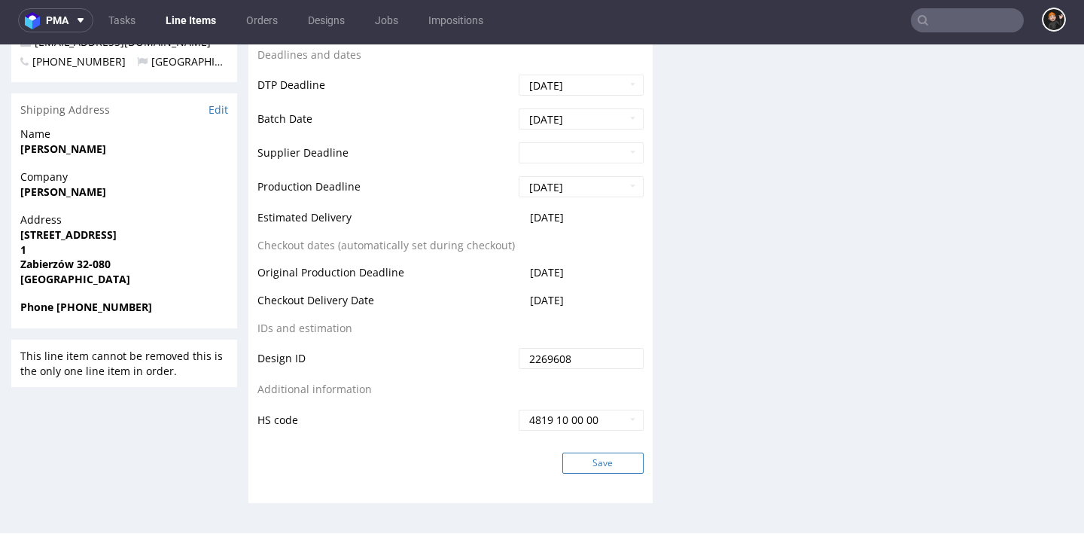
click at [584, 457] on button "Save" at bounding box center [603, 463] width 81 height 21
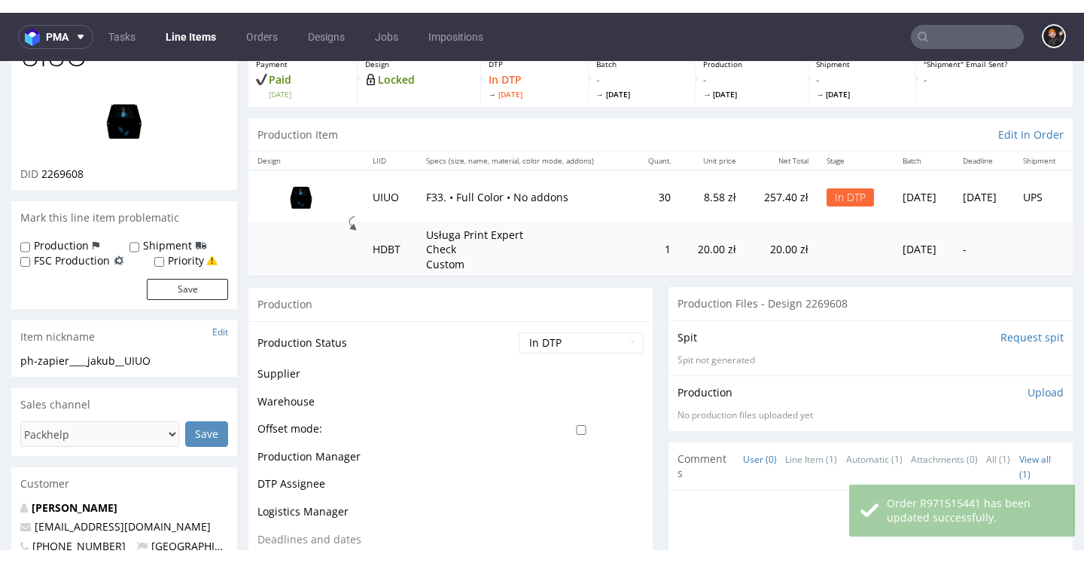
scroll to position [0, 0]
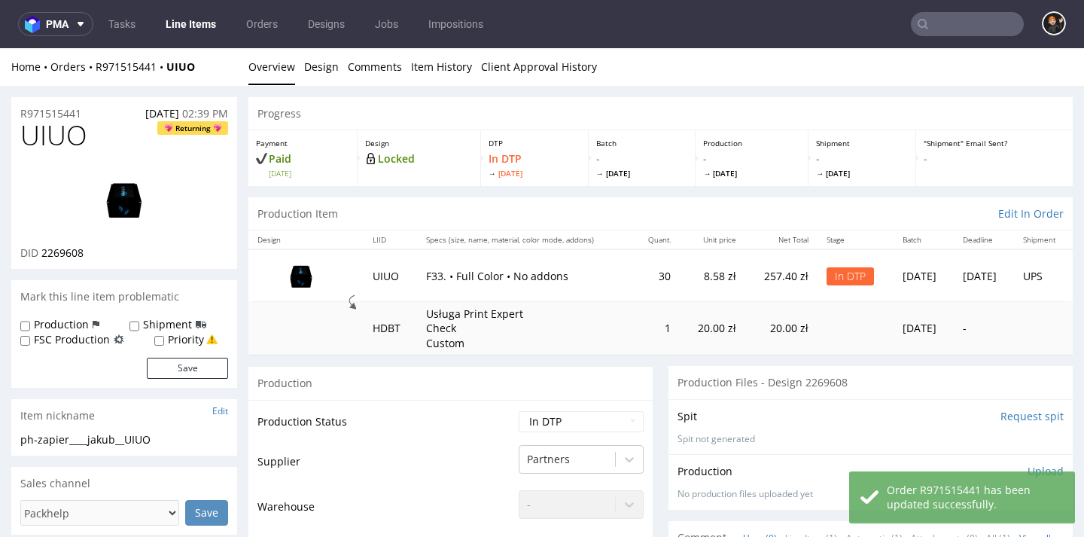
click at [56, 136] on span "UIUO" at bounding box center [53, 135] width 67 height 30
copy span "UIUO"
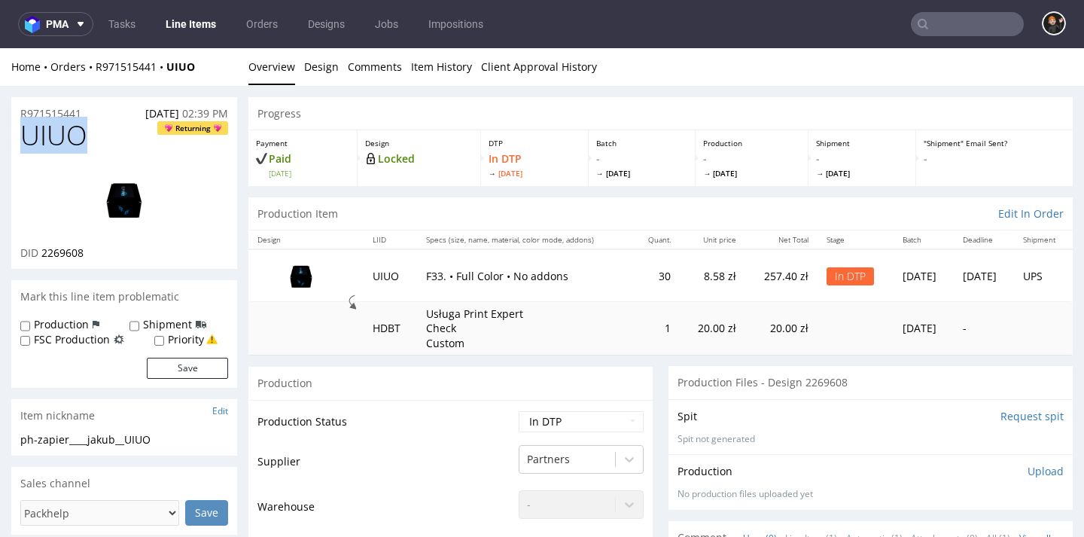
click at [163, 196] on img at bounding box center [124, 200] width 120 height 68
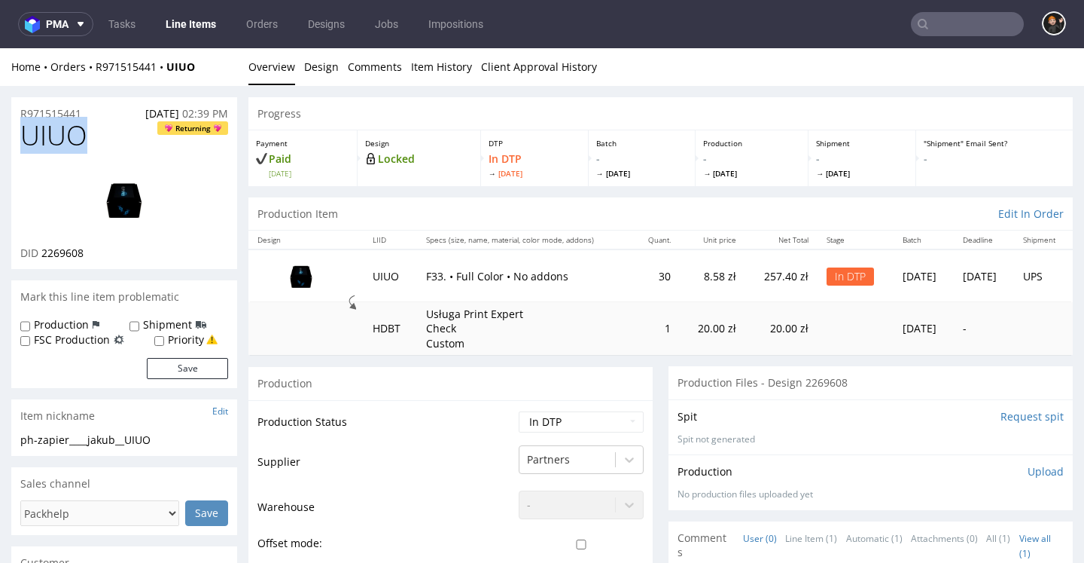
scroll to position [854, 0]
click at [317, 66] on link "Design" at bounding box center [321, 66] width 35 height 37
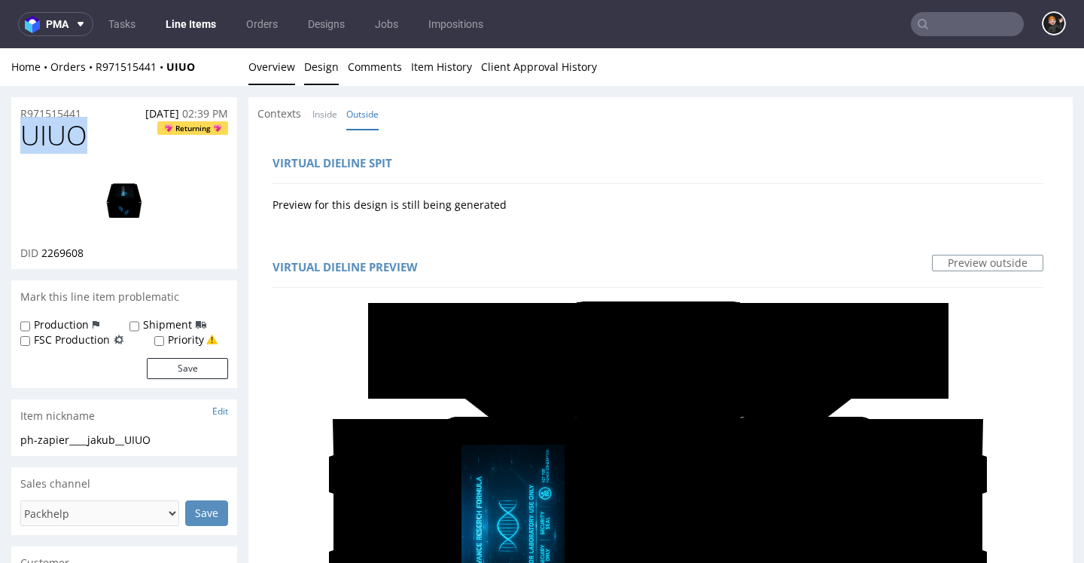
click at [268, 61] on link "Overview" at bounding box center [272, 66] width 47 height 37
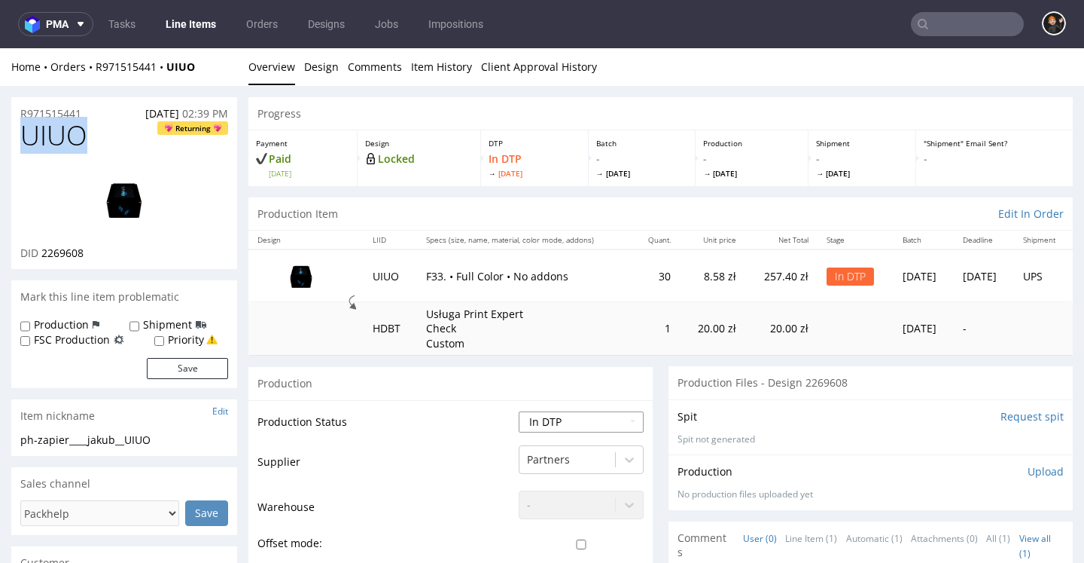
select select "dtp_ca_needed"
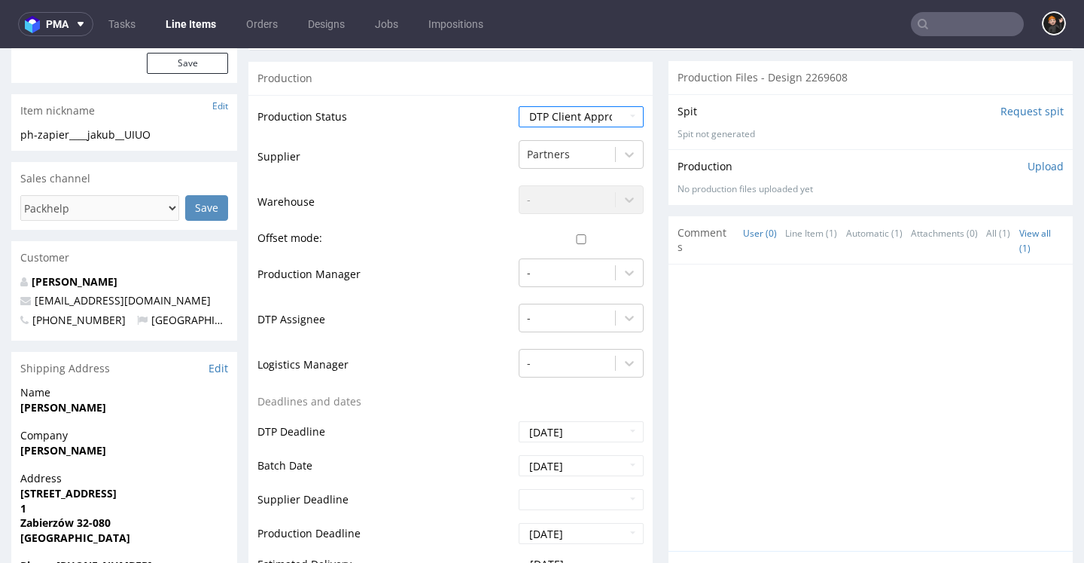
scroll to position [602, 0]
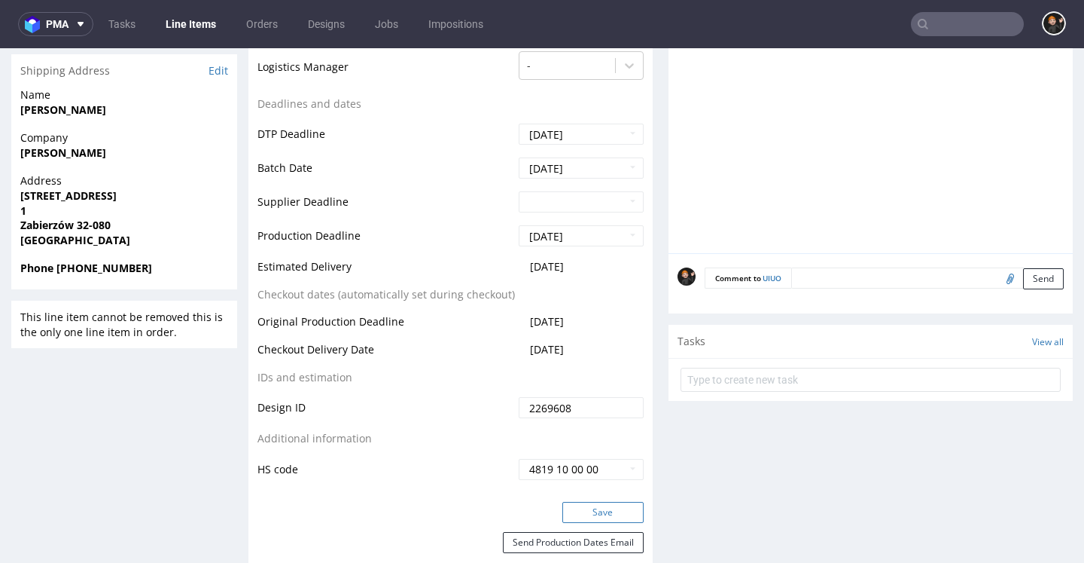
click at [598, 523] on button "Save" at bounding box center [603, 512] width 81 height 21
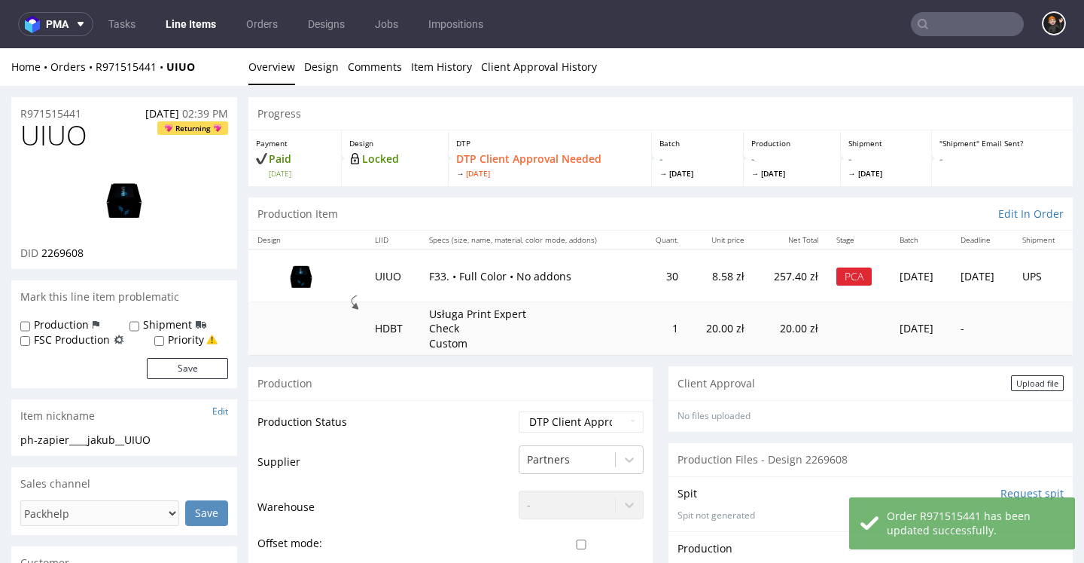
scroll to position [101, 0]
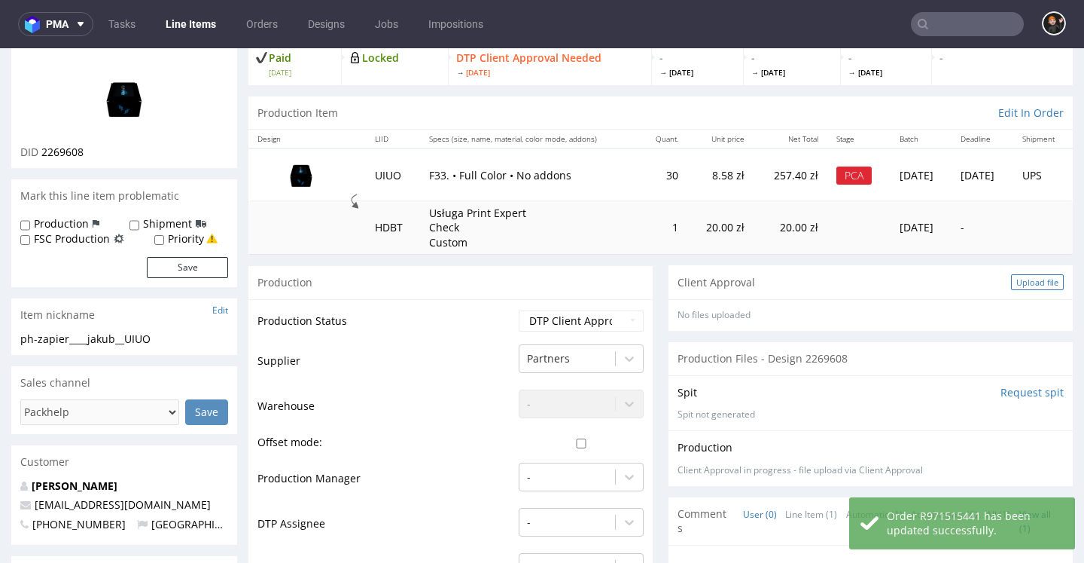
scroll to position [854, 0]
click at [1017, 279] on div "Upload file" at bounding box center [1037, 282] width 53 height 16
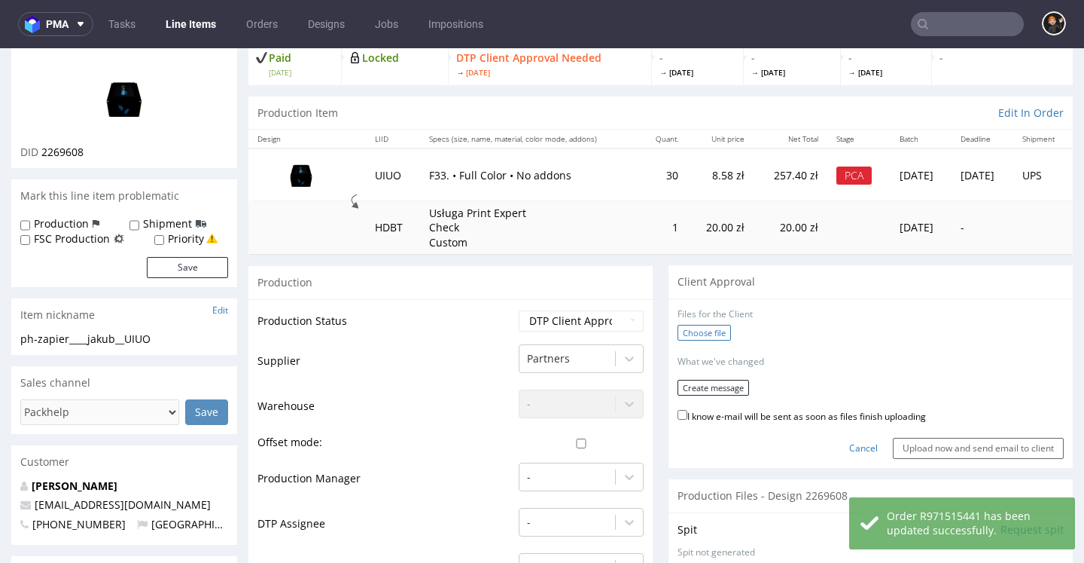
click at [706, 329] on label "Choose file" at bounding box center [704, 333] width 53 height 16
click at [0, 48] on input "Choose file" at bounding box center [0, 48] width 0 height 0
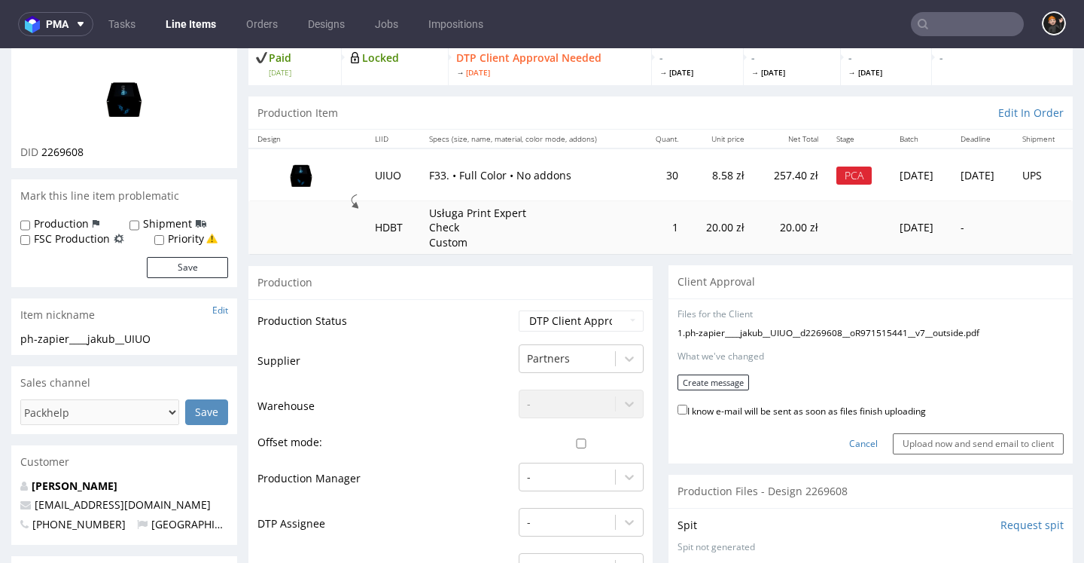
click at [786, 404] on label "I know e-mail will be sent as soon as files finish uploading" at bounding box center [802, 409] width 249 height 17
click at [688, 404] on input "I know e-mail will be sent as soon as files finish uploading" at bounding box center [683, 409] width 10 height 10
checkbox input "true"
click at [731, 383] on button "Create message" at bounding box center [714, 382] width 72 height 16
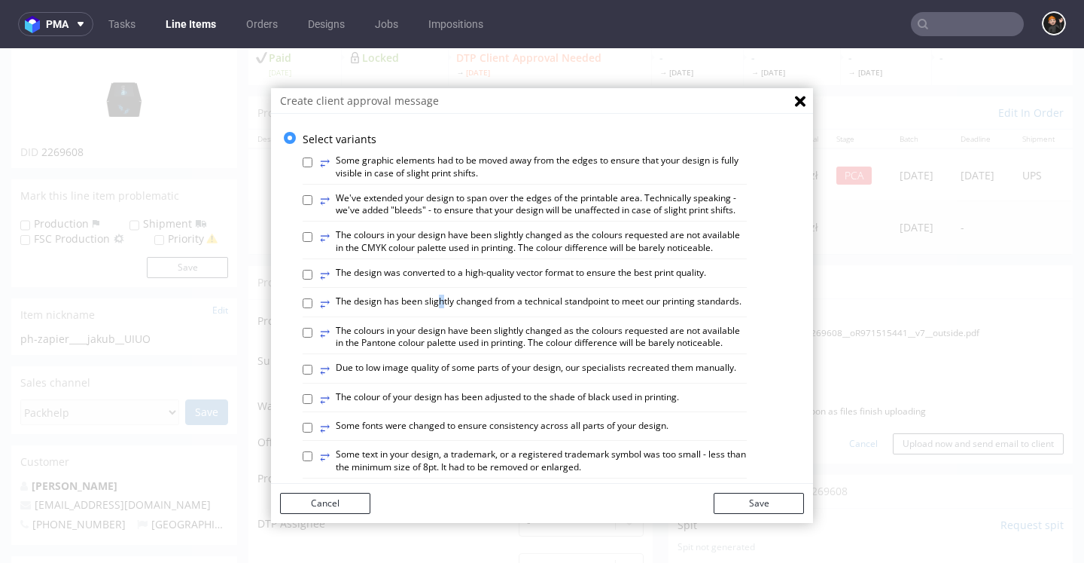
click at [428, 303] on label "⥂ The design has been slightly changed from a technical standpoint to meet our …" at bounding box center [531, 303] width 422 height 17
click at [313, 303] on input "⥂ The design has been slightly changed from a technical standpoint to meet our …" at bounding box center [308, 303] width 10 height 10
checkbox input "true"
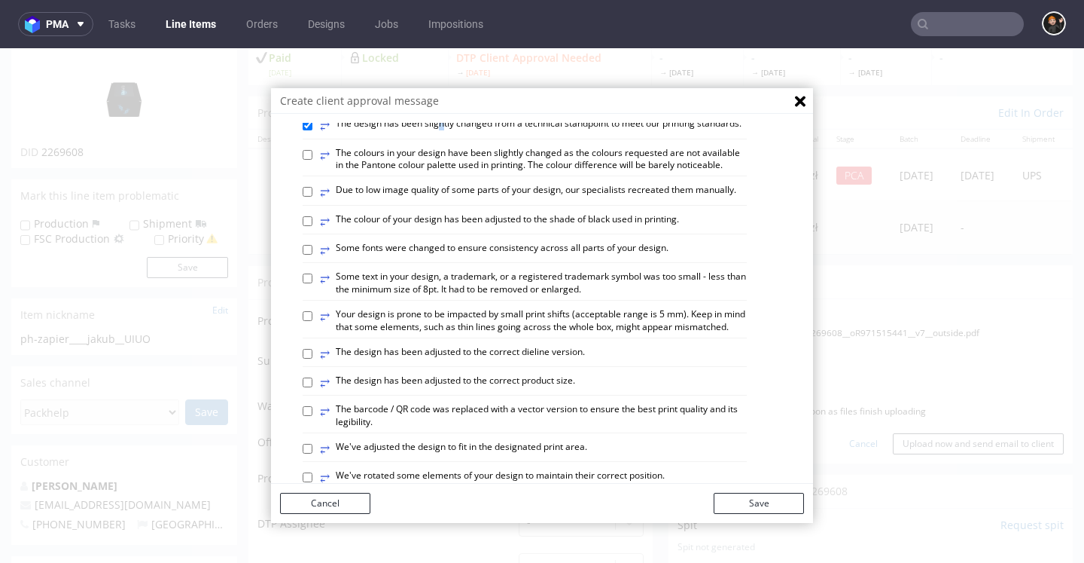
scroll to position [299, 0]
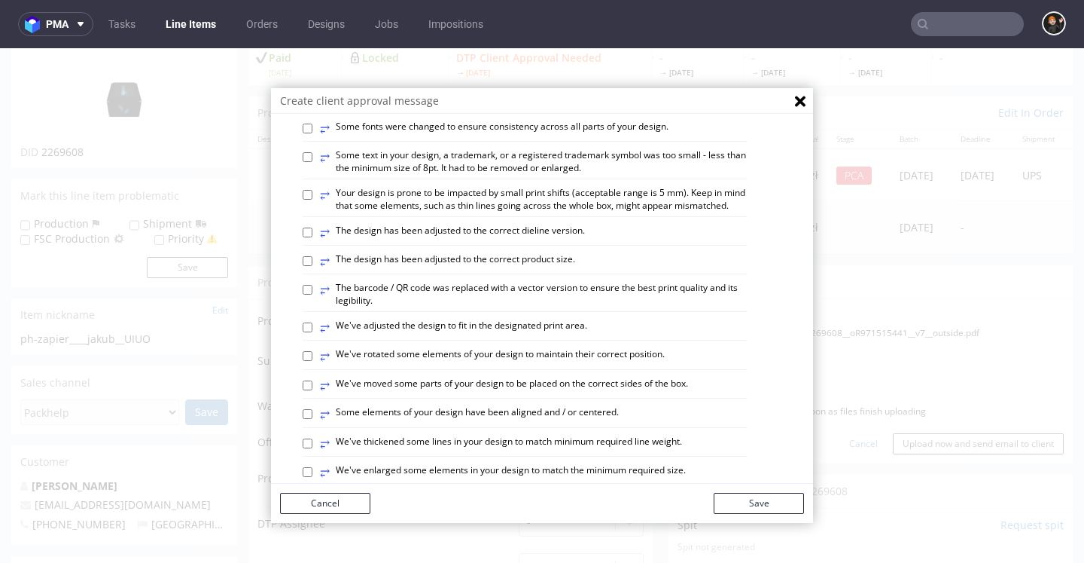
click at [499, 336] on label "⥂ We've adjusted the design to fit in the designated print area." at bounding box center [453, 327] width 267 height 17
click at [313, 332] on input "⥂ We've adjusted the design to fit in the designated print area." at bounding box center [308, 327] width 10 height 10
checkbox input "true"
click at [519, 422] on label "⥂ Some elements of your design have been aligned and / or centered." at bounding box center [469, 414] width 299 height 17
click at [313, 419] on input "⥂ Some elements of your design have been aligned and / or centered." at bounding box center [308, 414] width 10 height 10
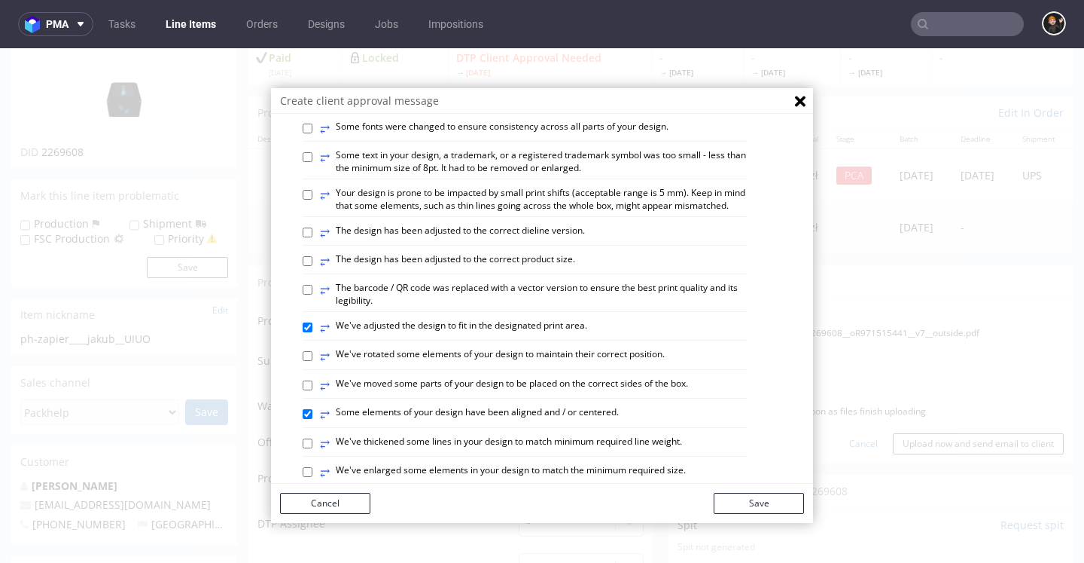
checkbox input "true"
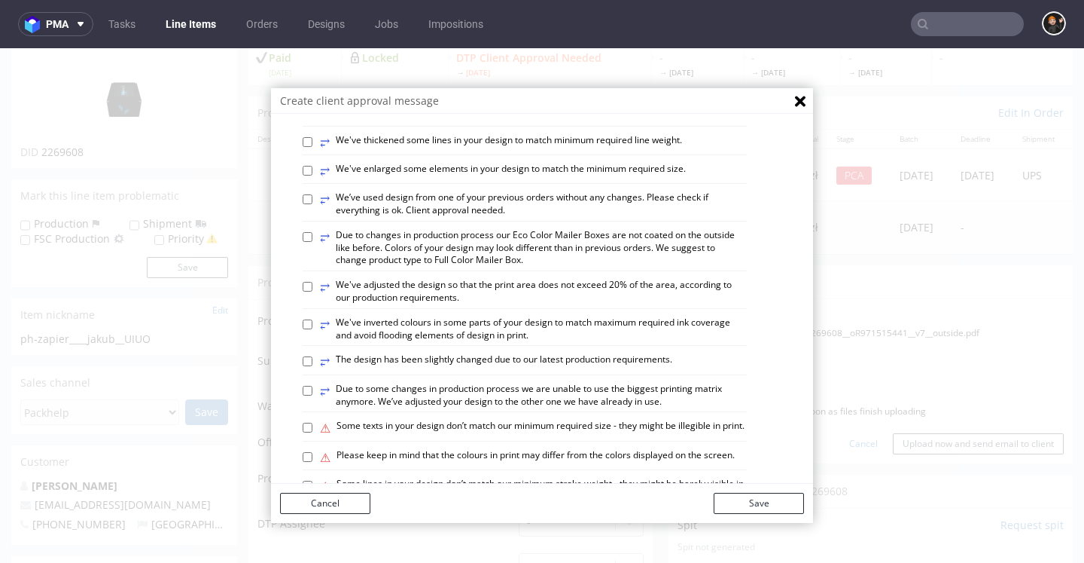
scroll to position [782, 0]
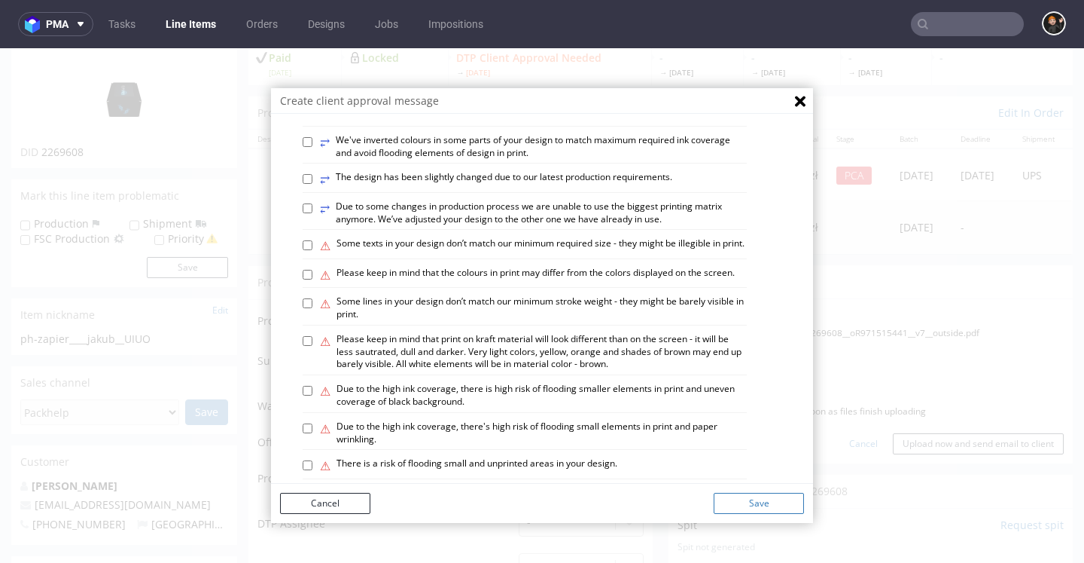
click at [755, 502] on button "Save" at bounding box center [759, 503] width 90 height 21
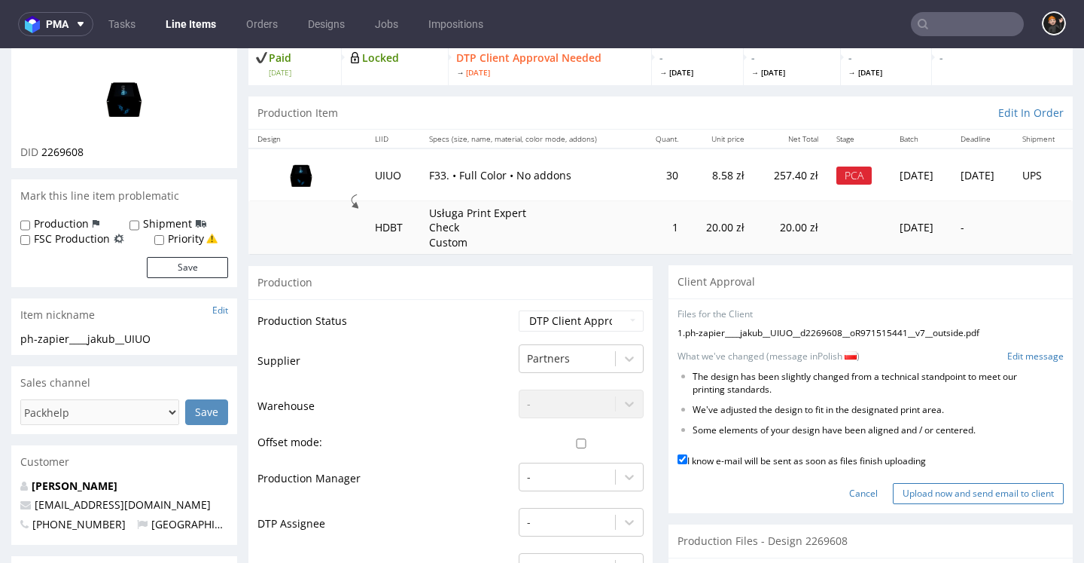
click at [904, 486] on input "Upload now and send email to client" at bounding box center [978, 493] width 171 height 21
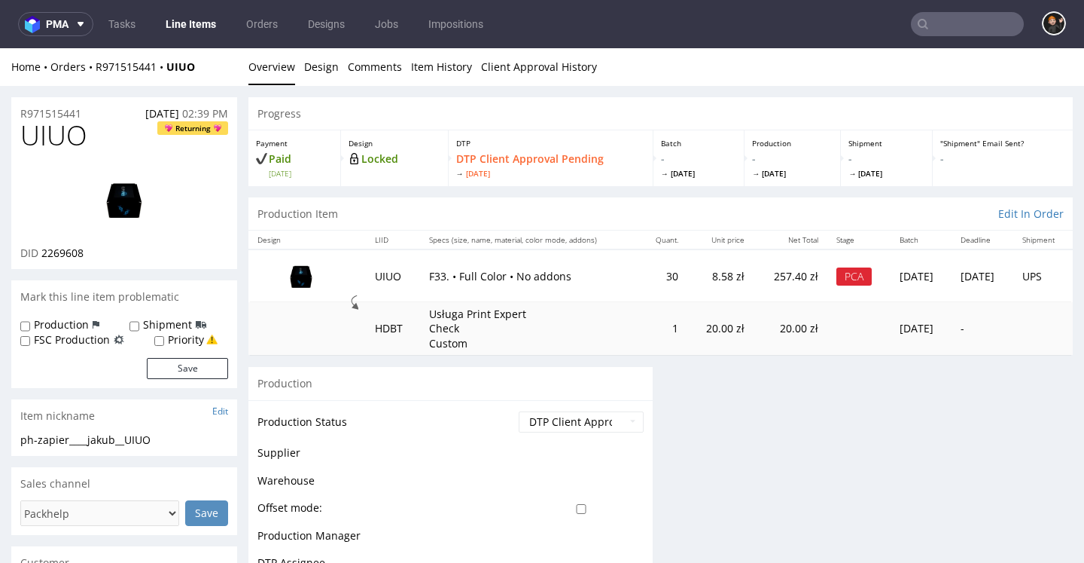
scroll to position [285, 0]
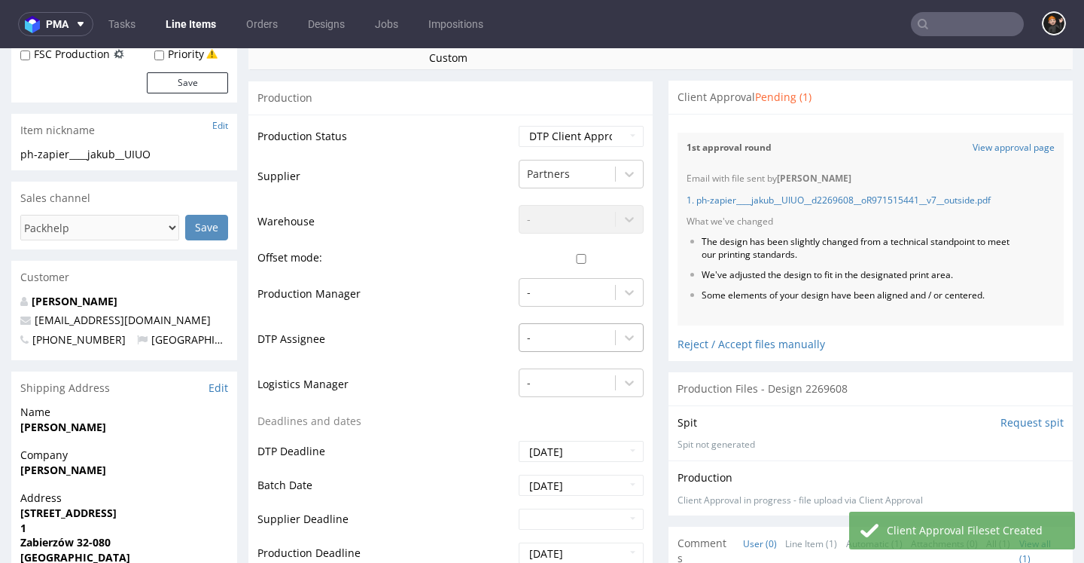
click at [578, 337] on div "-" at bounding box center [581, 333] width 125 height 21
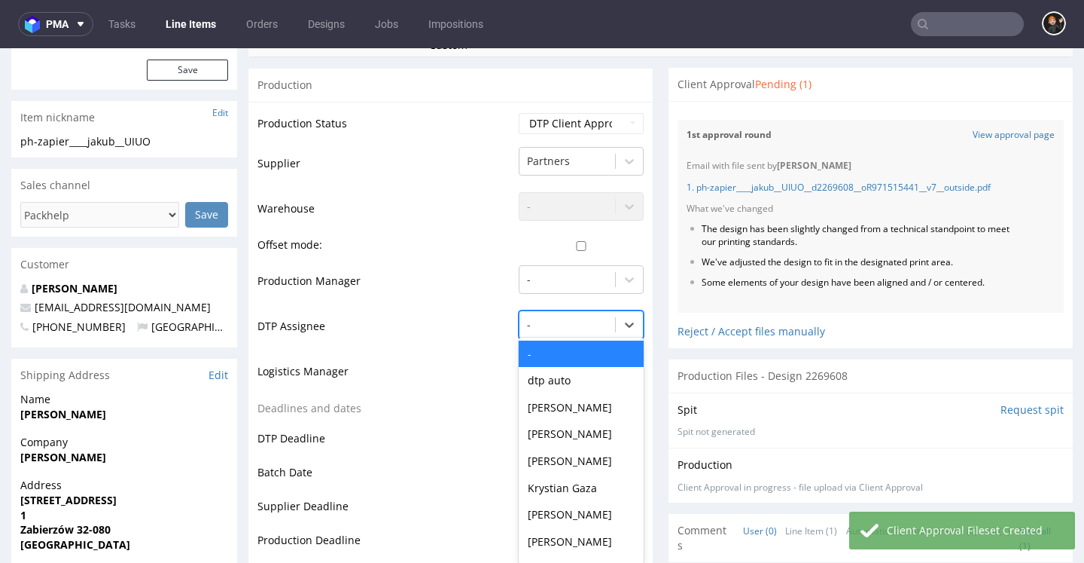
scroll to position [300, 0]
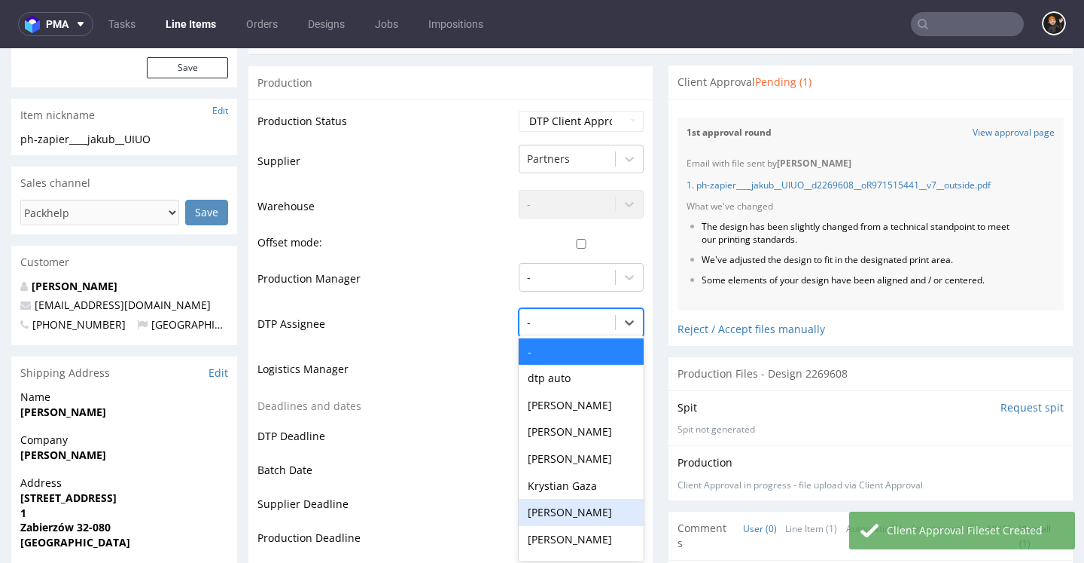
click at [571, 499] on div "[PERSON_NAME]" at bounding box center [581, 512] width 125 height 27
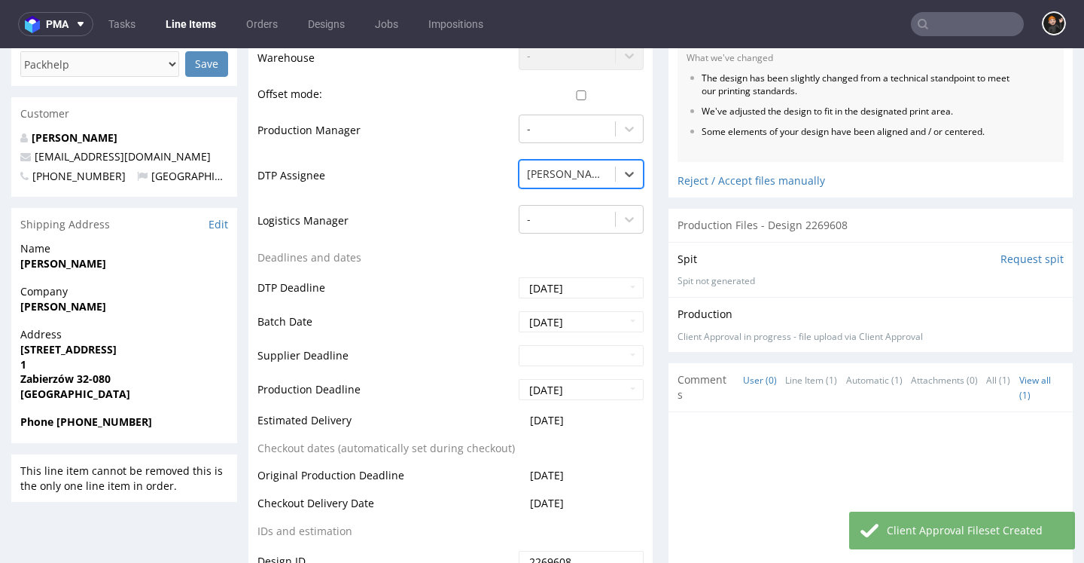
scroll to position [740, 0]
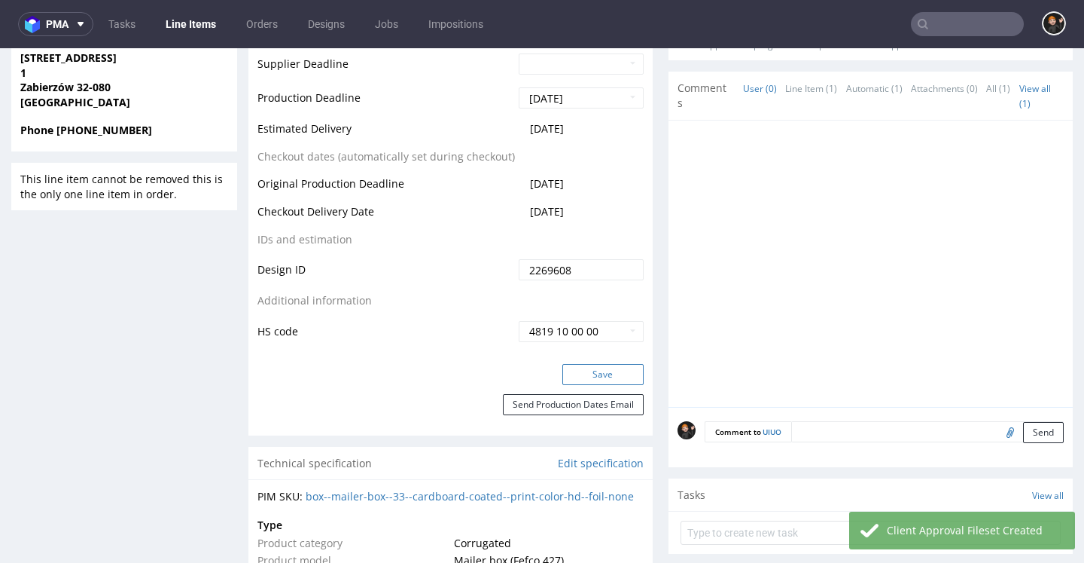
click at [587, 374] on button "Save" at bounding box center [603, 374] width 81 height 21
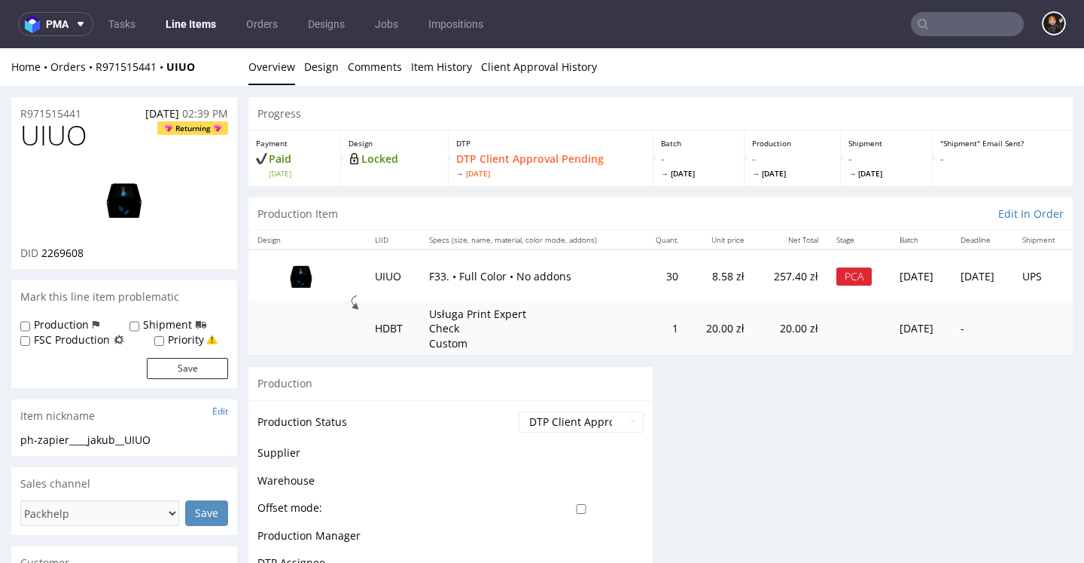
scroll to position [0, 0]
click at [205, 17] on link "Line Items" at bounding box center [191, 24] width 69 height 24
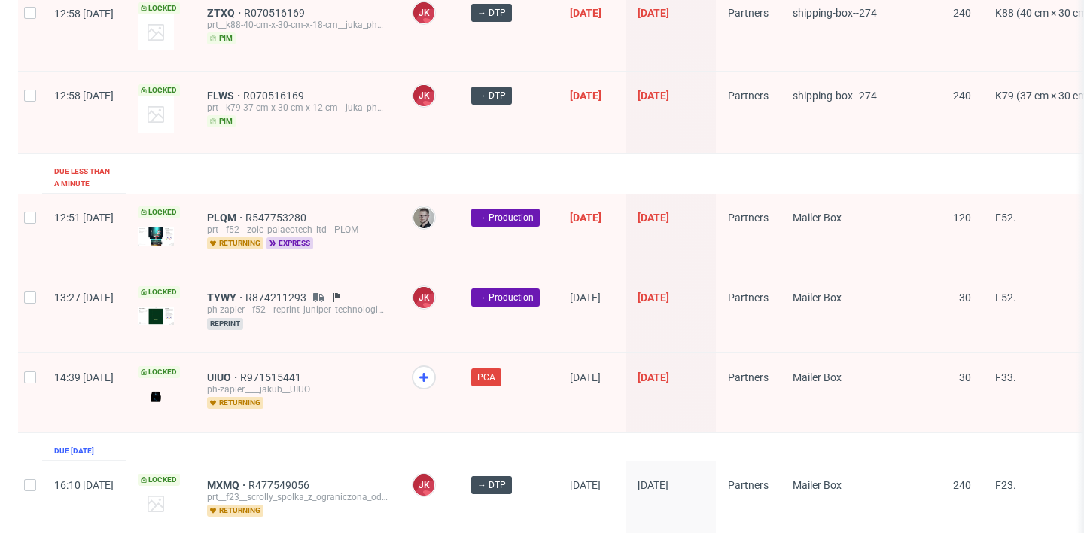
scroll to position [2459, 0]
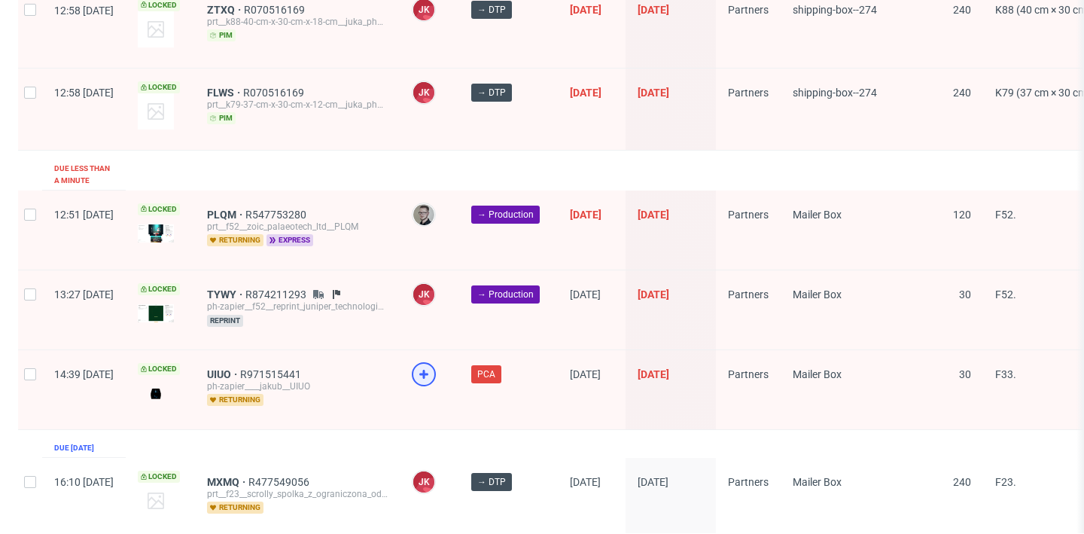
click at [428, 370] on use at bounding box center [423, 374] width 9 height 9
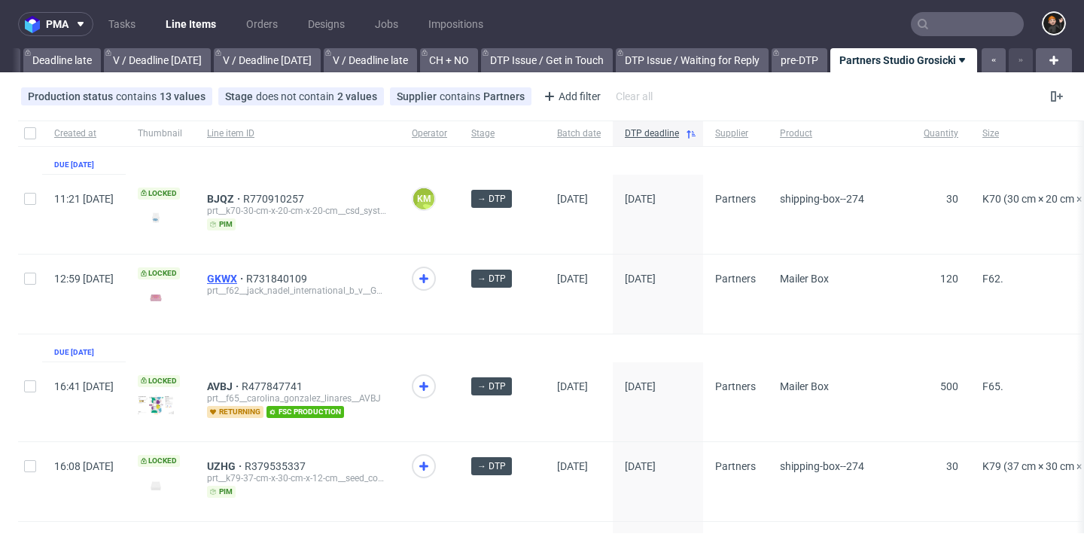
click at [246, 280] on span "GKWX" at bounding box center [226, 279] width 39 height 12
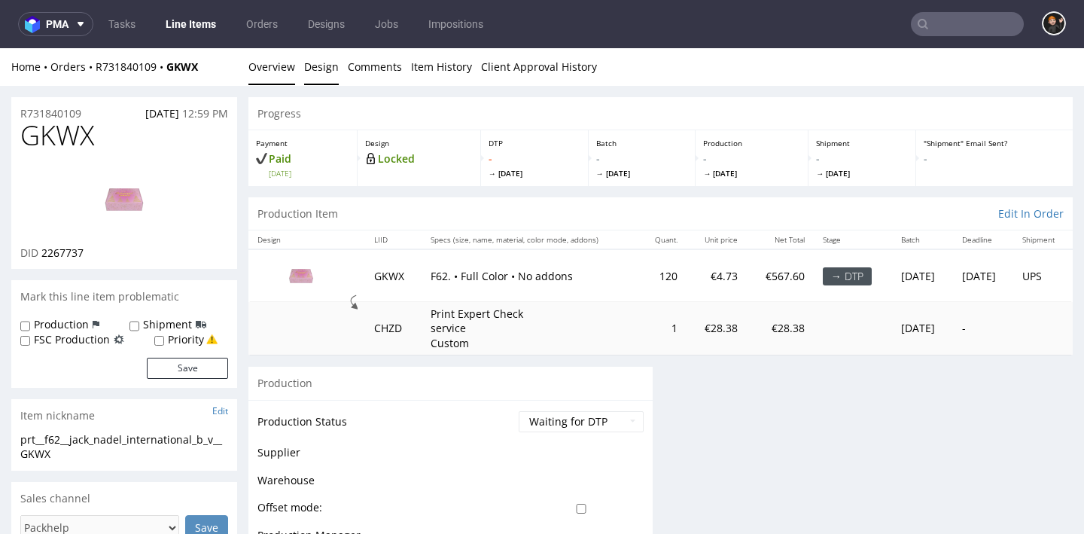
click at [309, 69] on link "Design" at bounding box center [321, 66] width 35 height 37
click at [319, 79] on link "Design" at bounding box center [321, 66] width 35 height 37
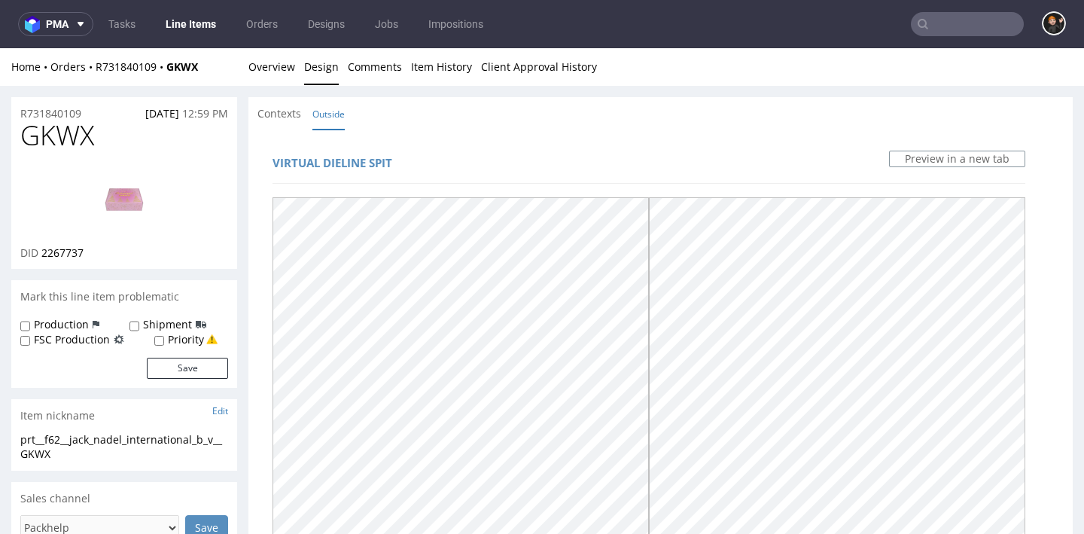
click at [133, 196] on img at bounding box center [124, 200] width 120 height 68
click at [269, 51] on link "Overview" at bounding box center [272, 66] width 47 height 37
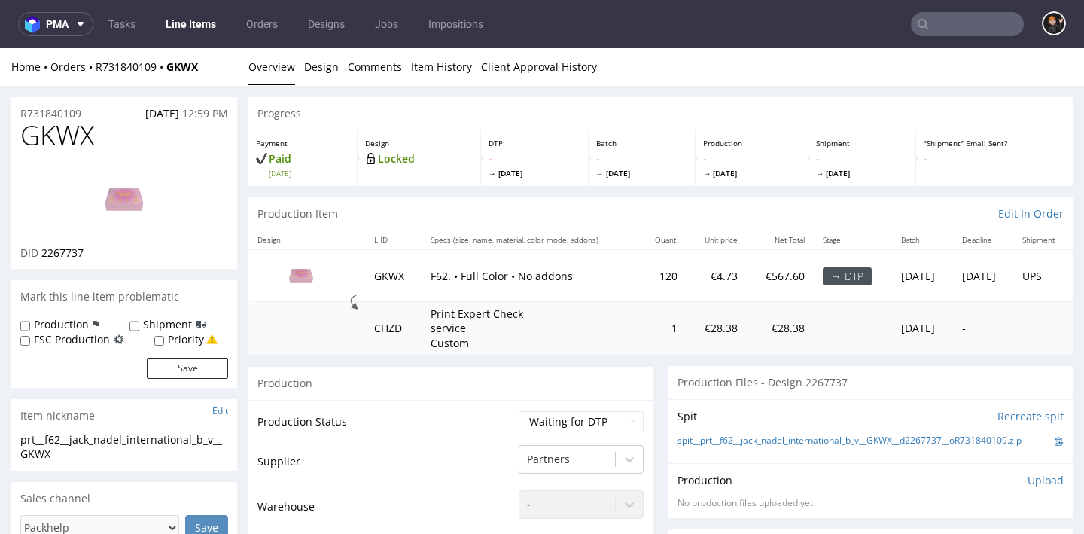
click at [79, 139] on span "GKWX" at bounding box center [57, 135] width 74 height 30
copy span "GKWX"
select select "dtp_in_process"
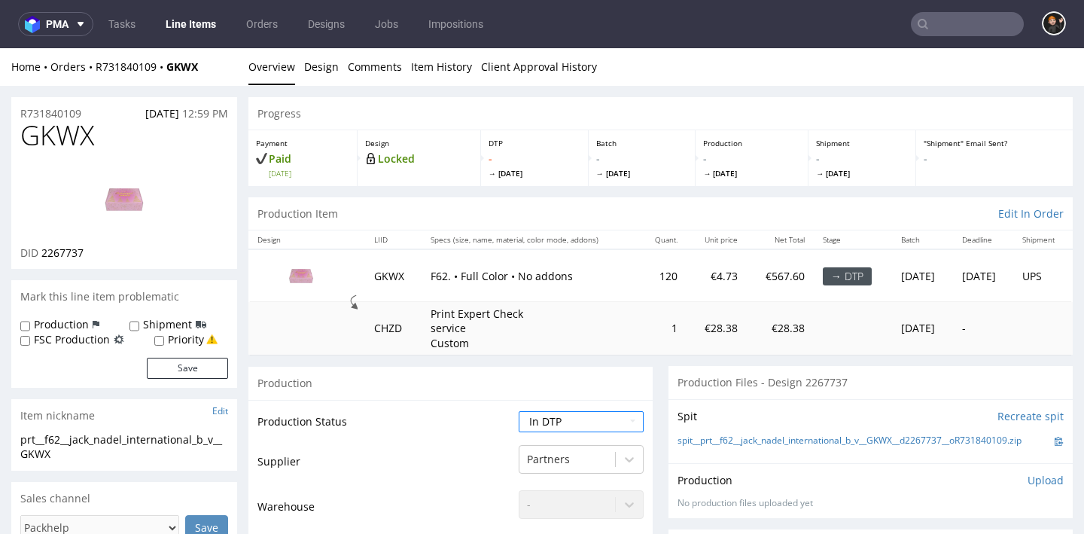
scroll to position [322, 0]
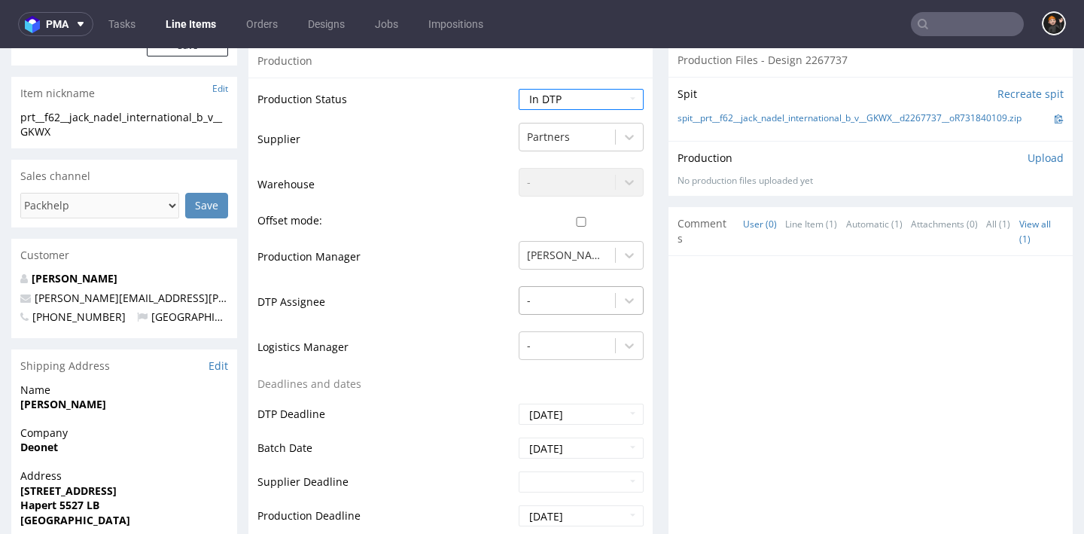
click at [552, 297] on div at bounding box center [567, 300] width 81 height 18
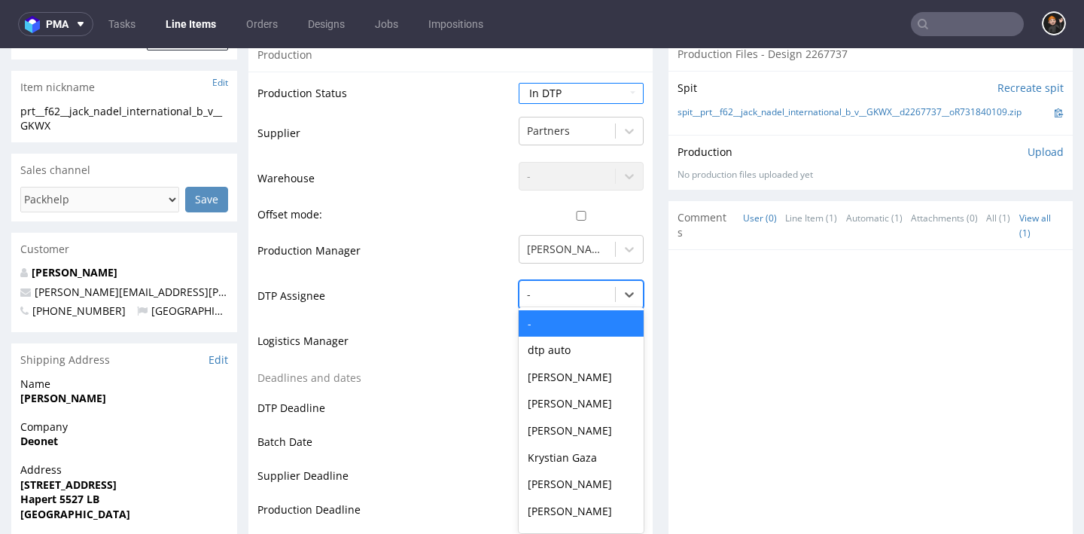
scroll to position [329, 0]
click at [568, 473] on div "[PERSON_NAME]" at bounding box center [581, 483] width 125 height 27
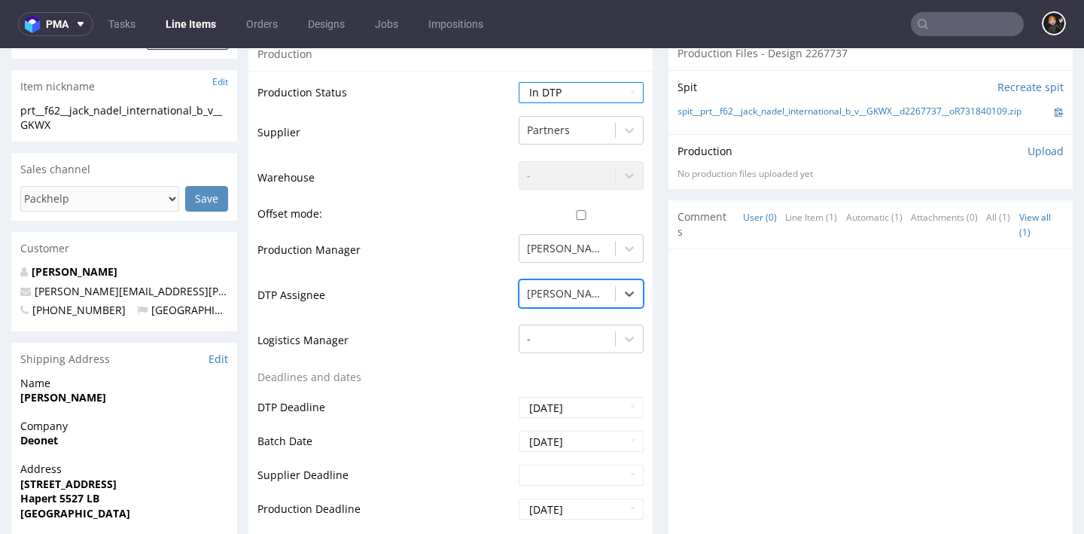
scroll to position [641, 0]
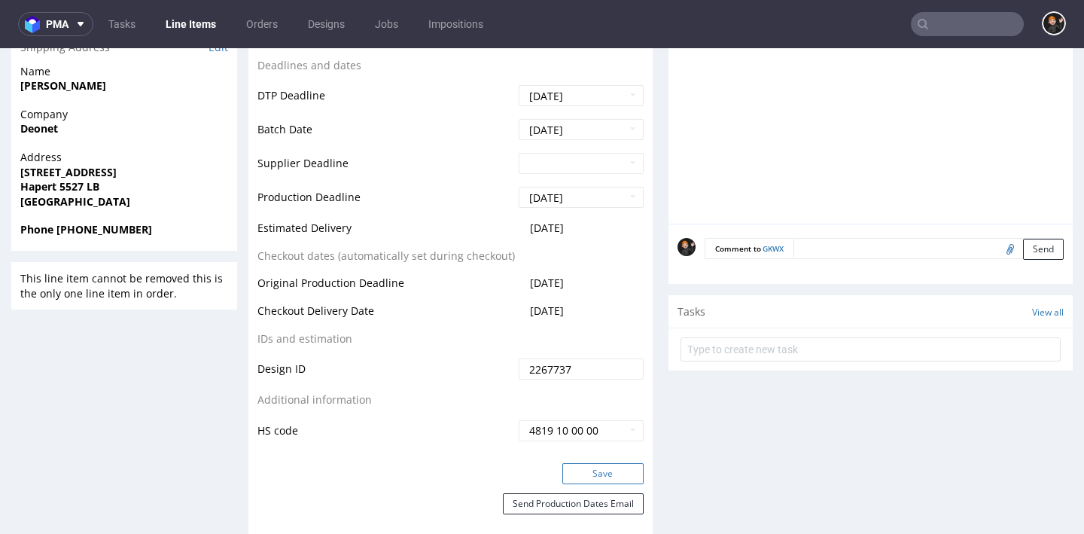
click at [591, 463] on button "Save" at bounding box center [603, 473] width 81 height 21
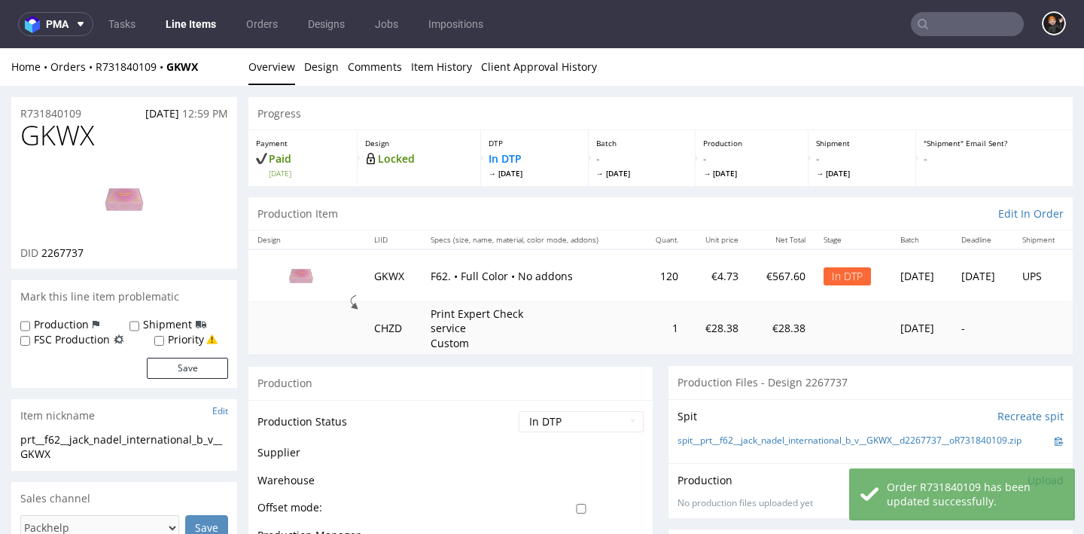
scroll to position [48, 0]
